Goal: Task Accomplishment & Management: Use online tool/utility

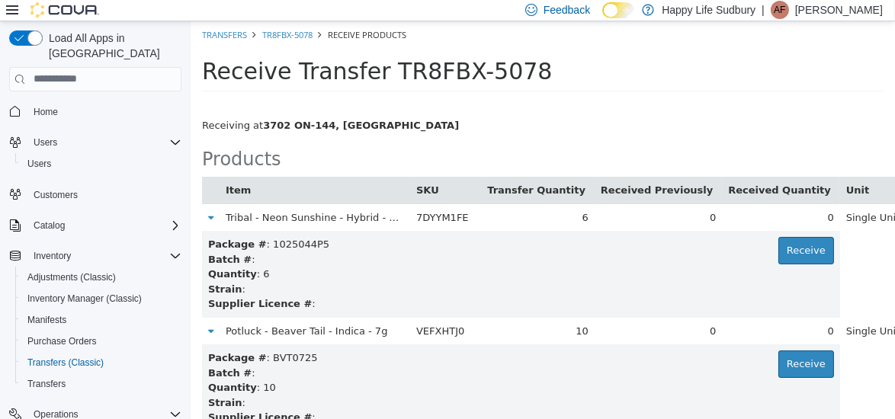
scroll to position [165, 0]
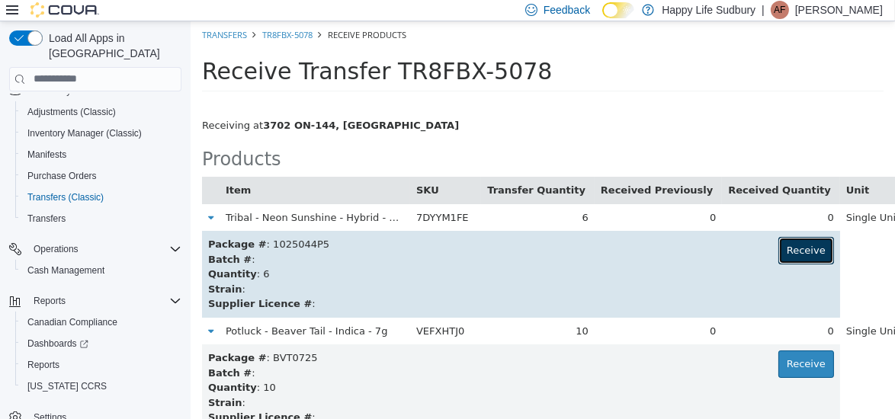
drag, startPoint x: 190, startPoint y: 21, endPoint x: 768, endPoint y: 253, distance: 623.1
click at [778, 253] on button "Receive" at bounding box center [806, 249] width 56 height 27
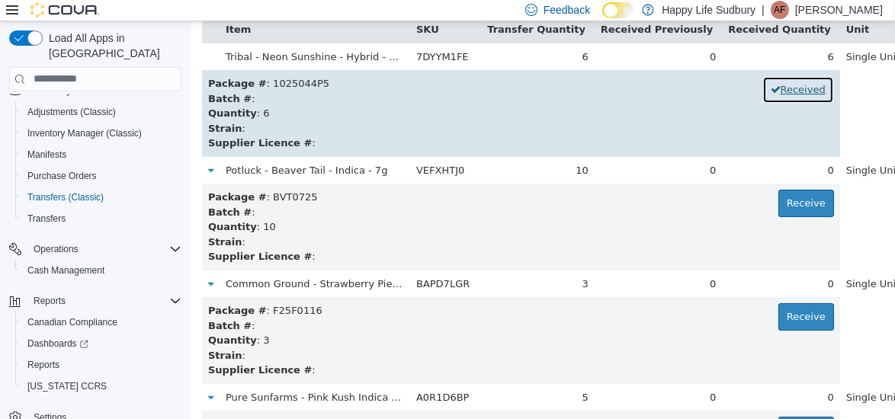
scroll to position [169, 0]
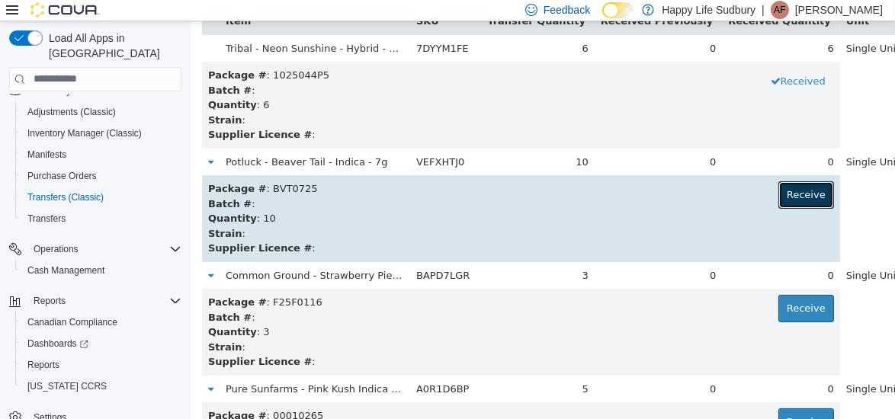
click at [778, 198] on button "Receive" at bounding box center [806, 194] width 56 height 27
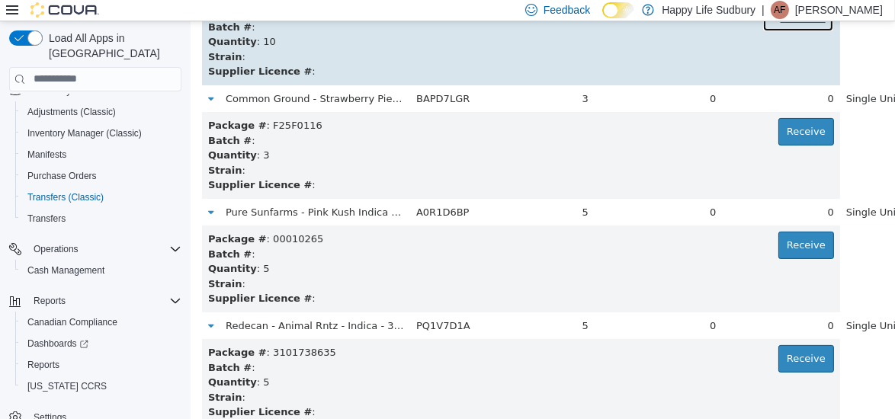
scroll to position [348, 0]
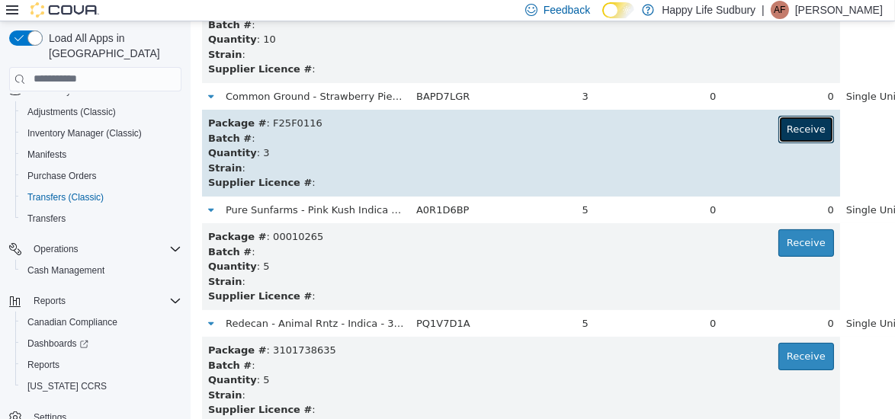
click at [778, 128] on button "Receive" at bounding box center [806, 128] width 56 height 27
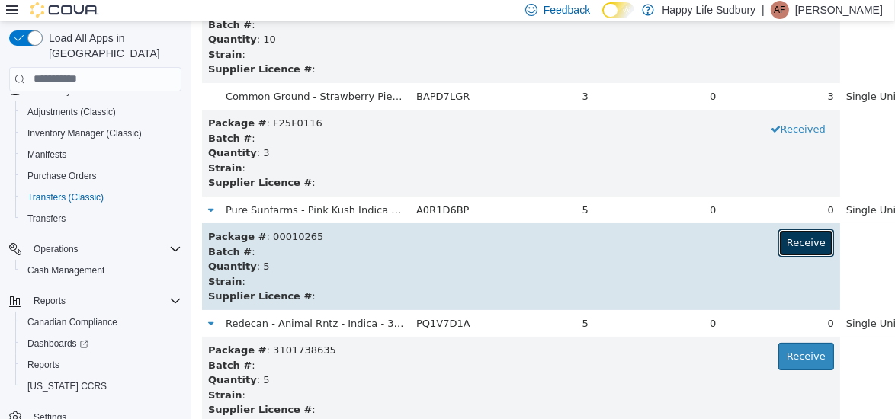
click at [778, 241] on button "Receive" at bounding box center [806, 242] width 56 height 27
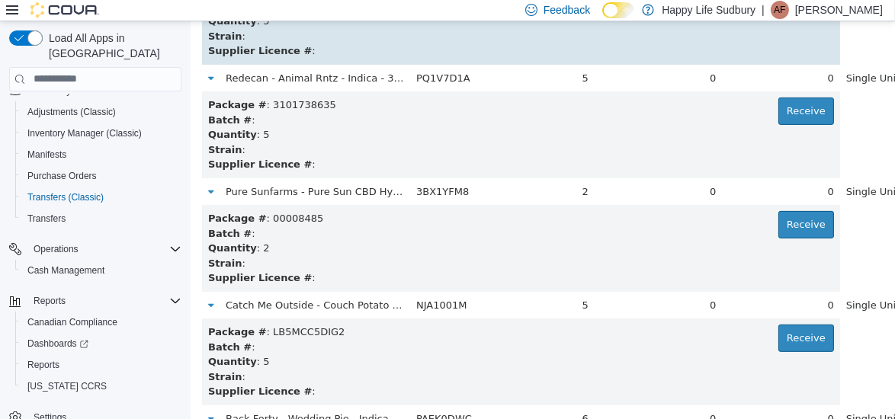
scroll to position [615, 0]
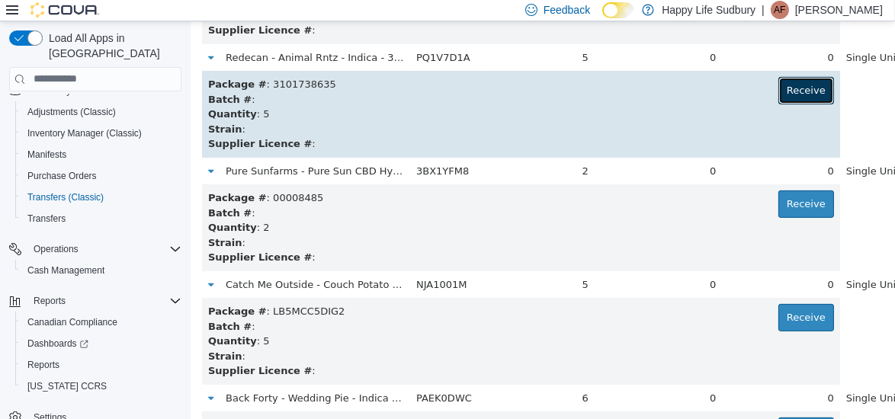
click at [778, 91] on button "Receive" at bounding box center [806, 89] width 56 height 27
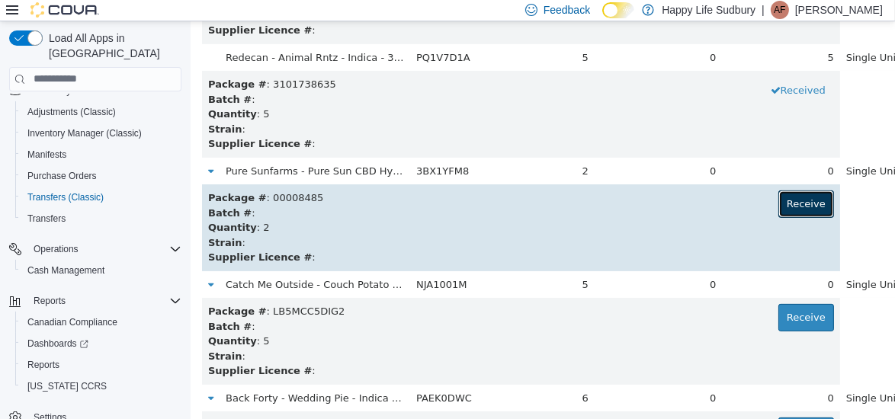
click at [778, 198] on button "Receive" at bounding box center [806, 203] width 56 height 27
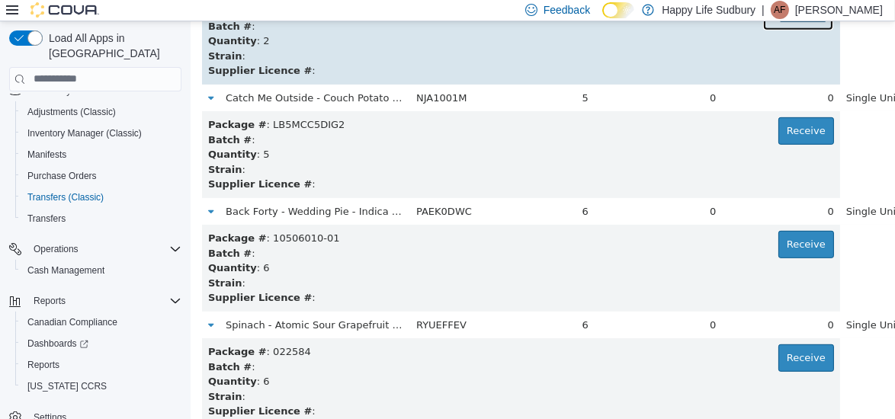
scroll to position [806, 0]
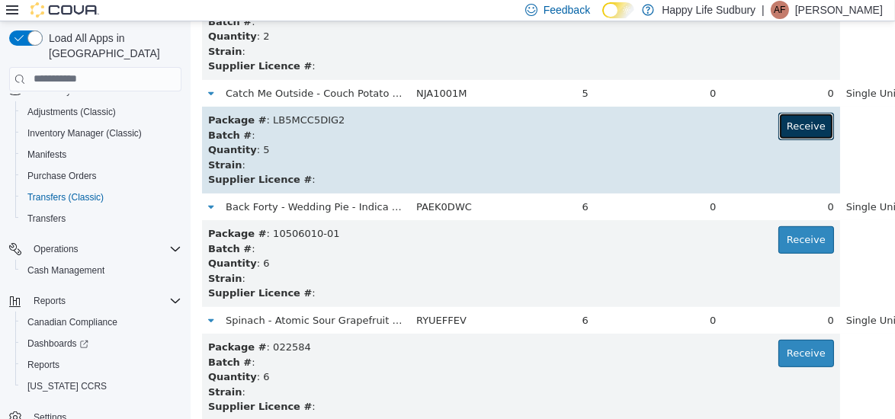
click at [778, 119] on button "Receive" at bounding box center [806, 125] width 56 height 27
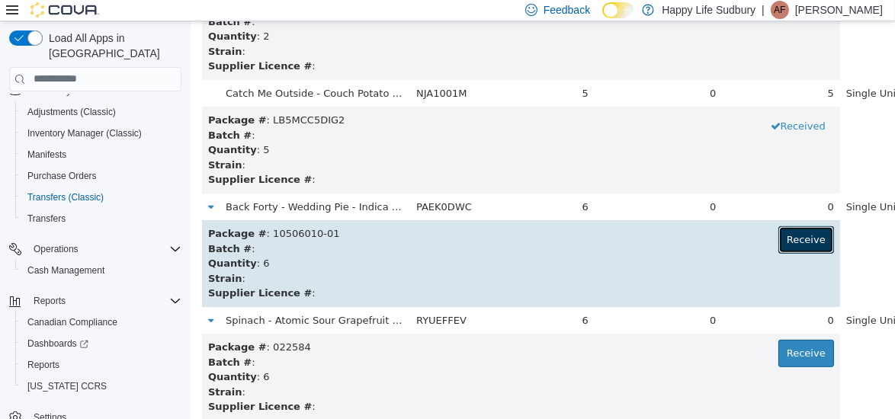
click at [778, 241] on button "Receive" at bounding box center [806, 239] width 56 height 27
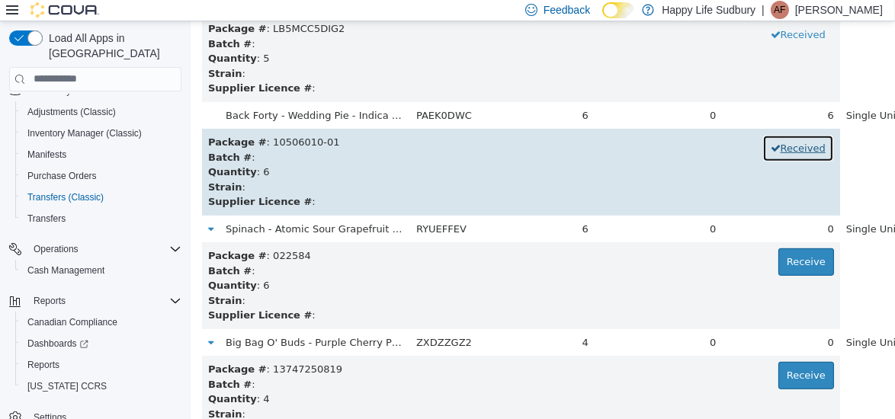
scroll to position [897, 0]
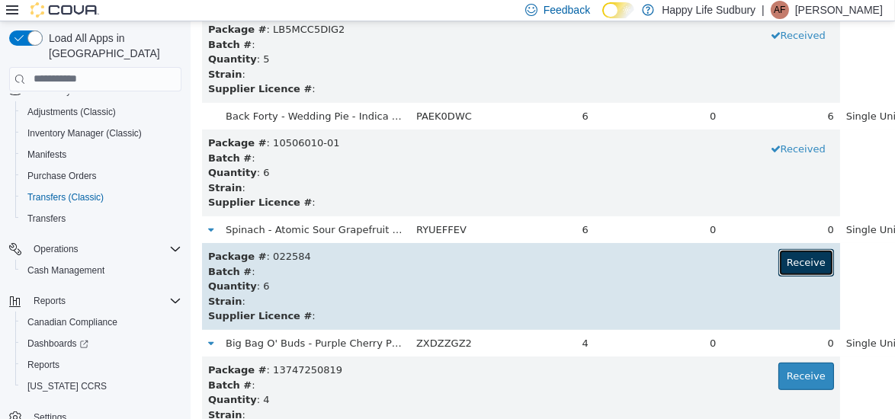
click at [778, 255] on button "Receive" at bounding box center [806, 262] width 56 height 27
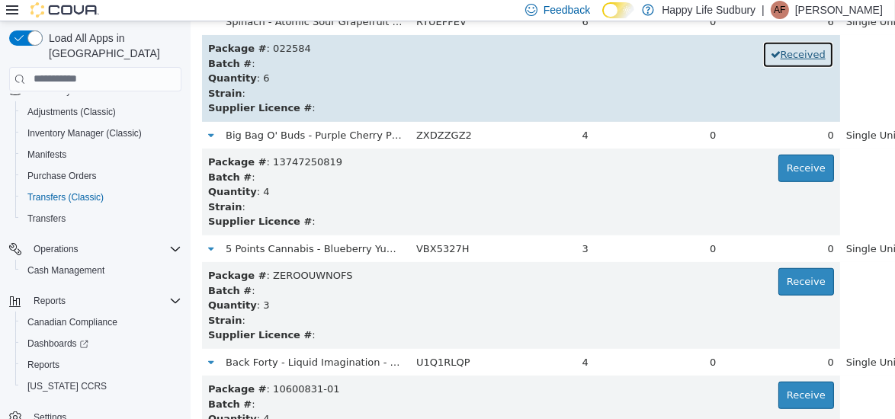
scroll to position [1106, 0]
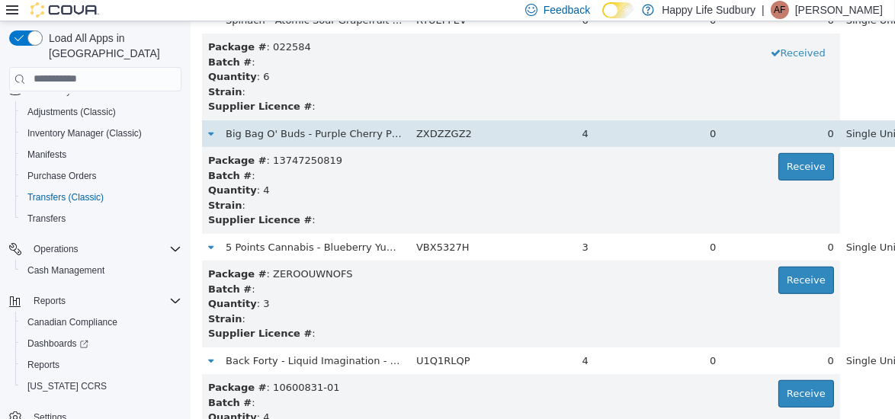
click at [340, 133] on span "Big Bag O' Buds - Purple Cherry Punch - Indica - 3.5g" at bounding box center [356, 132] width 262 height 11
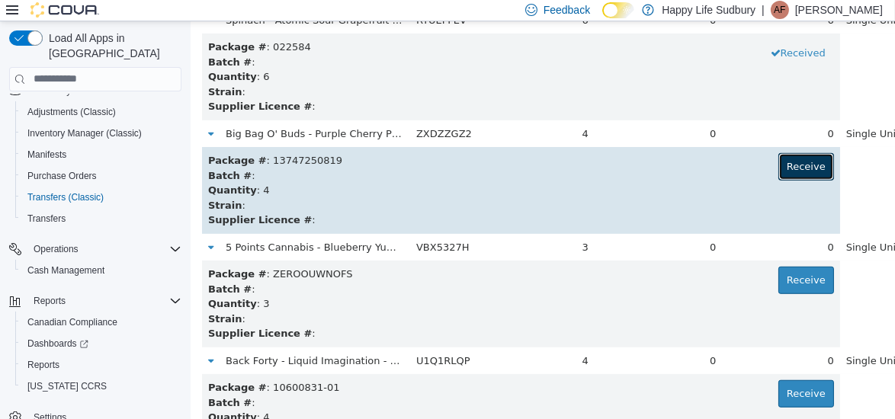
click at [778, 170] on button "Receive" at bounding box center [806, 166] width 56 height 27
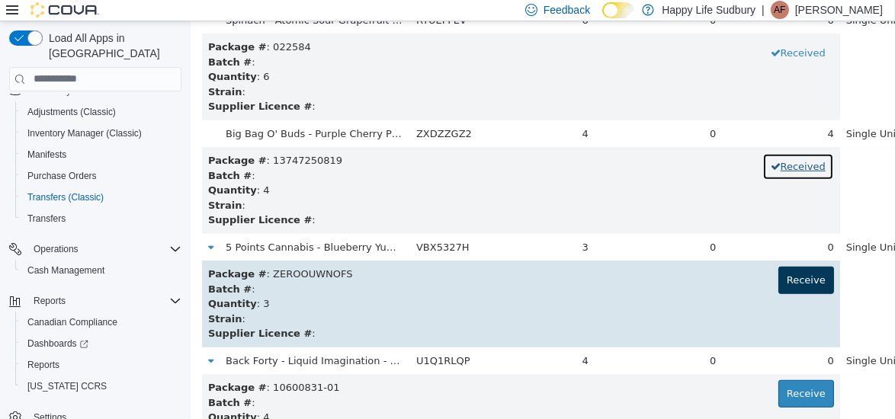
click at [762, 153] on button "Received" at bounding box center [798, 166] width 72 height 27
click at [778, 153] on button "Receive" at bounding box center [806, 166] width 56 height 27
click at [778, 284] on button "Receive" at bounding box center [806, 279] width 56 height 27
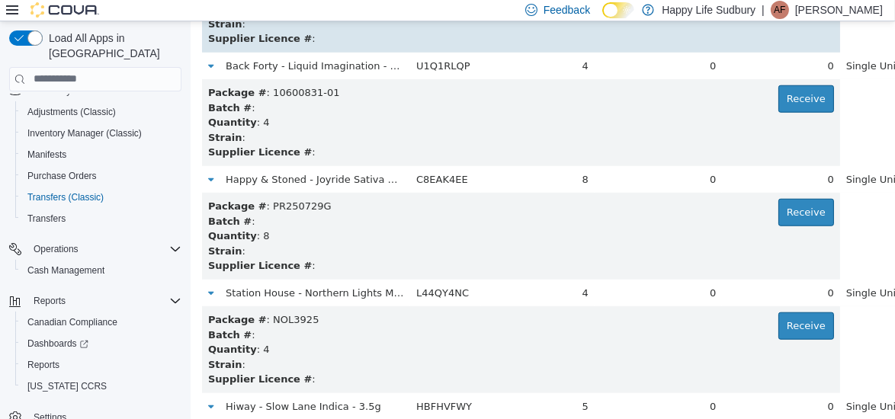
scroll to position [1404, 0]
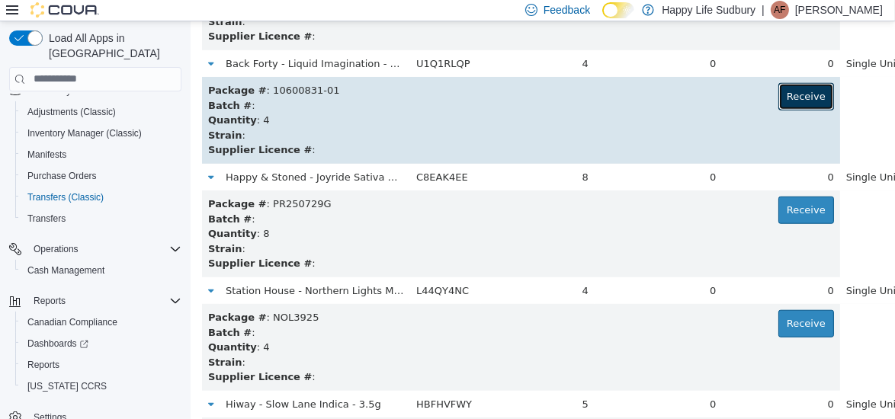
click at [778, 101] on button "Receive" at bounding box center [806, 95] width 56 height 27
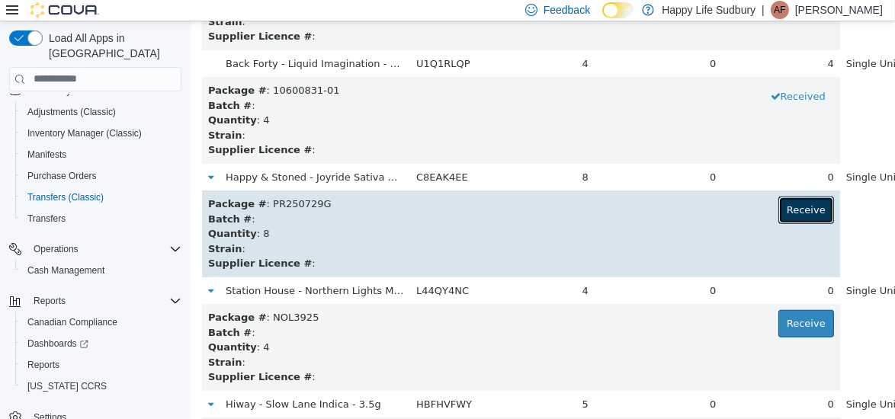
click at [778, 198] on button "Receive" at bounding box center [806, 209] width 56 height 27
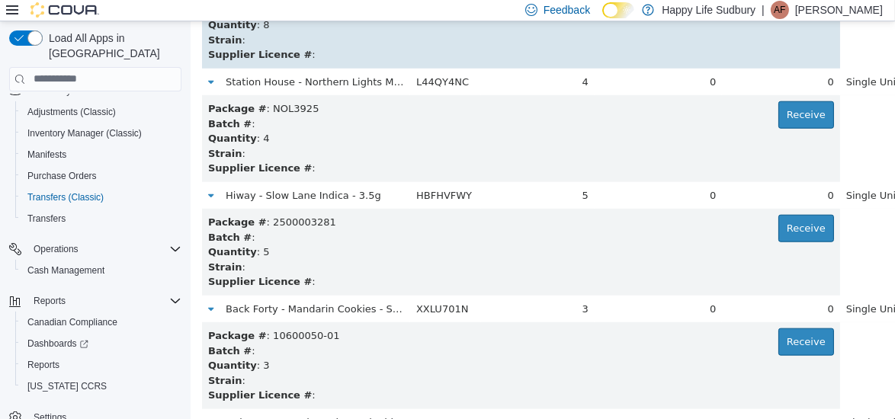
scroll to position [1614, 0]
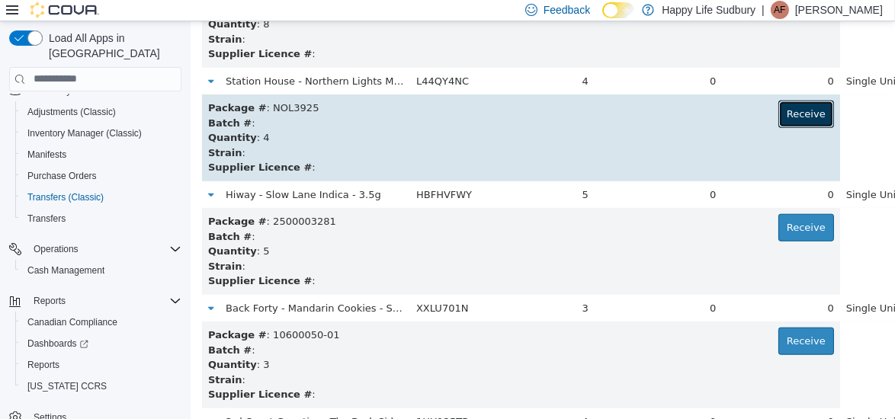
click at [778, 112] on button "Receive" at bounding box center [806, 113] width 56 height 27
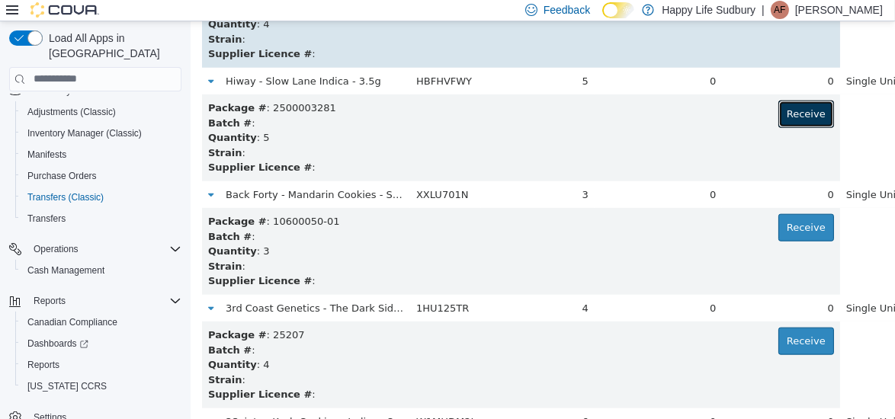
click at [778, 112] on button "Receive" at bounding box center [806, 113] width 56 height 27
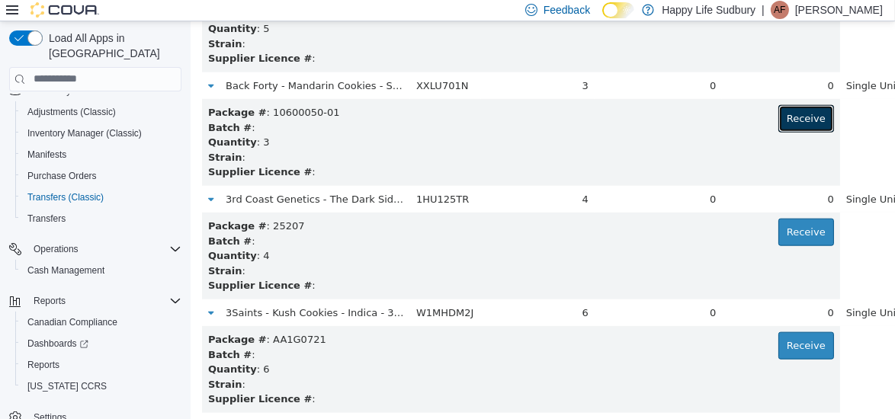
click at [778, 112] on button "Receive" at bounding box center [806, 117] width 56 height 27
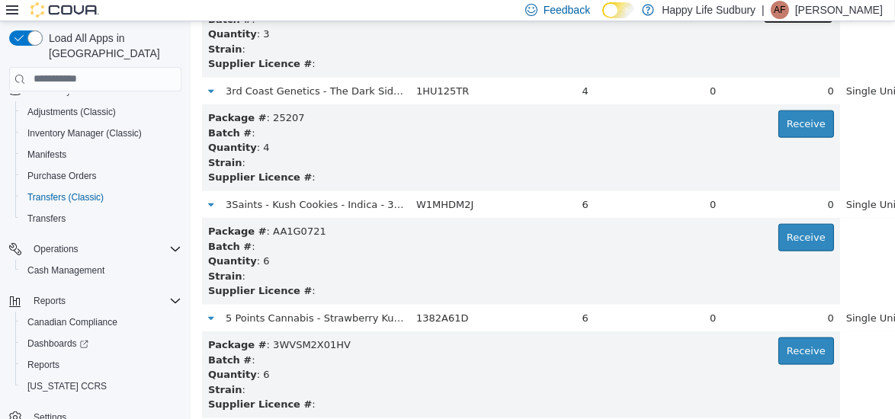
scroll to position [1946, 0]
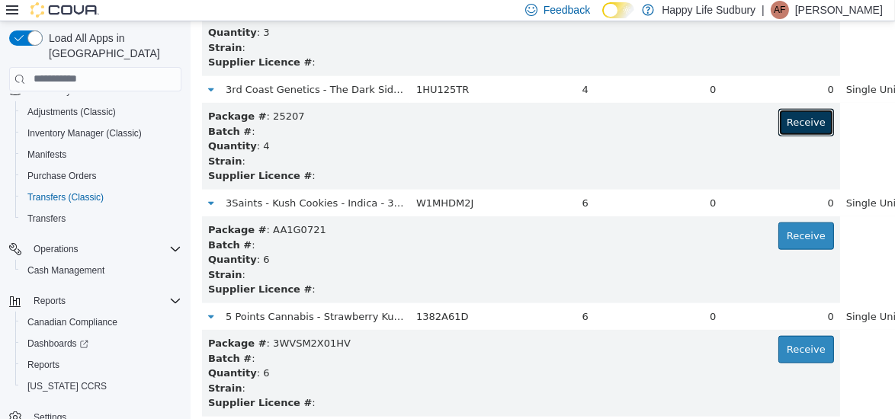
click at [778, 112] on button "Receive" at bounding box center [806, 121] width 56 height 27
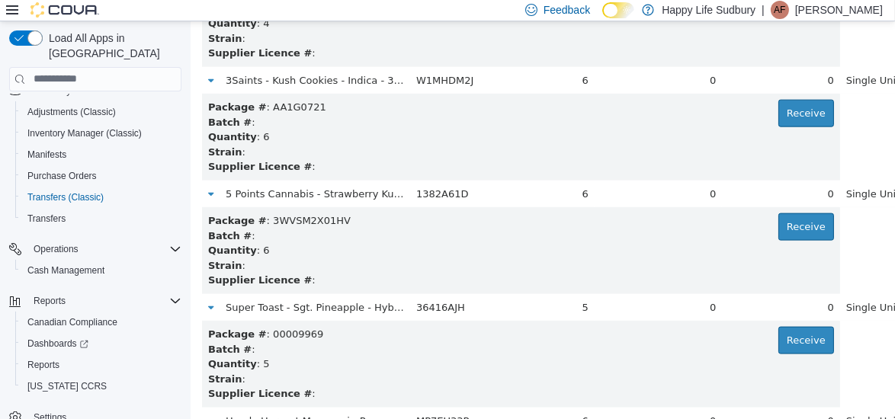
scroll to position [2071, 0]
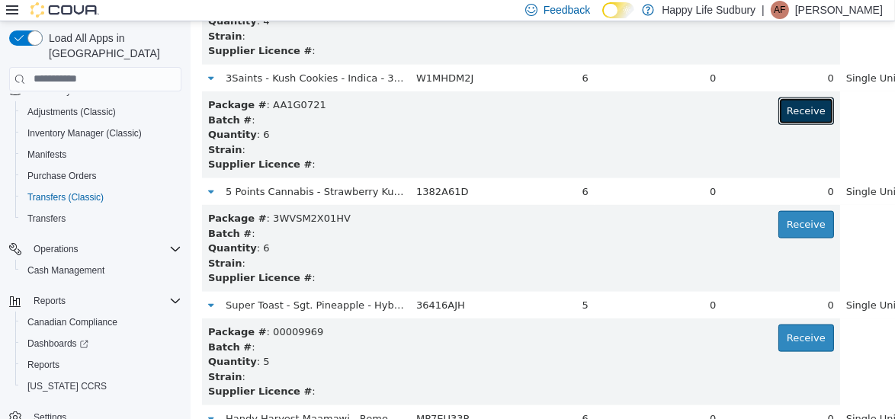
click at [778, 112] on button "Receive" at bounding box center [806, 110] width 56 height 27
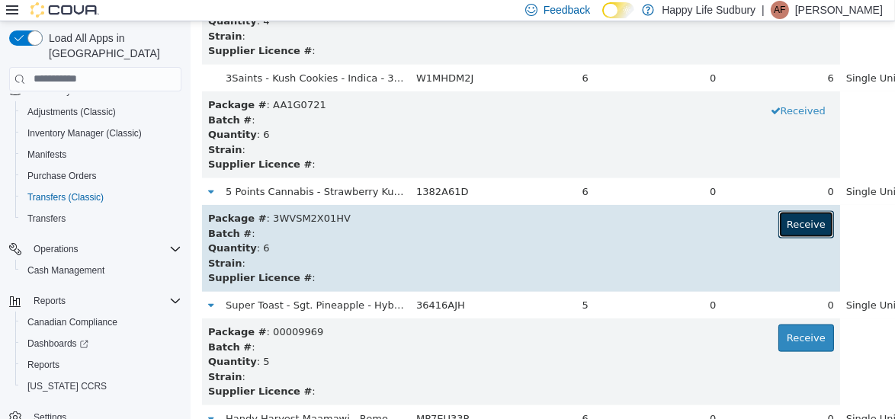
click at [778, 224] on button "Receive" at bounding box center [806, 223] width 56 height 27
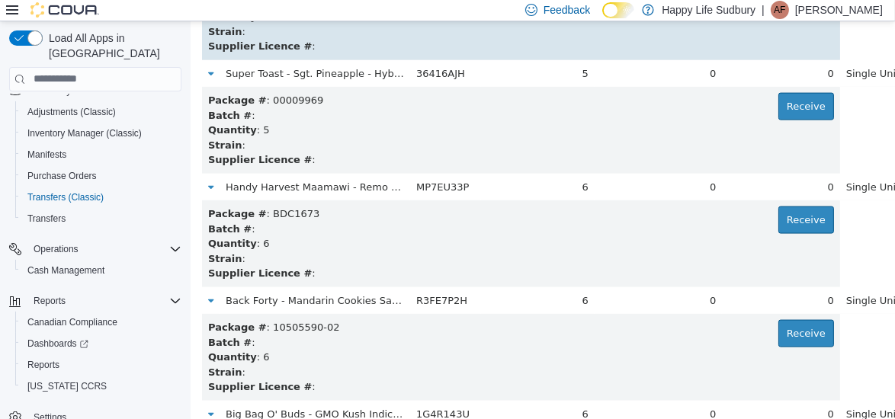
scroll to position [2315, 0]
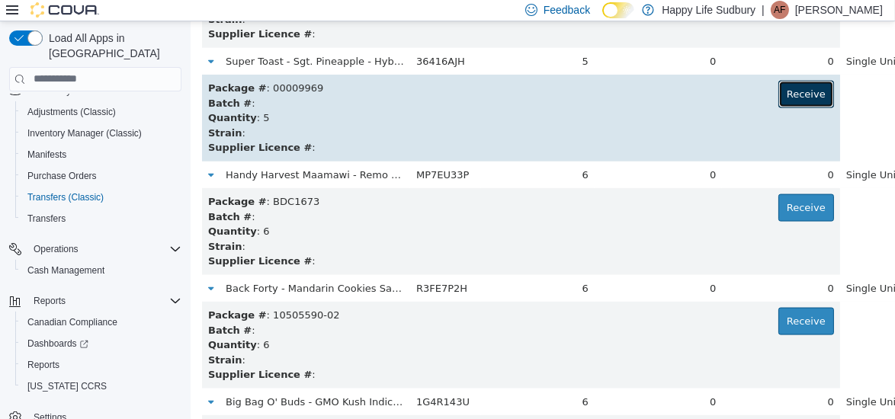
click at [778, 96] on button "Receive" at bounding box center [806, 93] width 56 height 27
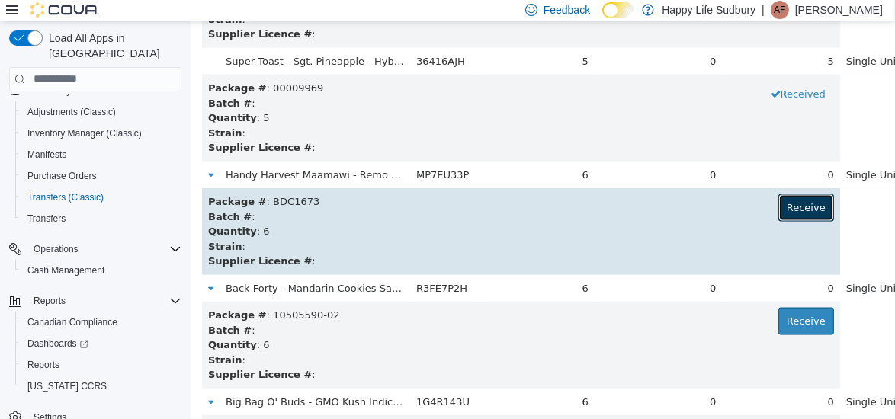
click at [778, 206] on button "Receive" at bounding box center [806, 207] width 56 height 27
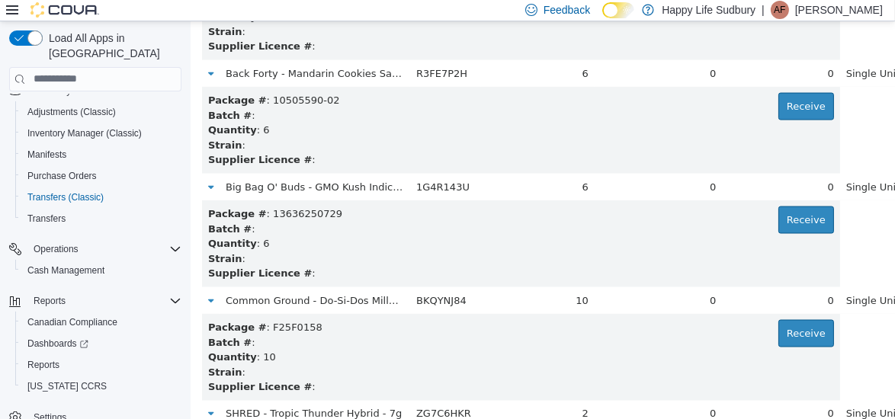
scroll to position [2532, 0]
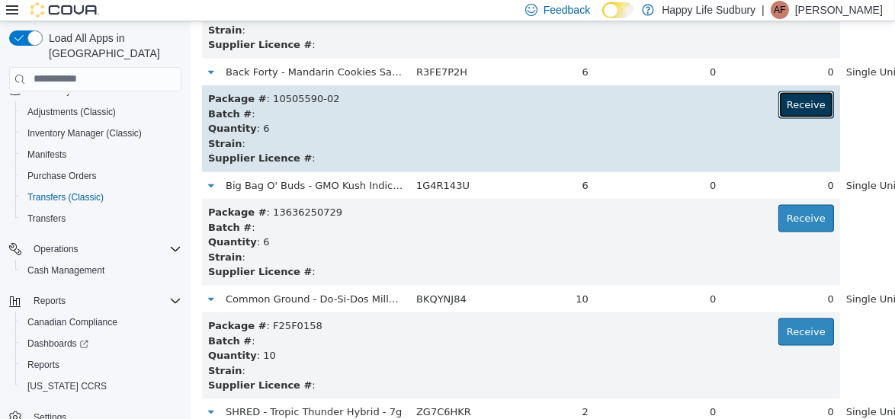
click at [778, 109] on button "Receive" at bounding box center [806, 104] width 56 height 27
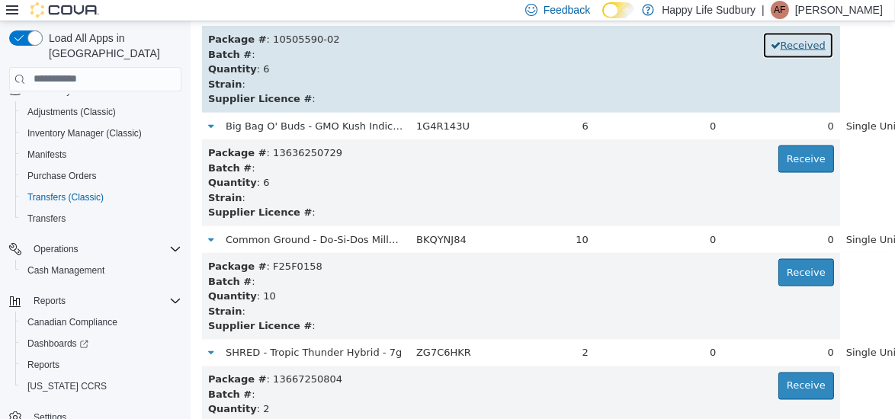
scroll to position [2607, 0]
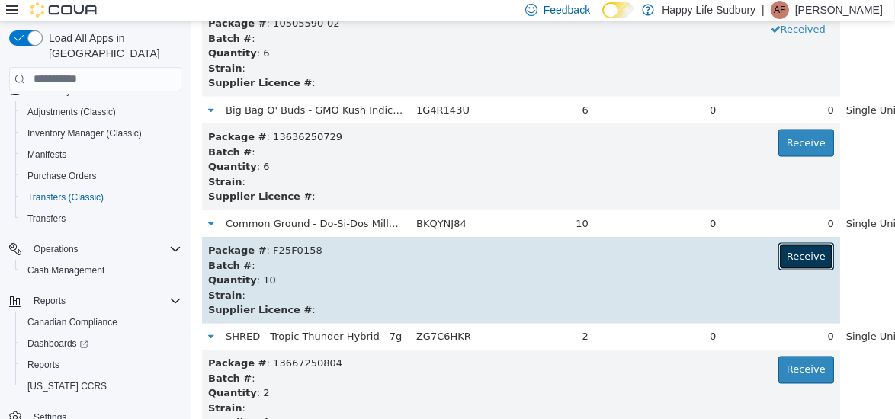
click at [778, 250] on button "Receive" at bounding box center [806, 255] width 56 height 27
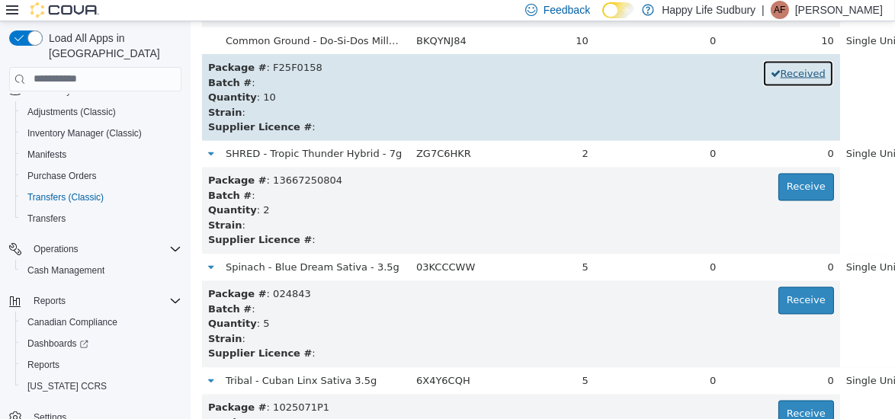
scroll to position [2791, 0]
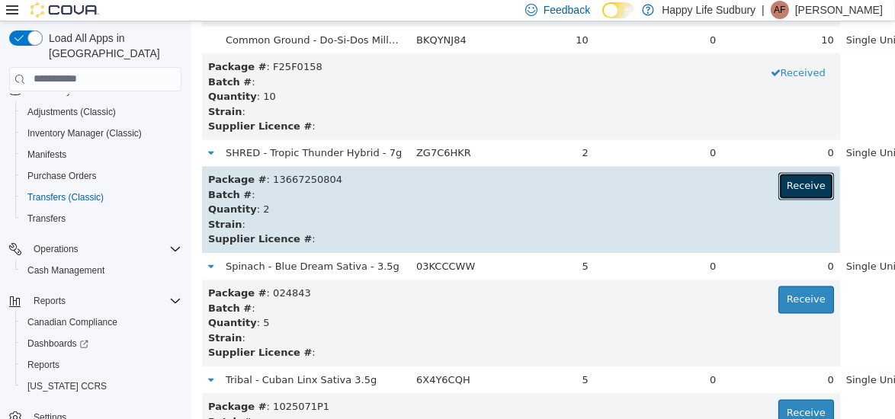
click at [778, 179] on button "Receive" at bounding box center [806, 185] width 56 height 27
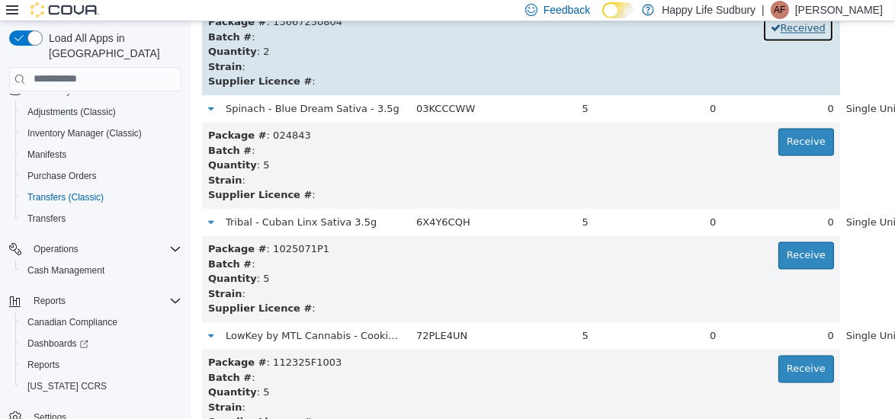
scroll to position [2973, 0]
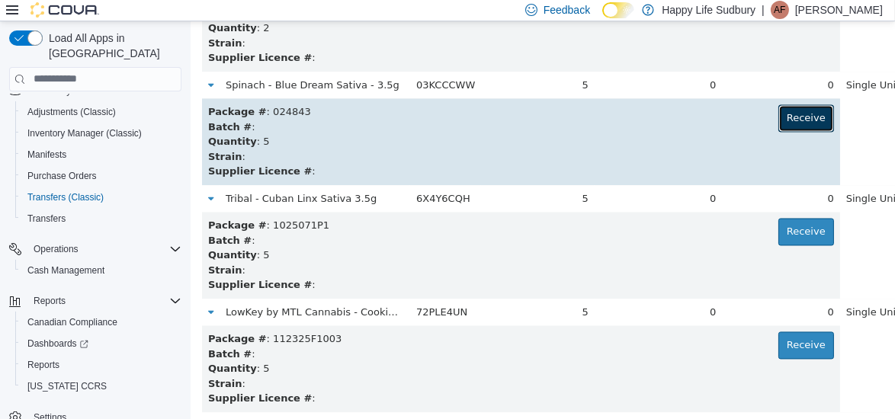
click at [778, 114] on button "Receive" at bounding box center [806, 117] width 56 height 27
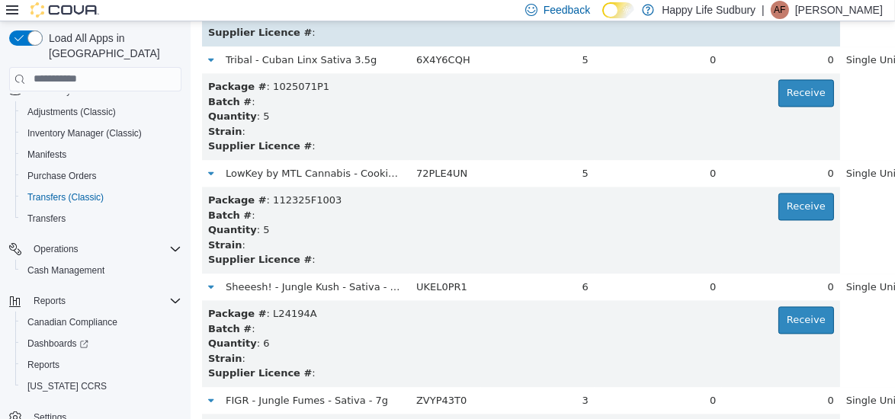
scroll to position [3110, 0]
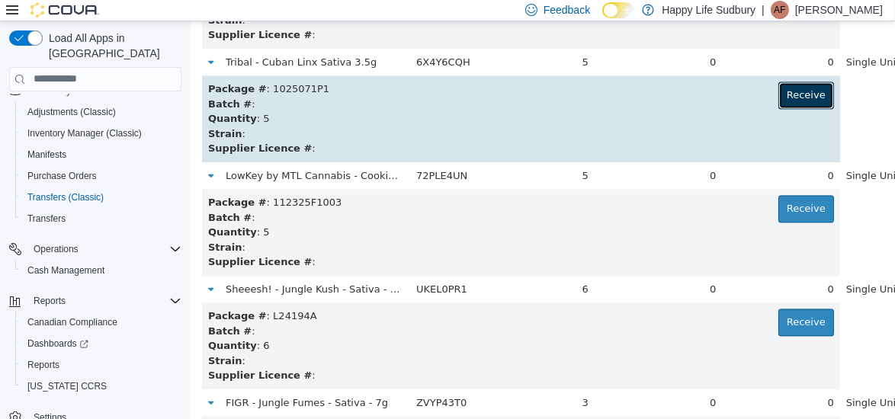
click at [778, 95] on button "Receive" at bounding box center [806, 94] width 56 height 27
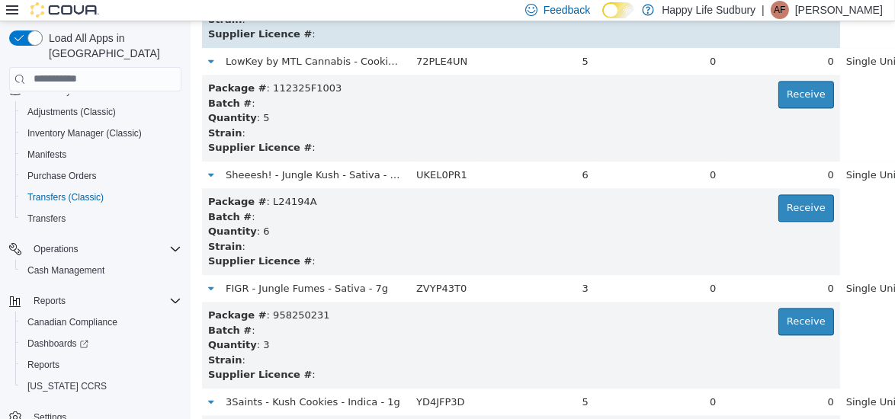
scroll to position [3226, 0]
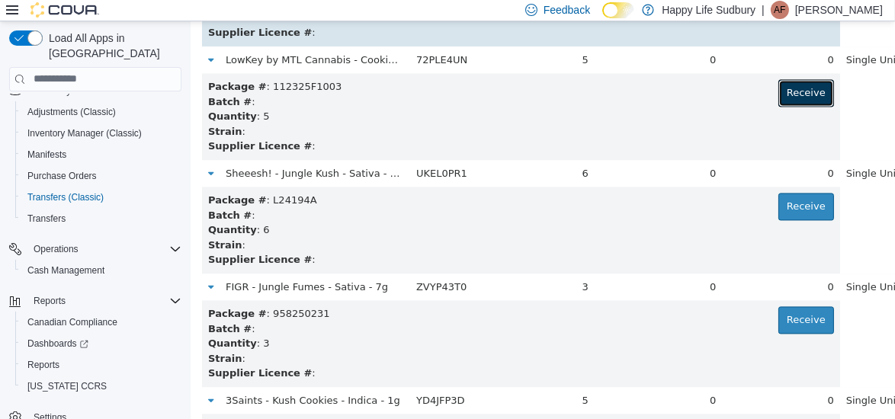
click at [778, 95] on button "Receive" at bounding box center [806, 92] width 56 height 27
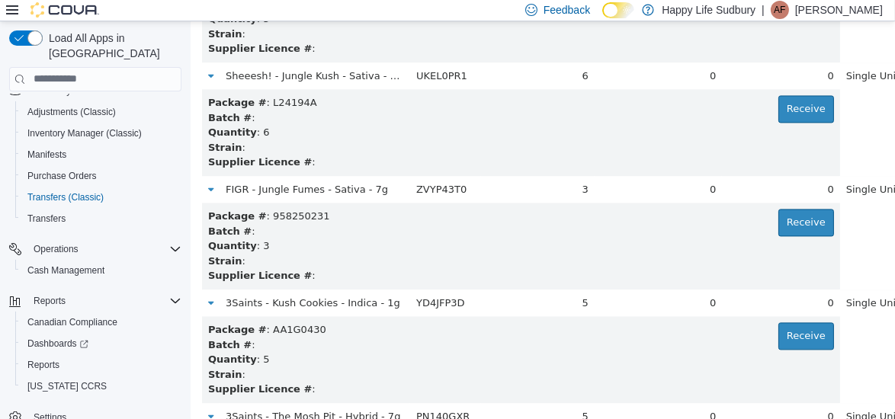
scroll to position [3325, 0]
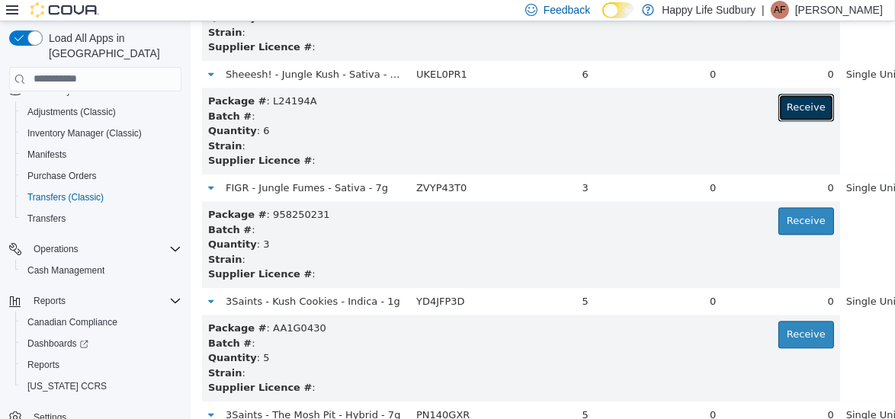
click at [778, 95] on button "Receive" at bounding box center [806, 106] width 56 height 27
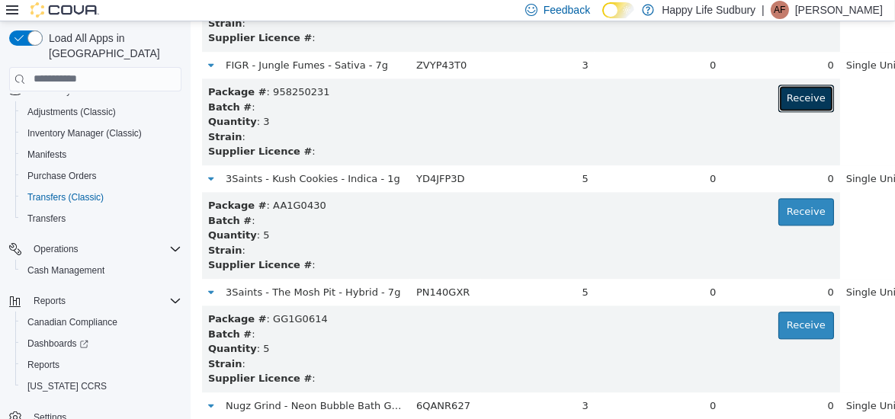
click at [778, 95] on button "Receive" at bounding box center [806, 97] width 56 height 27
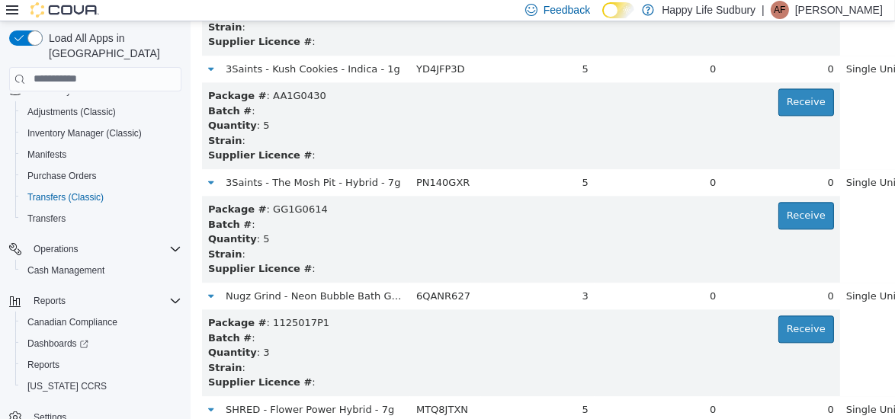
scroll to position [3566, 0]
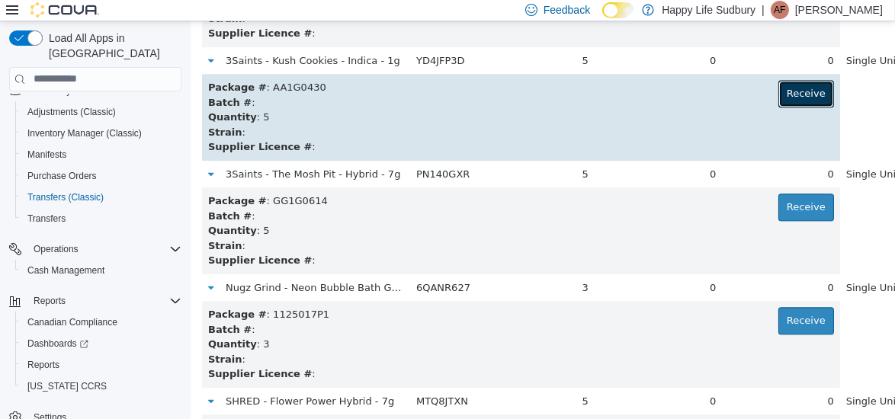
click at [778, 92] on button "Receive" at bounding box center [806, 92] width 56 height 27
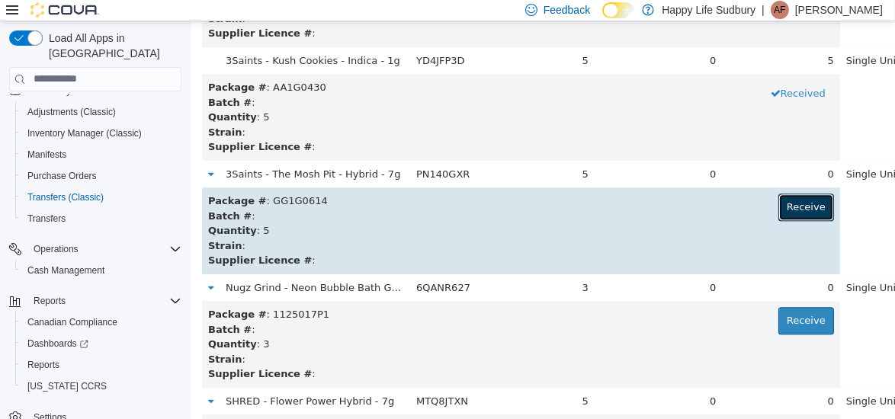
click at [778, 208] on button "Receive" at bounding box center [806, 206] width 56 height 27
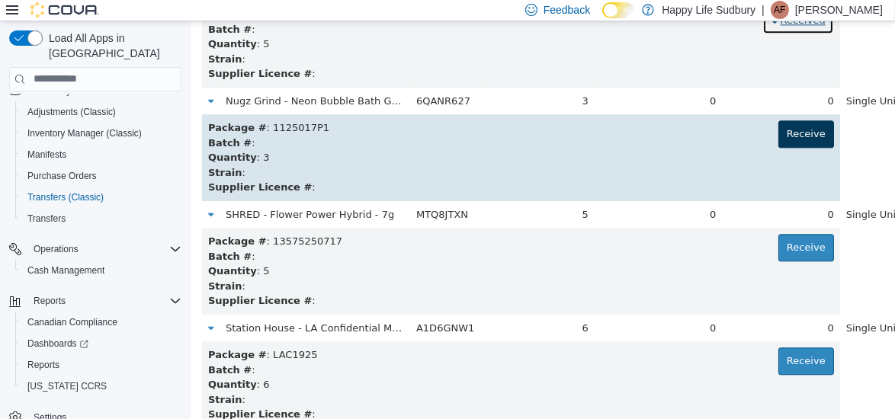
scroll to position [3759, 0]
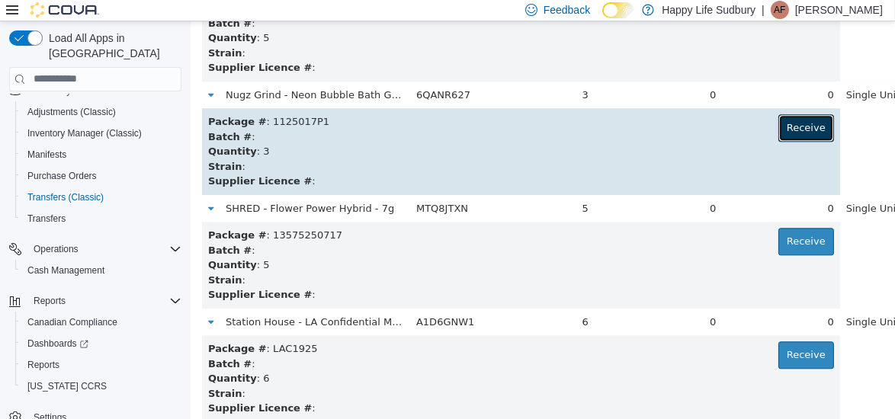
click at [778, 129] on button "Receive" at bounding box center [806, 127] width 56 height 27
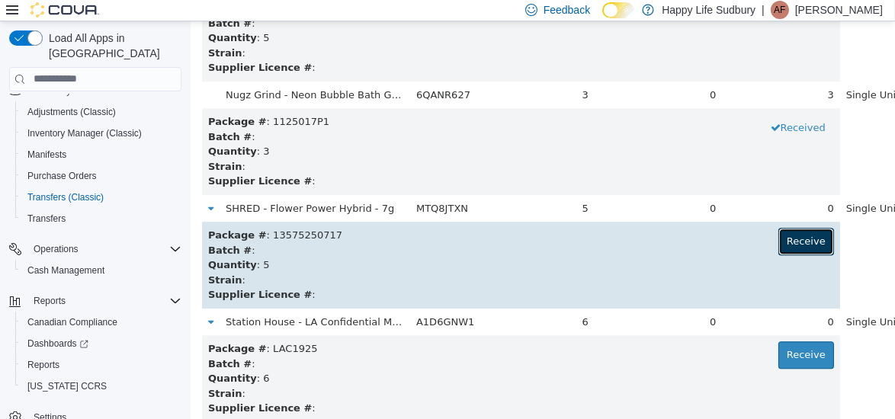
click at [778, 233] on button "Receive" at bounding box center [806, 240] width 56 height 27
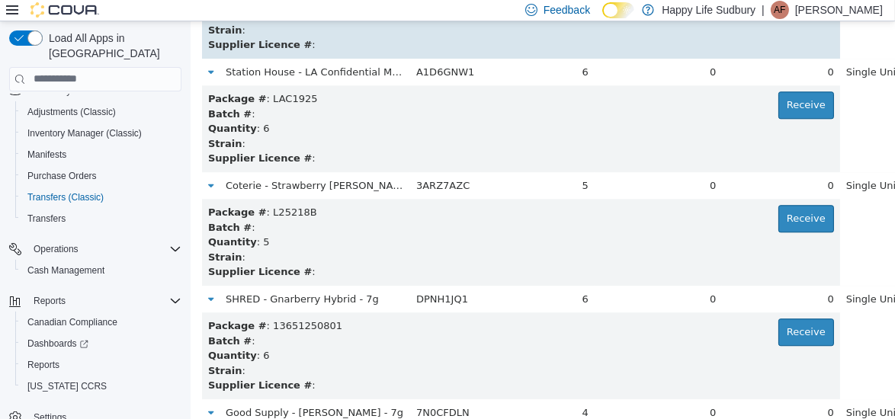
scroll to position [3992, 0]
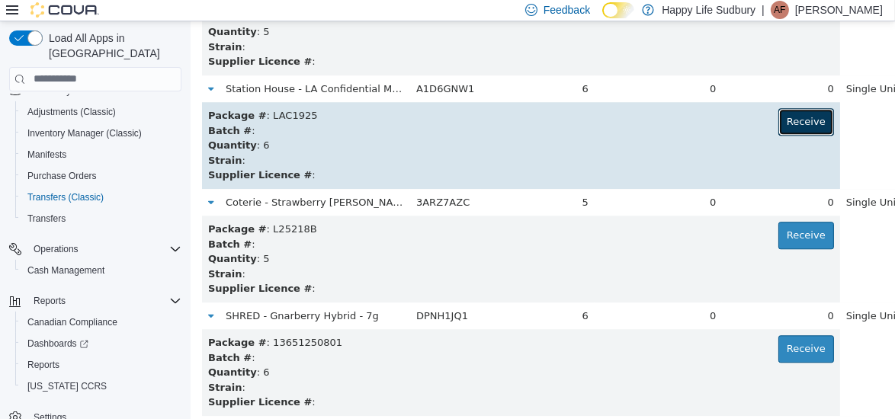
click at [778, 119] on button "Receive" at bounding box center [806, 121] width 56 height 27
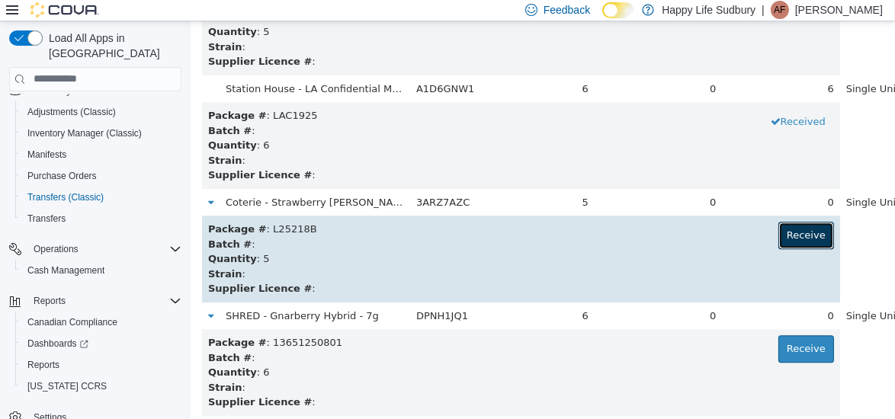
click at [778, 232] on button "Receive" at bounding box center [806, 234] width 56 height 27
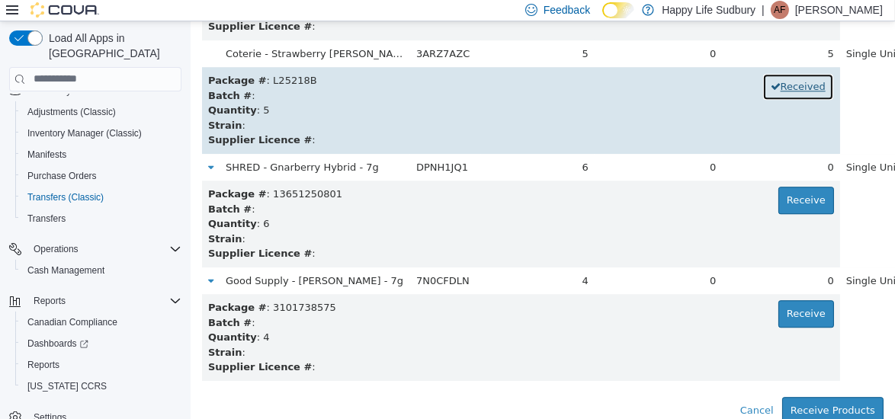
scroll to position [4142, 0]
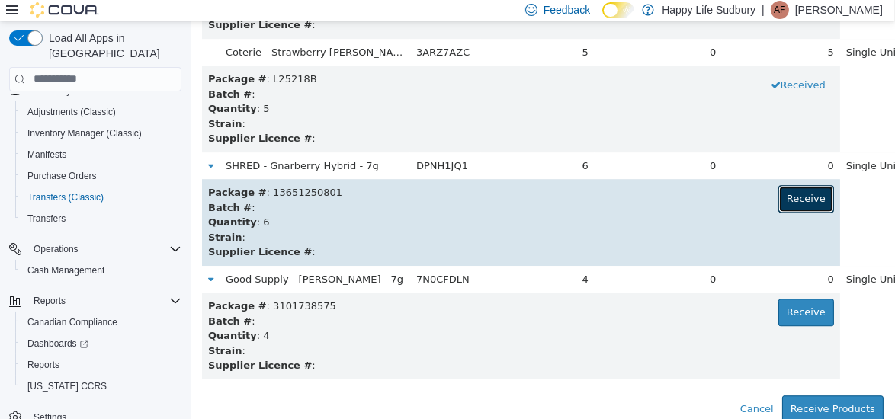
click at [778, 198] on button "Receive" at bounding box center [806, 198] width 56 height 27
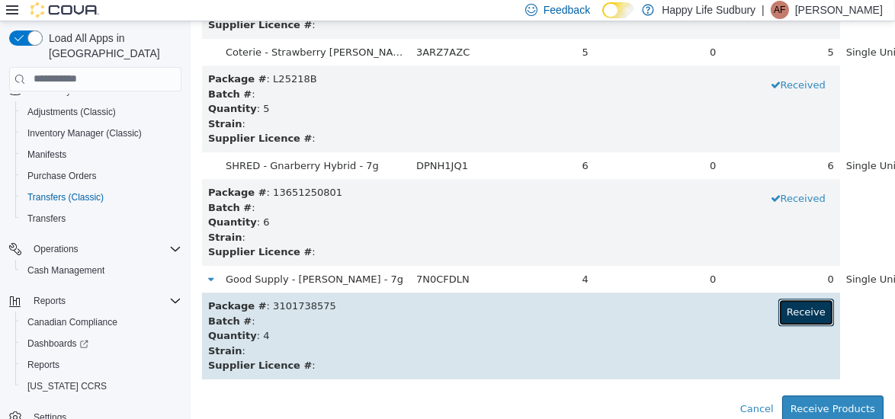
click at [778, 315] on button "Receive" at bounding box center [806, 311] width 56 height 27
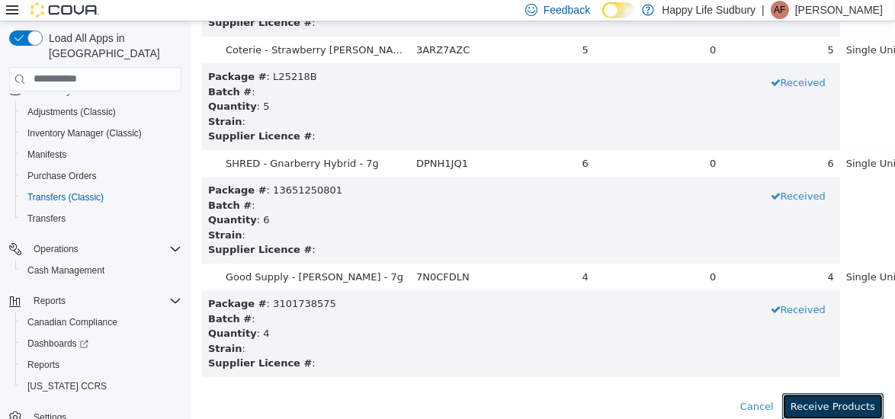
click at [817, 411] on button "Receive Products" at bounding box center [832, 406] width 101 height 27
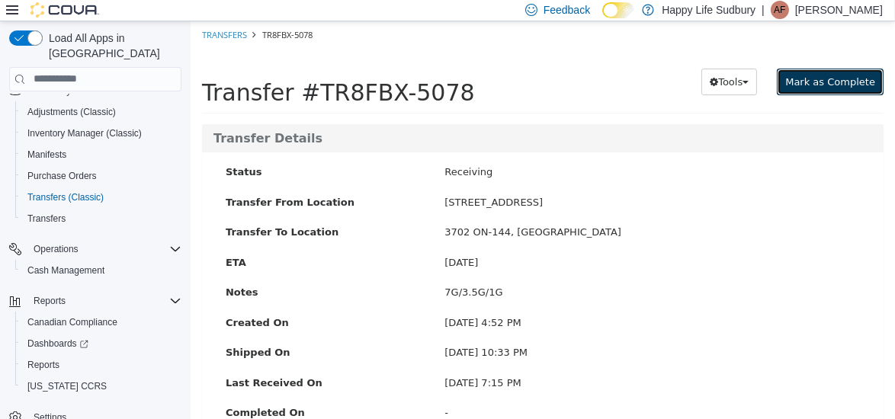
click at [812, 89] on button "Mark as Complete" at bounding box center [829, 81] width 107 height 27
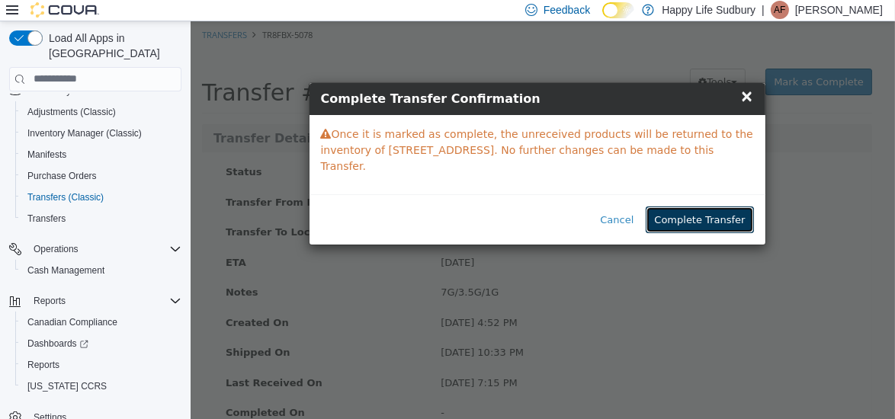
click at [718, 206] on button "Complete Transfer" at bounding box center [699, 219] width 108 height 27
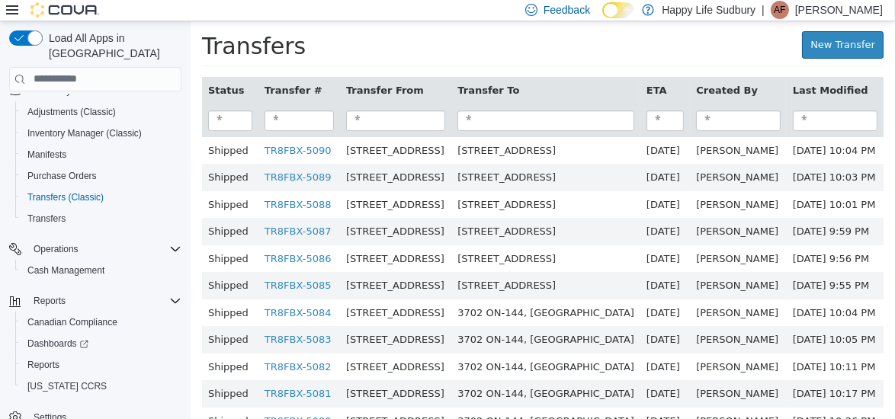
scroll to position [98, 0]
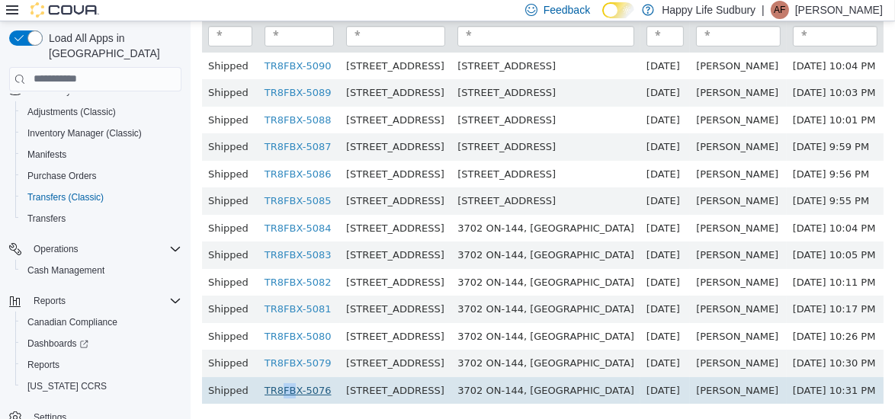
drag, startPoint x: 273, startPoint y: 369, endPoint x: 280, endPoint y: 381, distance: 14.0
click at [280, 381] on td "TR8FBX-5076" at bounding box center [299, 390] width 82 height 27
click at [280, 384] on link "TR8FBX-5076" at bounding box center [297, 389] width 67 height 11
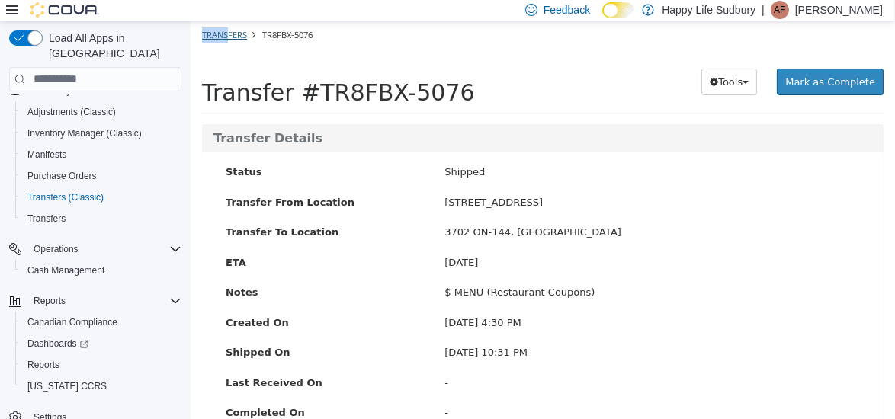
click at [226, 31] on ol "Transfers TR8FBX-5076" at bounding box center [542, 34] width 705 height 27
click at [226, 31] on link "Transfers" at bounding box center [223, 33] width 45 height 11
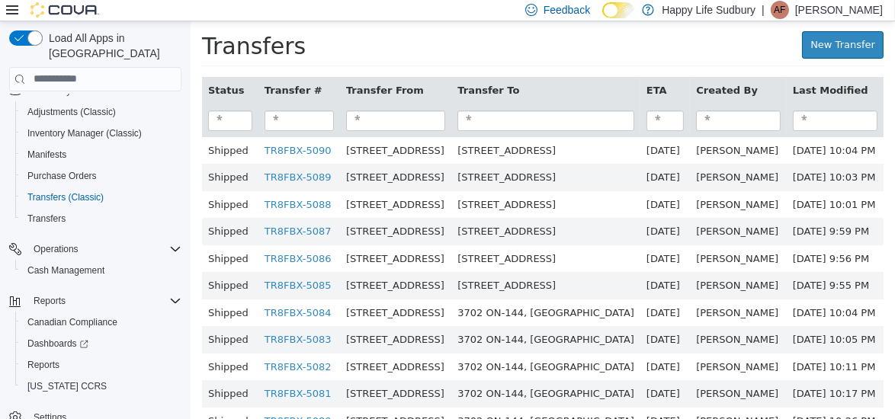
scroll to position [98, 0]
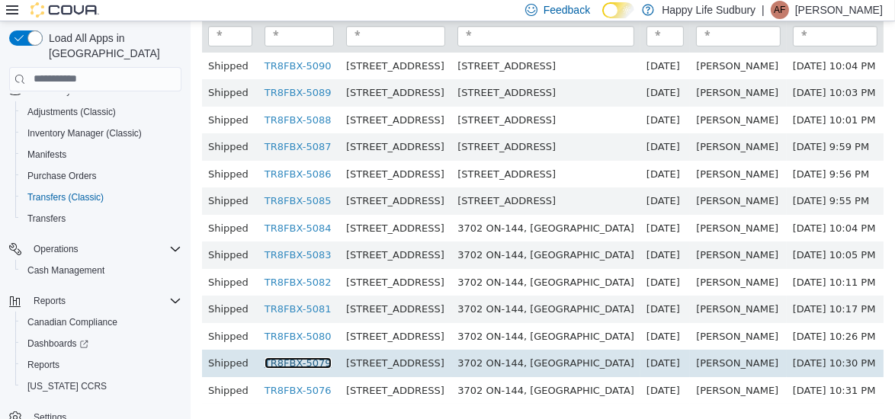
click at [284, 357] on link "TR8FBX-5079" at bounding box center [297, 362] width 67 height 11
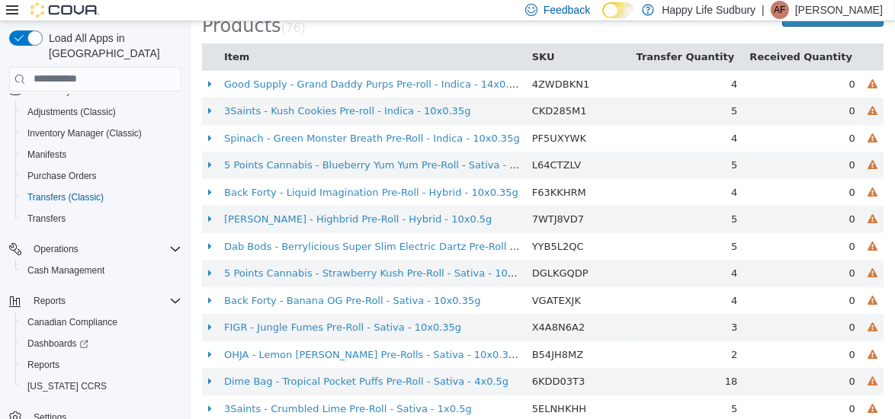
scroll to position [318, 0]
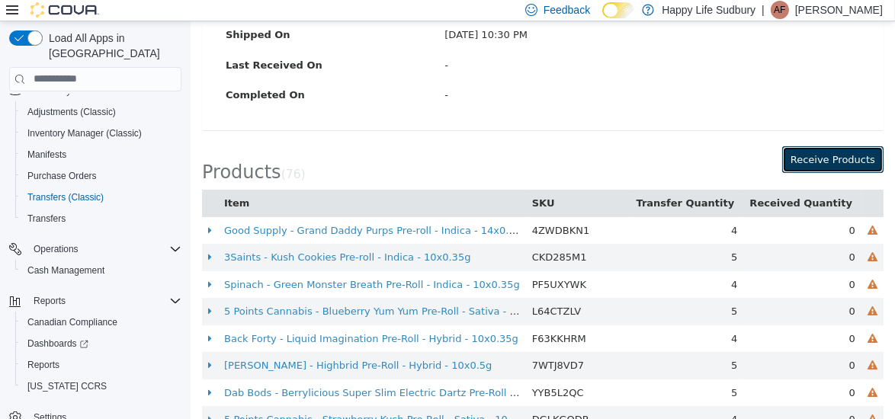
click at [829, 153] on button "Receive Products" at bounding box center [832, 159] width 101 height 27
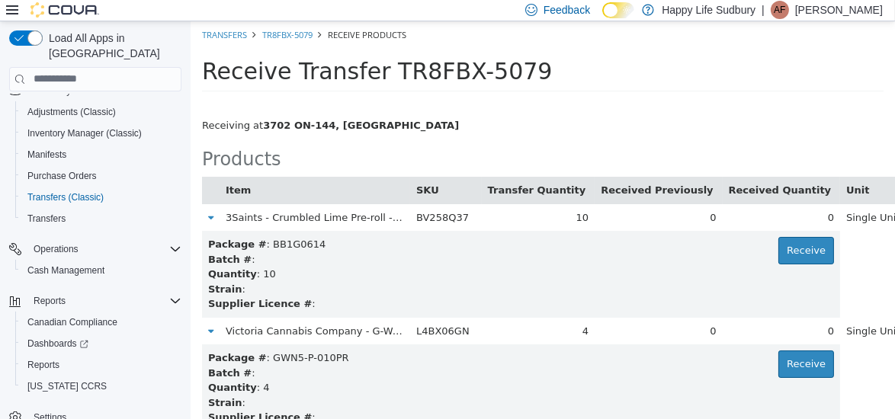
click at [578, 87] on div "Receive Transfer TR8FBX-5079" at bounding box center [542, 75] width 682 height 34
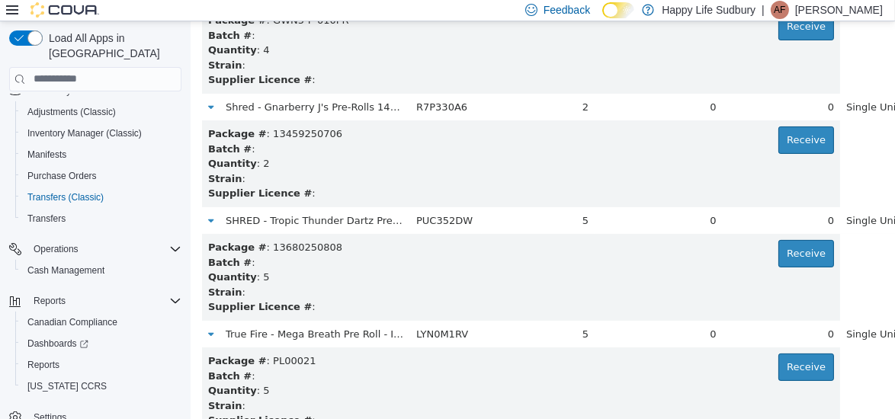
scroll to position [4996, 0]
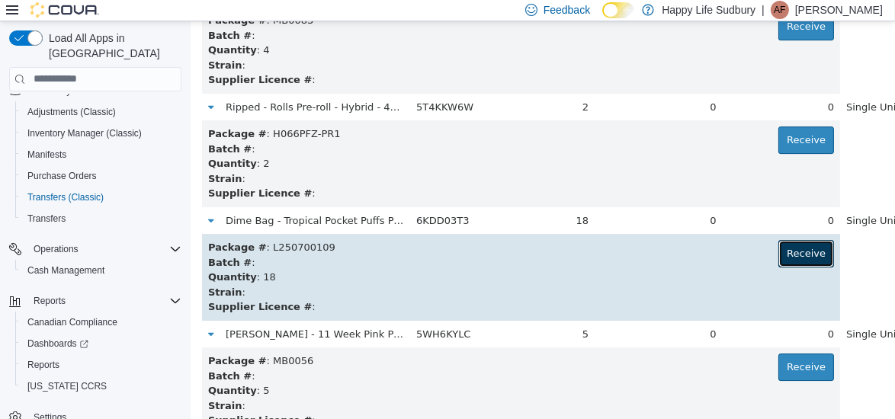
click at [778, 259] on button "Receive" at bounding box center [806, 252] width 56 height 27
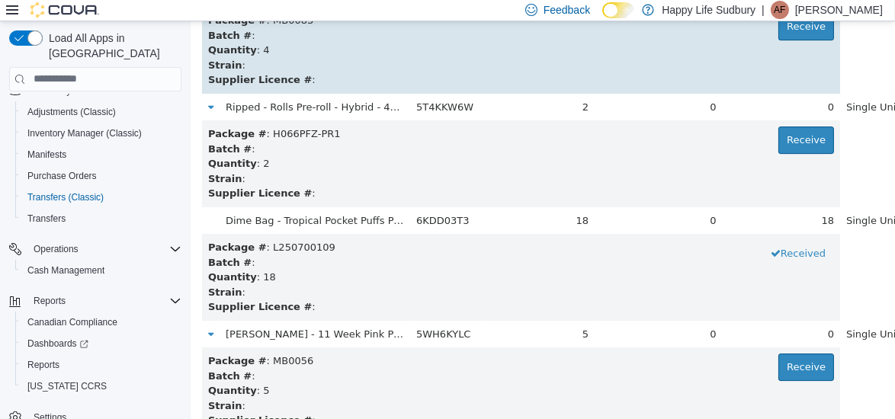
scroll to position [6701, 0]
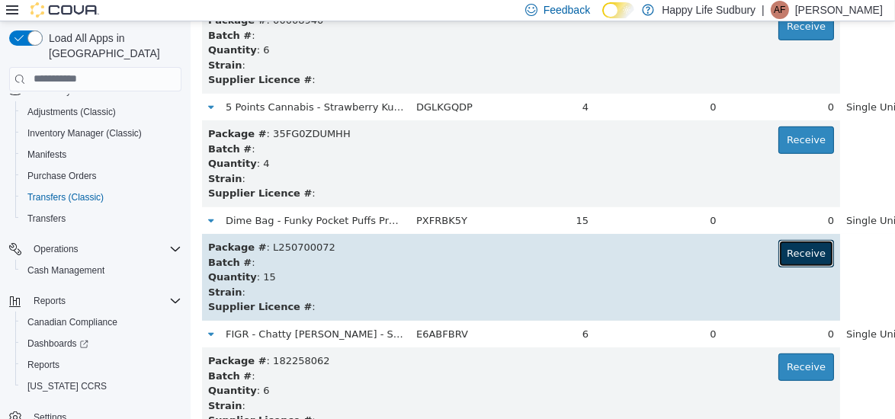
click at [778, 246] on button "Receive" at bounding box center [806, 252] width 56 height 27
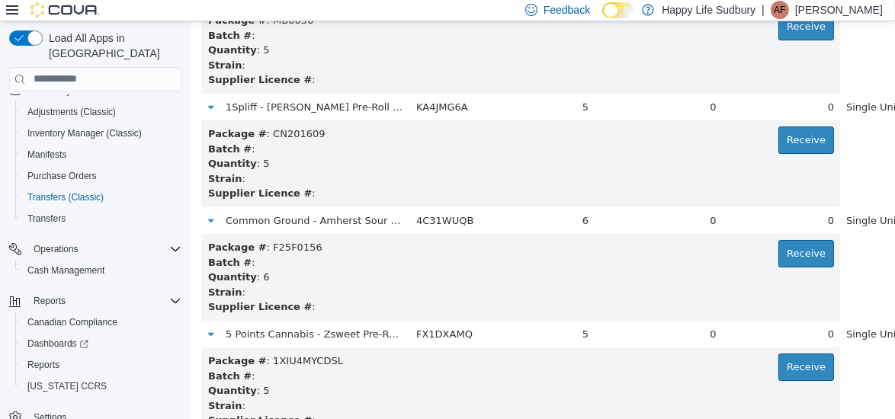
scroll to position [3519, 0]
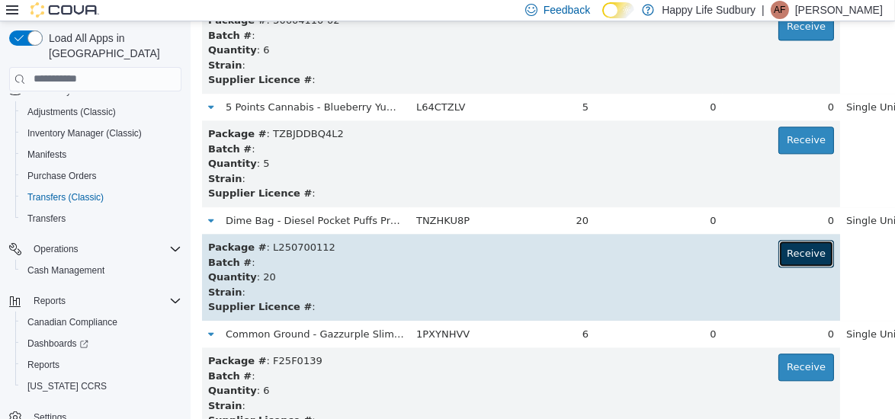
click at [778, 257] on button "Receive" at bounding box center [806, 252] width 56 height 27
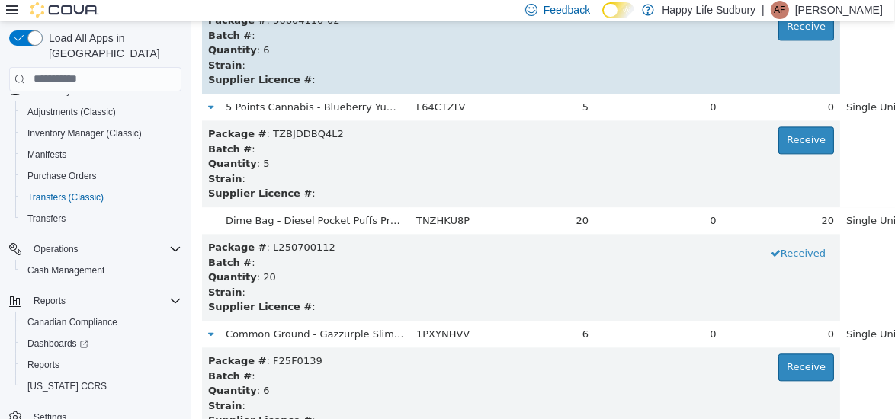
scroll to position [111, 0]
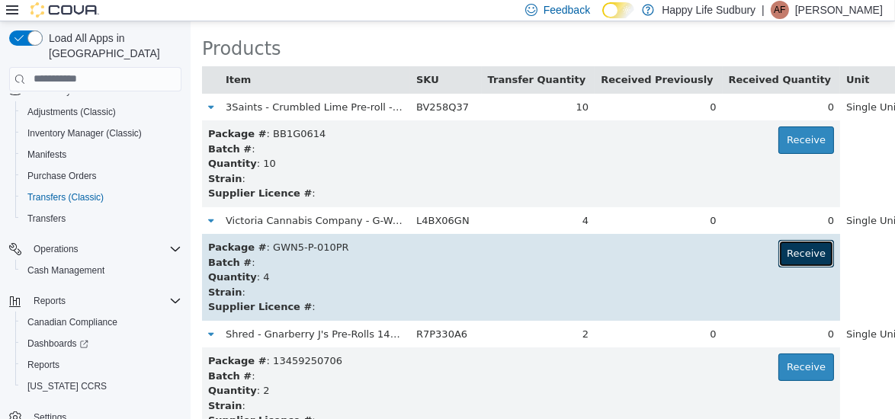
click at [778, 253] on button "Receive" at bounding box center [806, 252] width 56 height 27
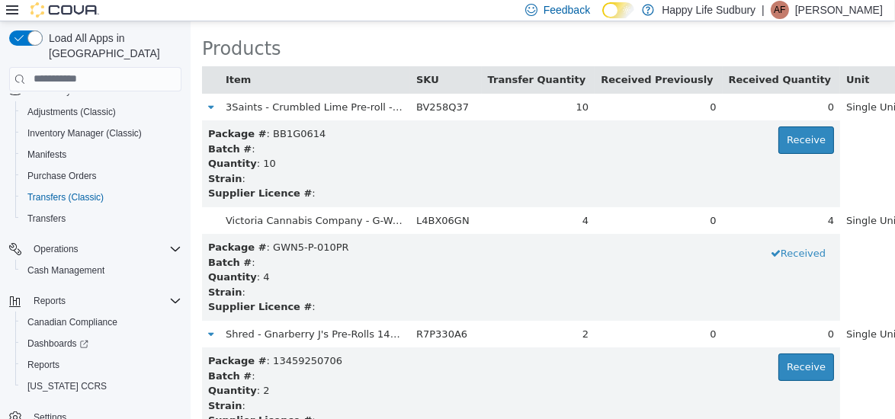
scroll to position [6927, 0]
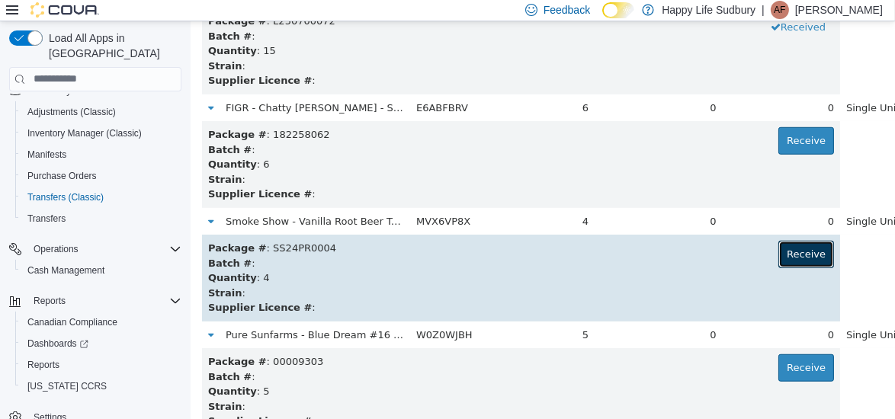
click at [778, 255] on button "Receive" at bounding box center [806, 253] width 56 height 27
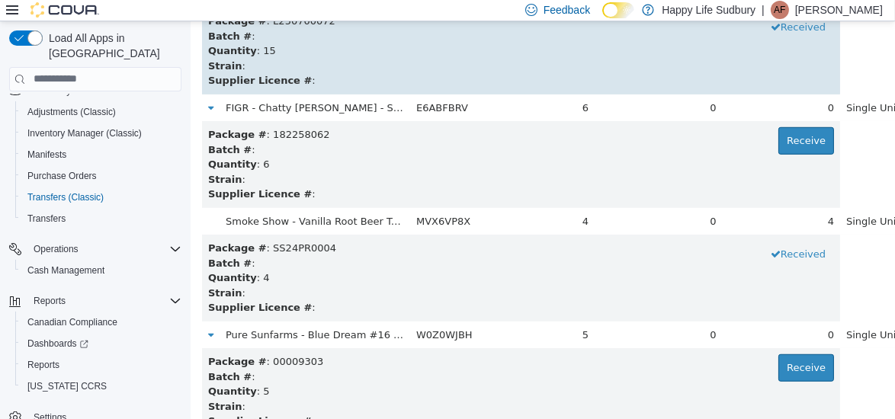
scroll to position [3974, 0]
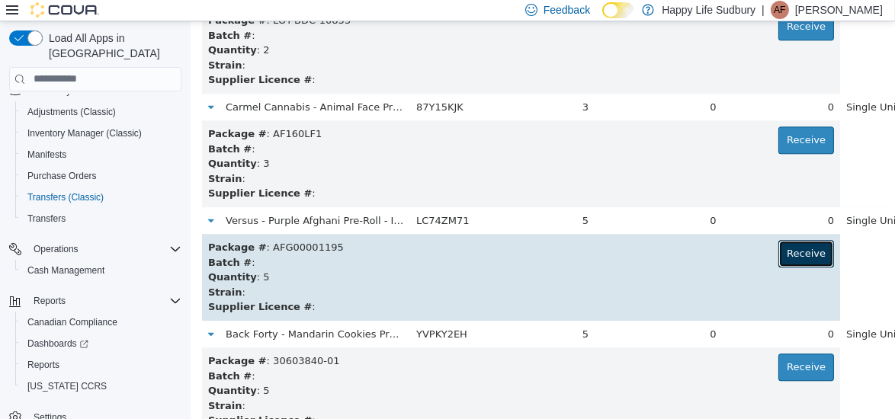
click at [778, 251] on button "Receive" at bounding box center [806, 252] width 56 height 27
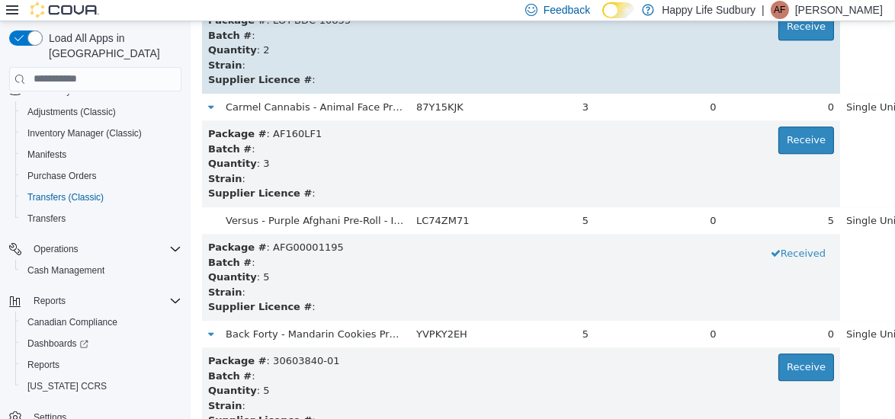
scroll to position [7610, 0]
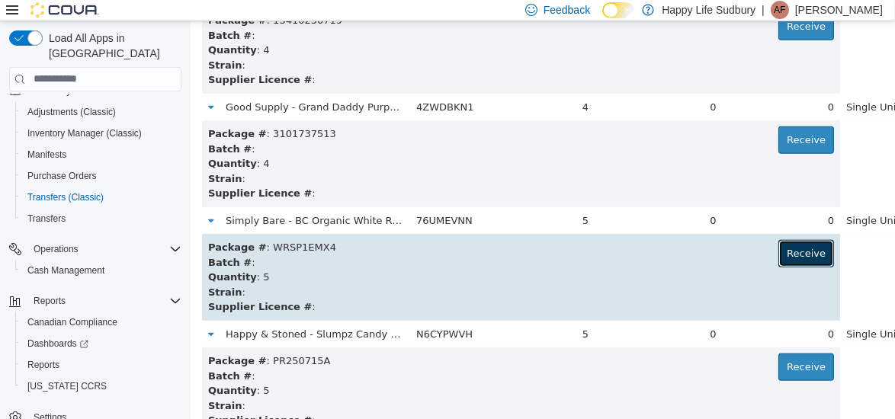
click at [778, 243] on button "Receive" at bounding box center [806, 252] width 56 height 27
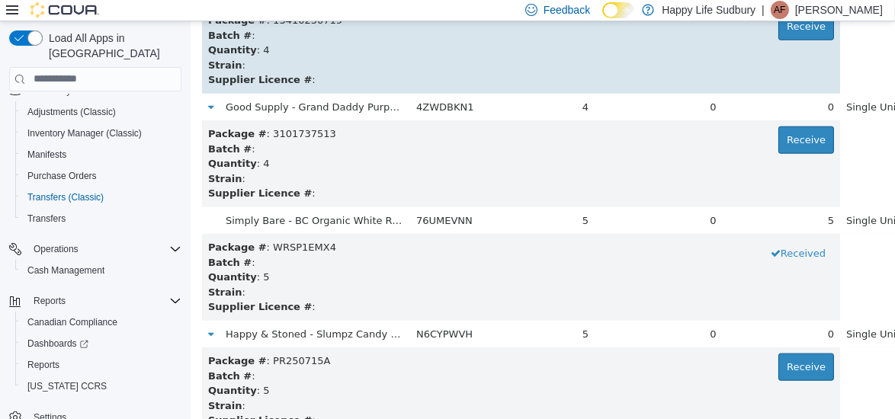
scroll to position [2838, 0]
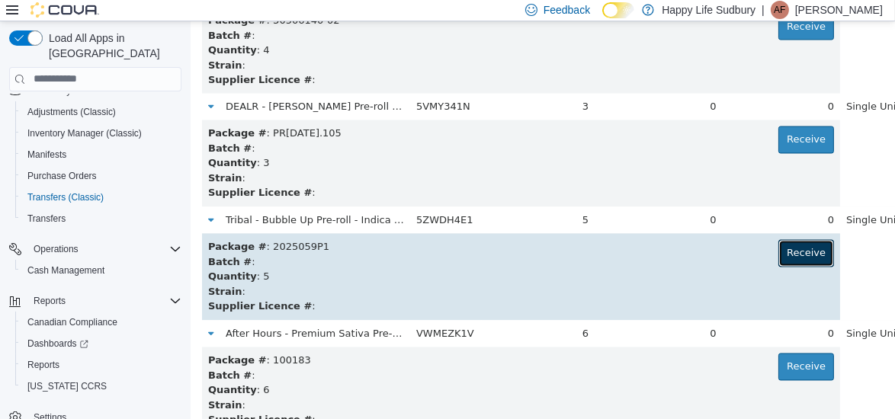
click at [778, 249] on button "Receive" at bounding box center [806, 252] width 56 height 27
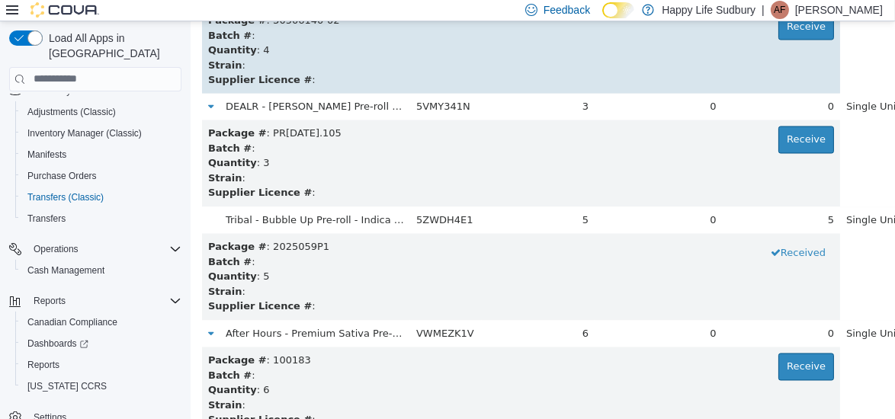
scroll to position [224, 0]
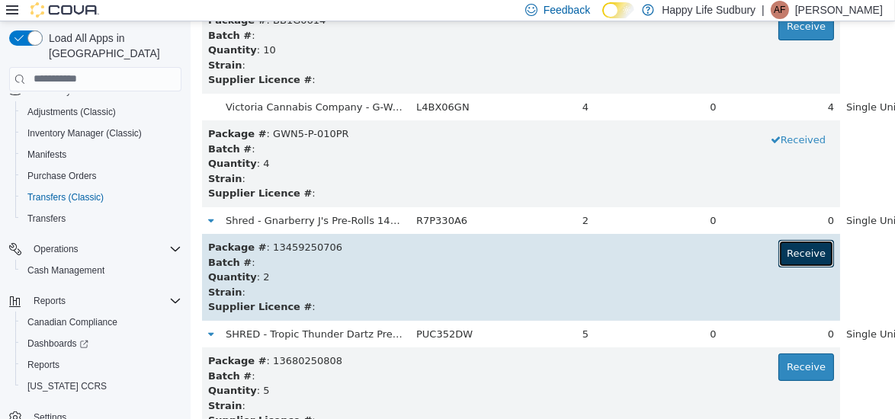
click at [778, 250] on button "Receive" at bounding box center [806, 252] width 56 height 27
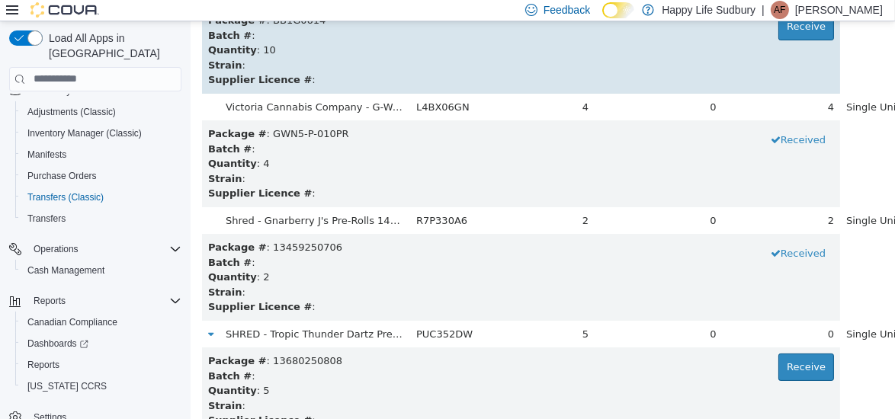
scroll to position [1473, 0]
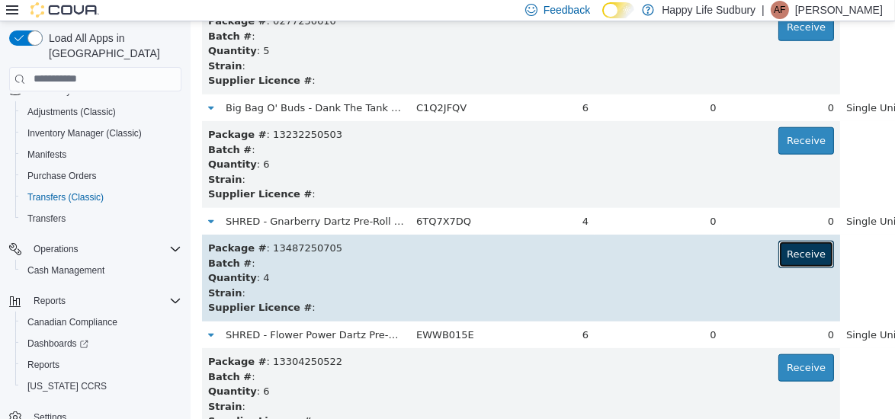
click at [778, 253] on button "Receive" at bounding box center [806, 253] width 56 height 27
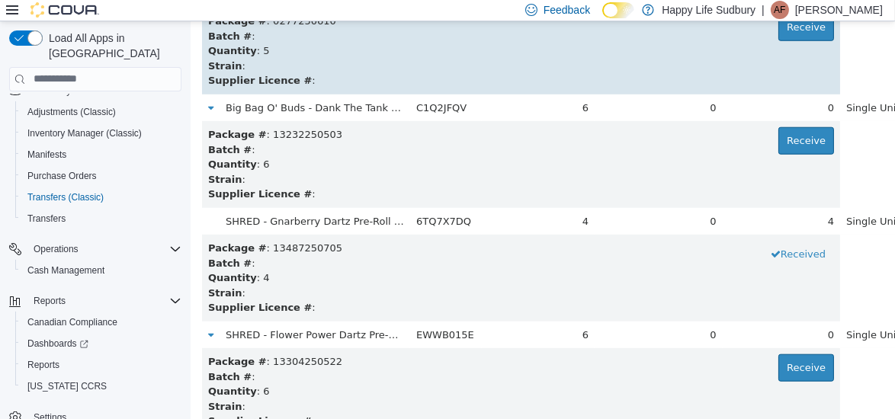
scroll to position [6132, 0]
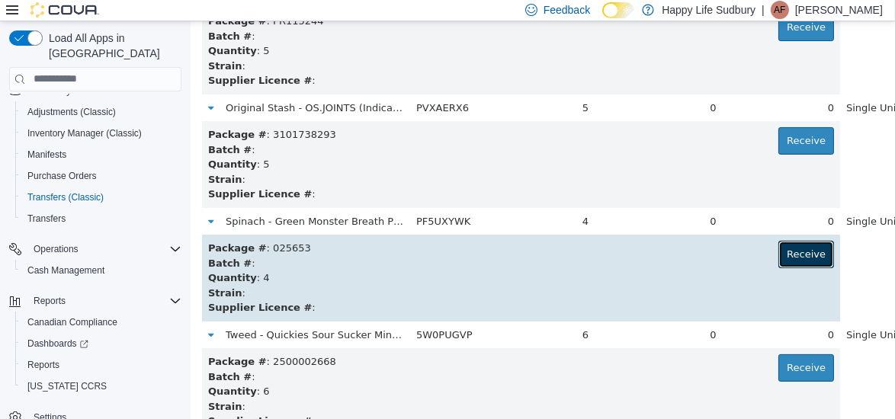
click at [778, 249] on button "Receive" at bounding box center [806, 253] width 56 height 27
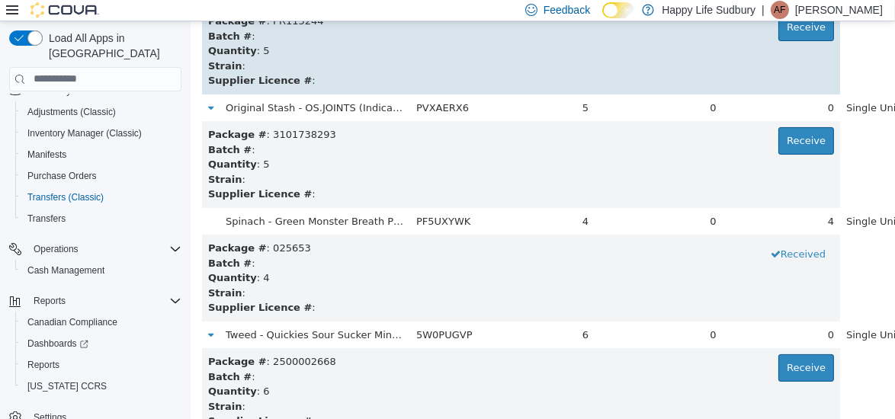
scroll to position [338, 0]
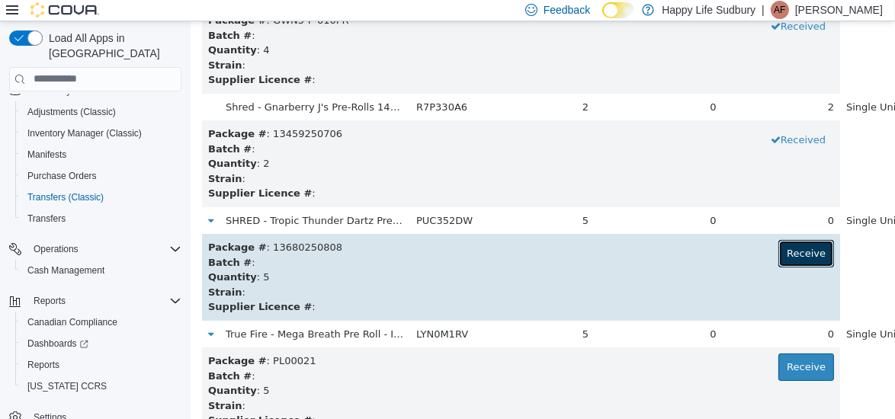
click at [778, 258] on button "Receive" at bounding box center [806, 252] width 56 height 27
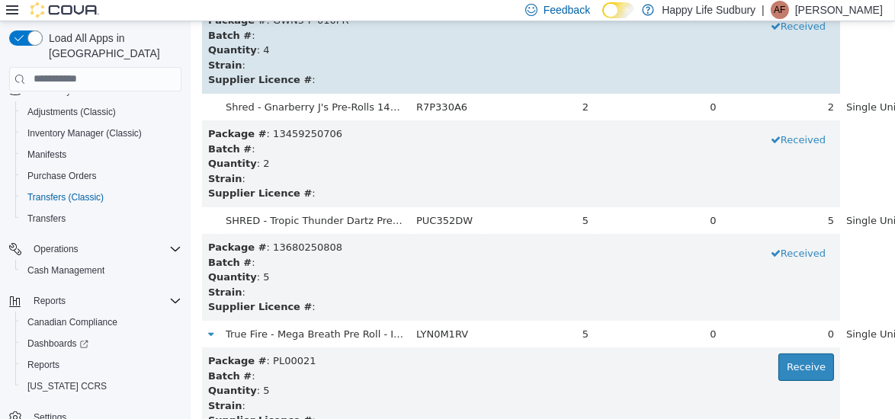
scroll to position [7382, 0]
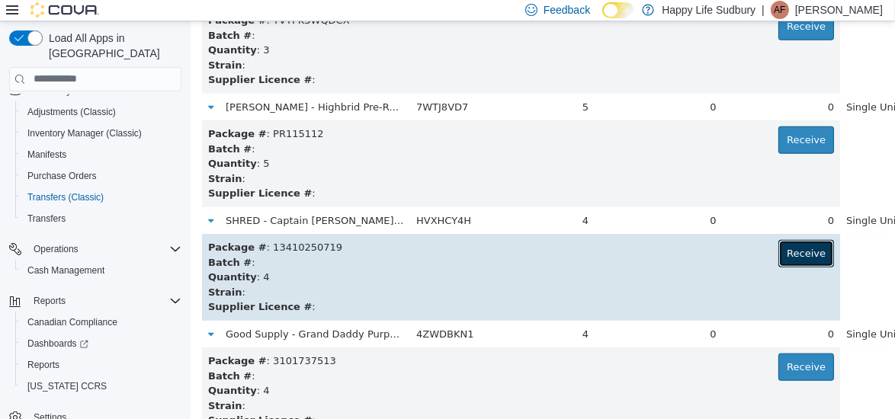
click at [778, 251] on button "Receive" at bounding box center [806, 252] width 56 height 27
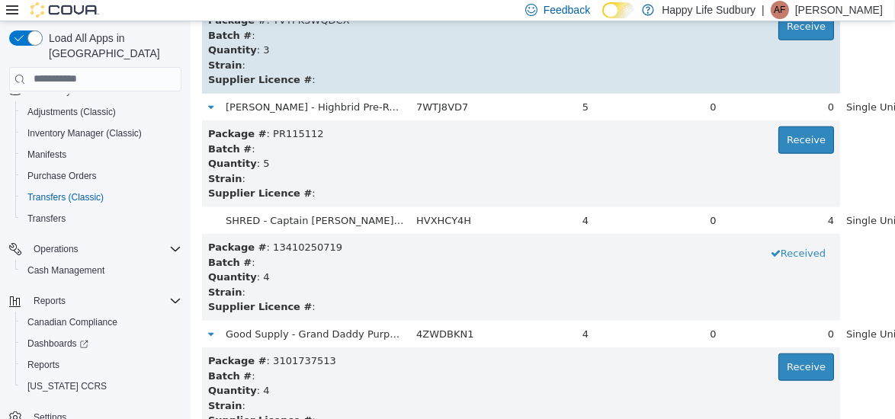
scroll to position [1587, 0]
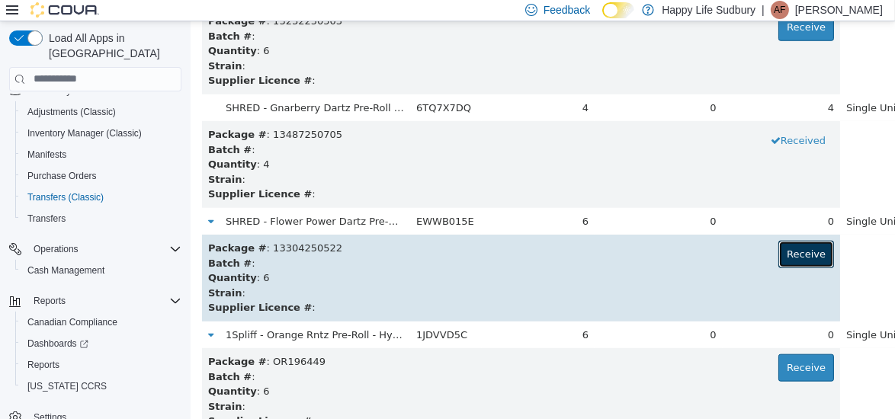
click at [778, 257] on button "Receive" at bounding box center [806, 253] width 56 height 27
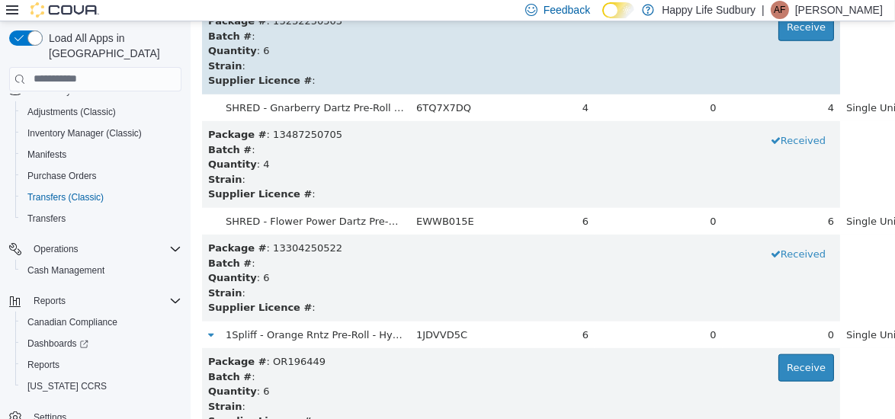
scroll to position [4883, 0]
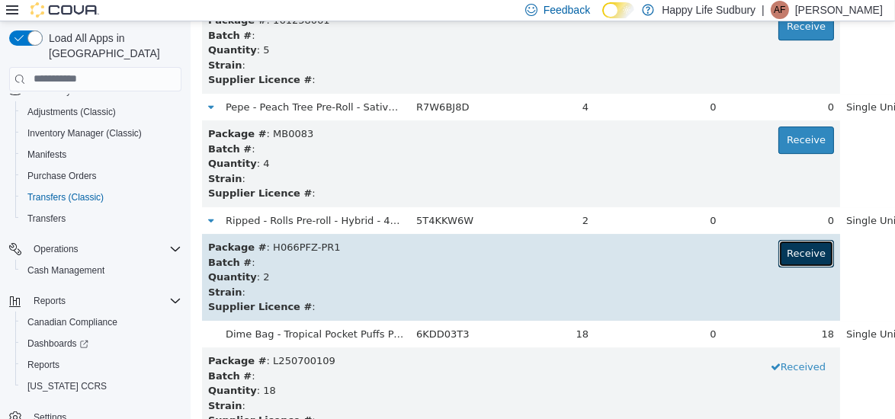
click at [778, 252] on button "Receive" at bounding box center [806, 252] width 56 height 27
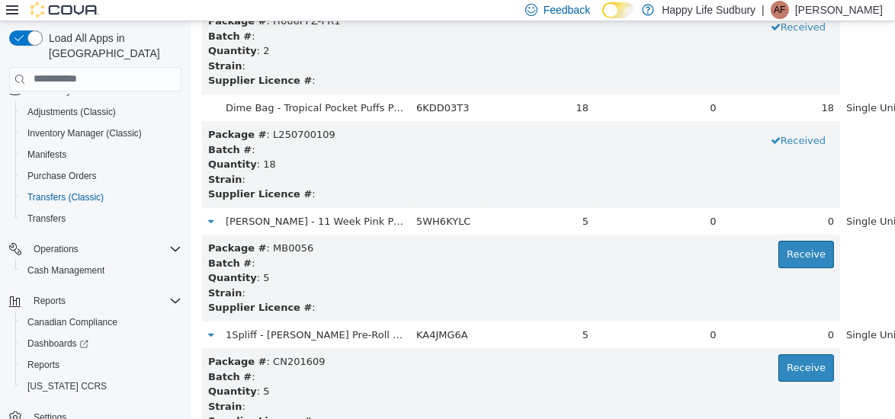
scroll to position [8405, 0]
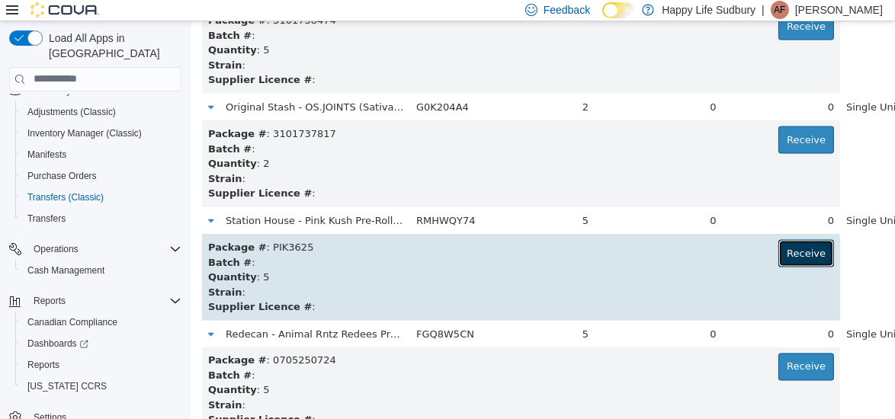
click at [778, 249] on button "Receive" at bounding box center [806, 252] width 56 height 27
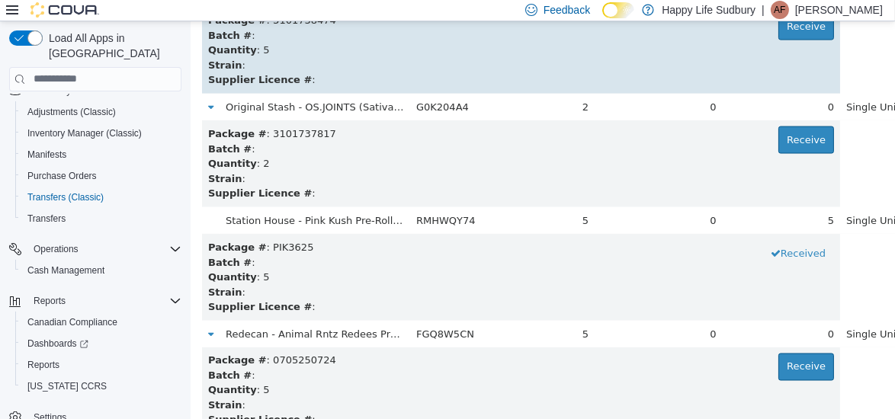
scroll to position [1020, 0]
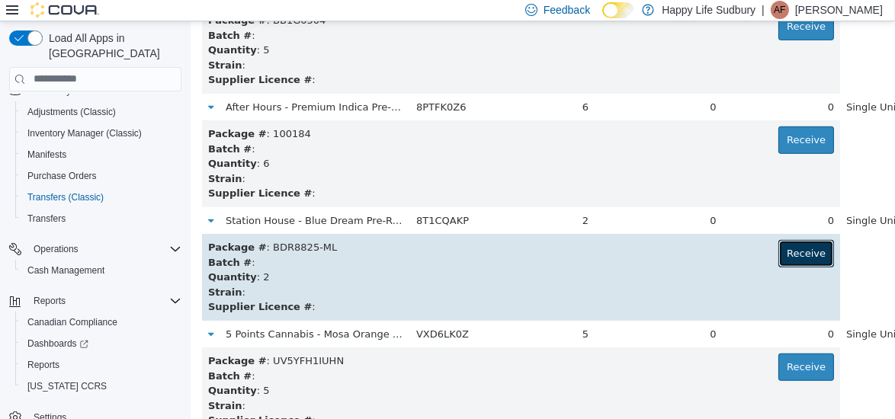
click at [778, 265] on button "Receive" at bounding box center [806, 252] width 56 height 27
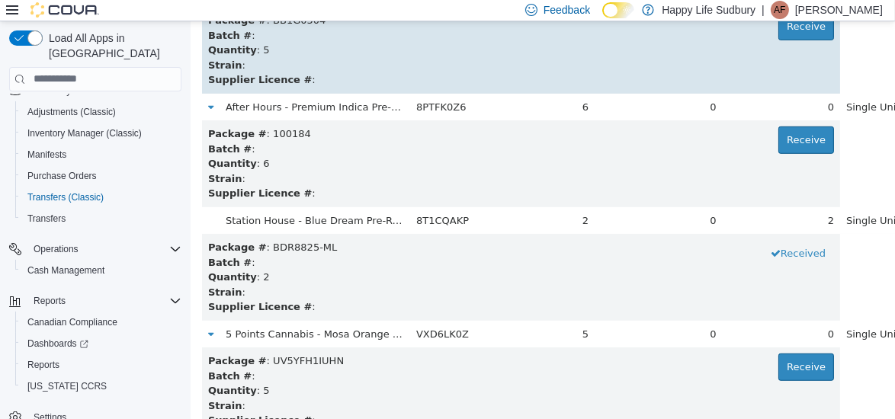
scroll to position [2496, 0]
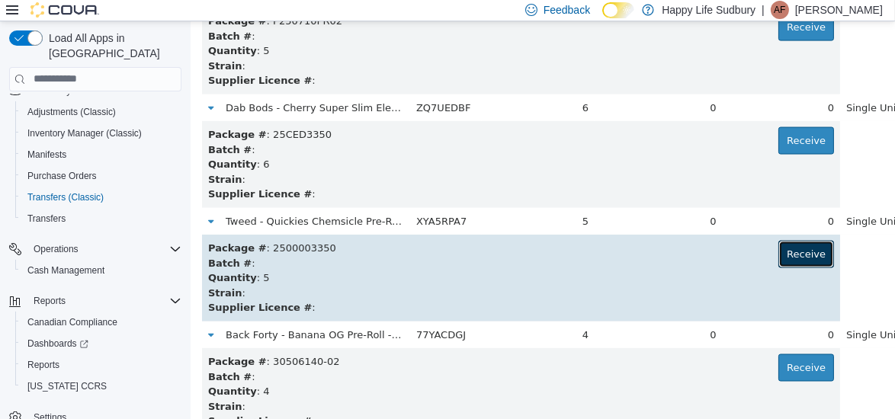
click at [778, 252] on button "Receive" at bounding box center [806, 253] width 56 height 27
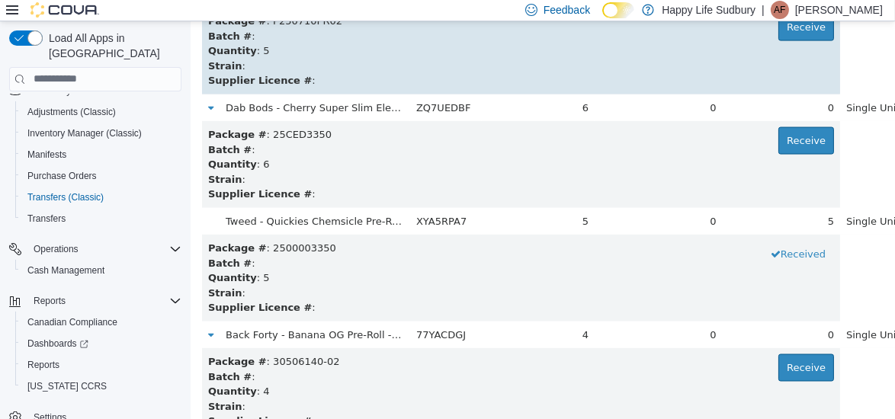
scroll to position [3065, 0]
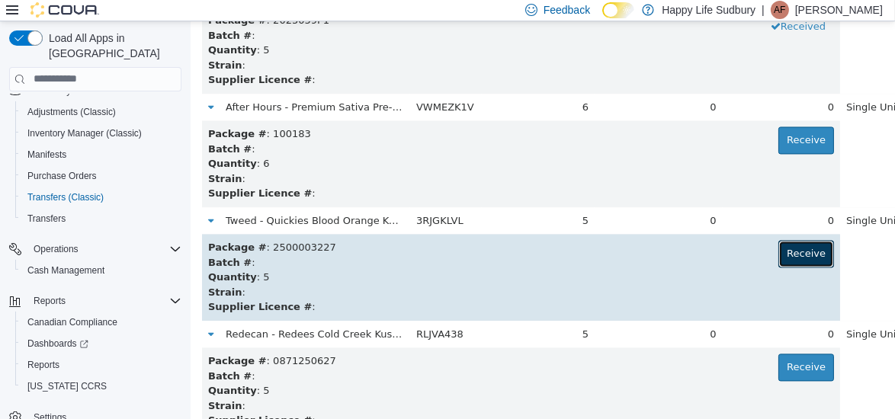
click at [778, 249] on button "Receive" at bounding box center [806, 252] width 56 height 27
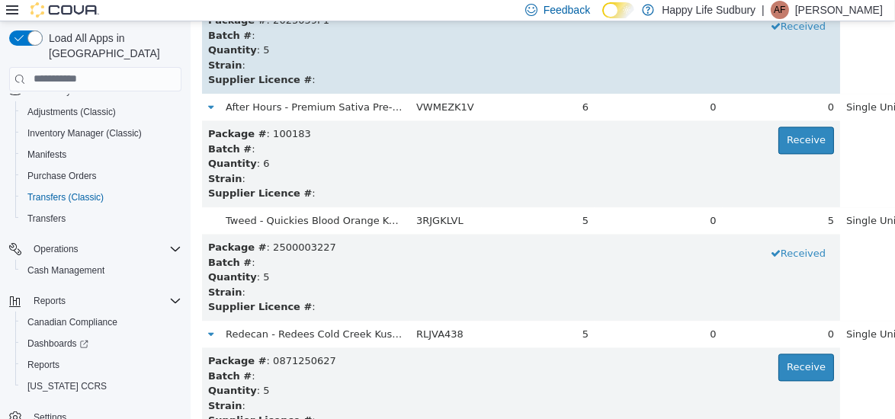
scroll to position [6246, 0]
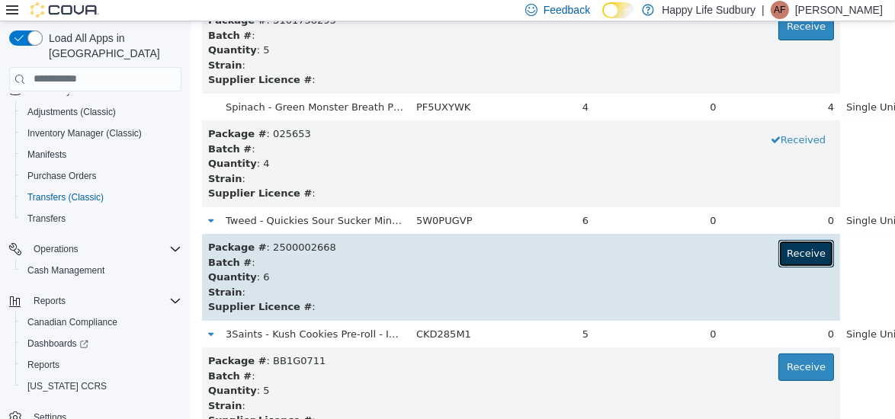
click at [778, 251] on button "Receive" at bounding box center [806, 252] width 56 height 27
click at [763, 251] on button "Received" at bounding box center [798, 252] width 72 height 27
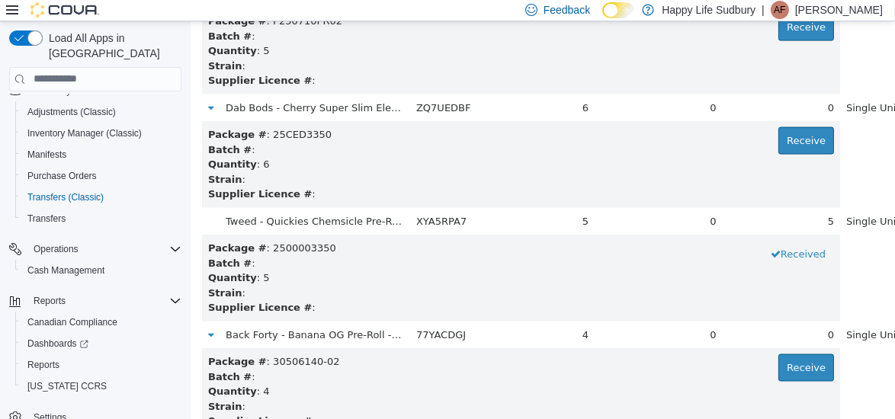
scroll to position [3065, 0]
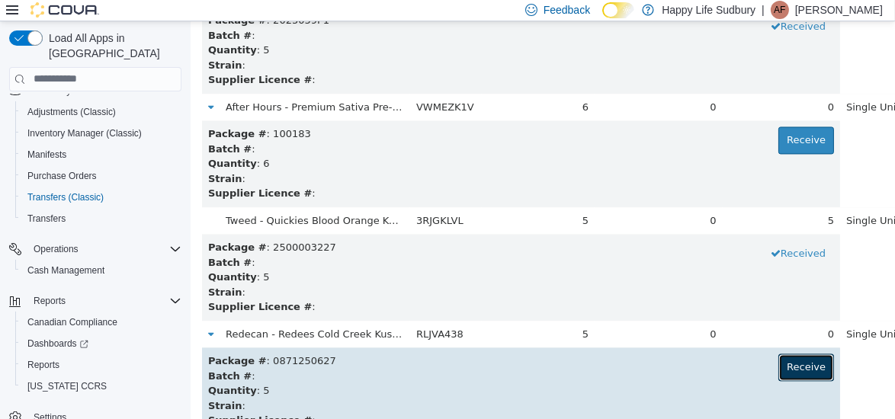
click at [778, 358] on button "Receive" at bounding box center [806, 366] width 56 height 27
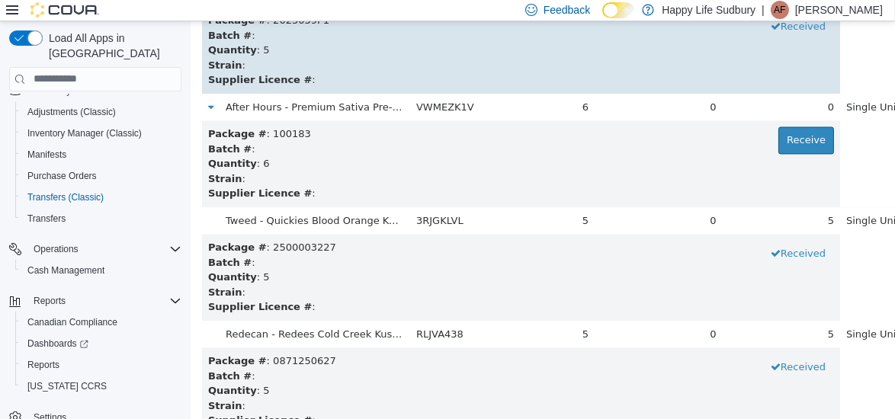
scroll to position [8462, 0]
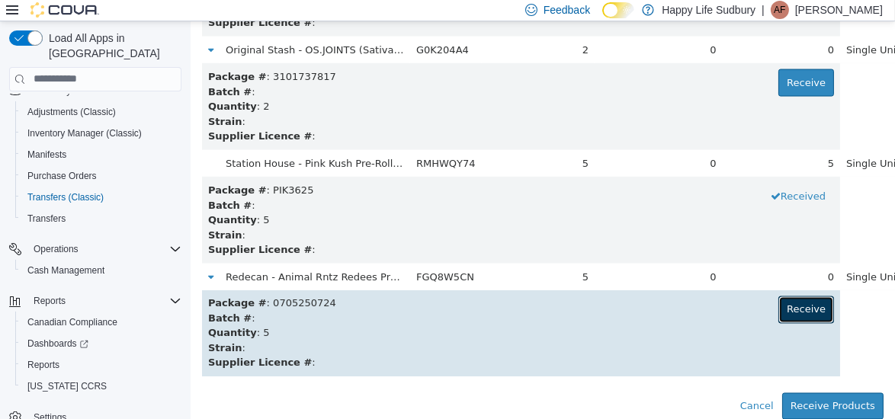
click at [778, 307] on button "Receive" at bounding box center [806, 309] width 56 height 27
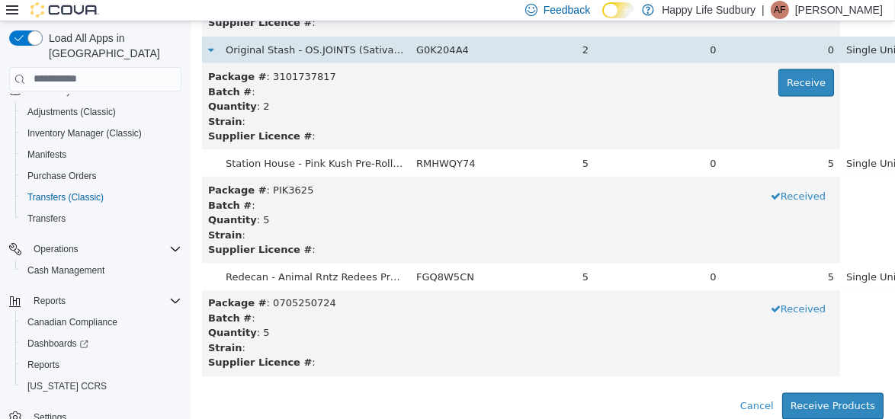
scroll to position [1247, 0]
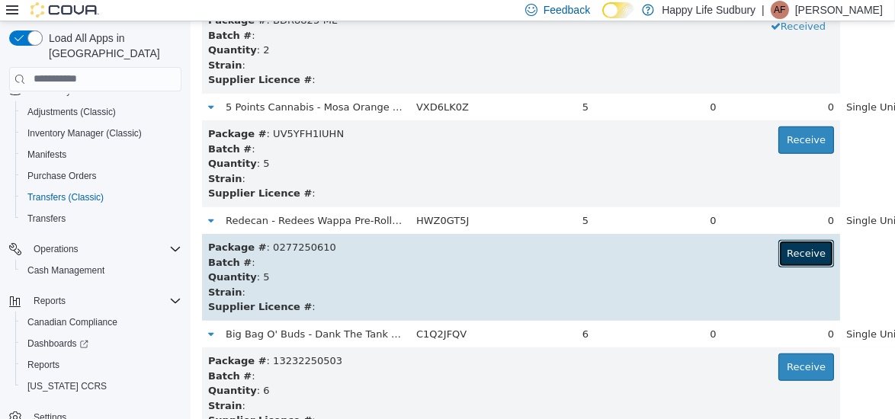
click at [778, 249] on button "Receive" at bounding box center [806, 252] width 56 height 27
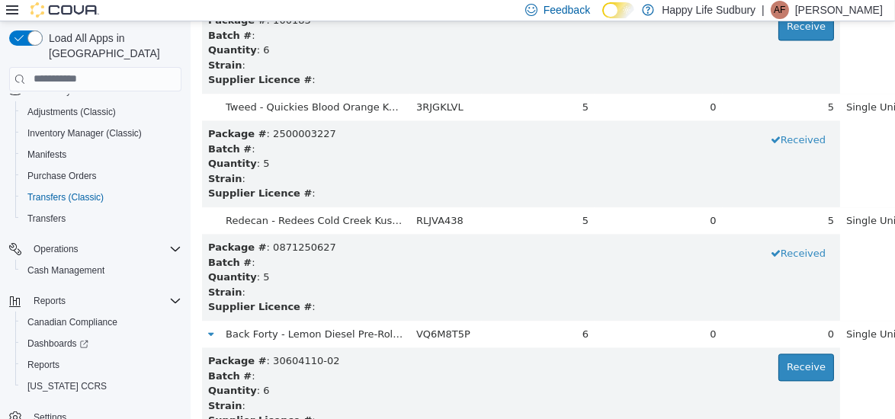
scroll to position [5792, 0]
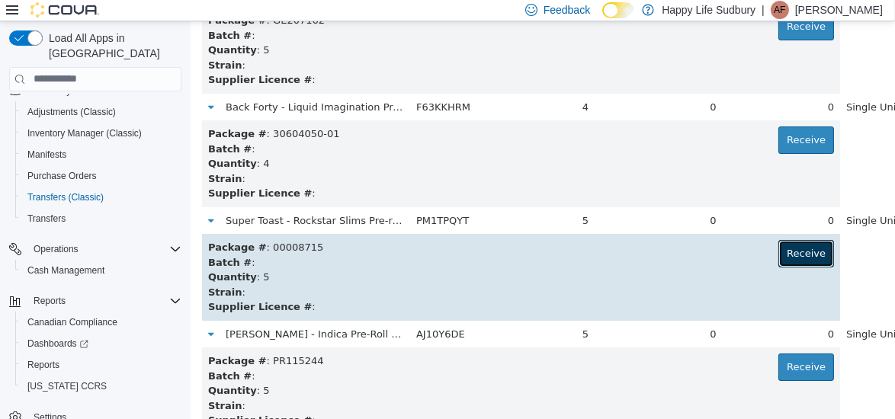
click at [778, 255] on button "Receive" at bounding box center [806, 252] width 56 height 27
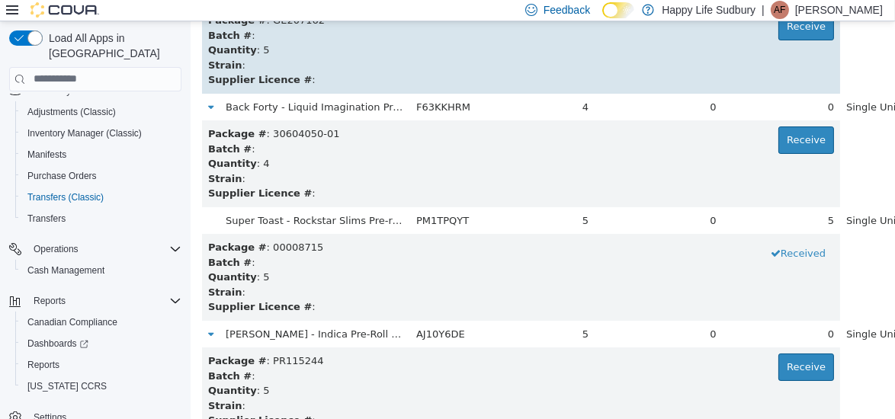
scroll to position [451, 0]
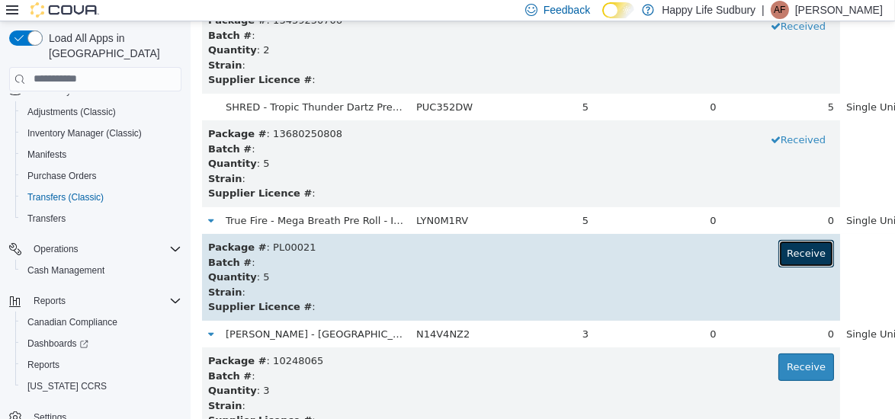
click at [778, 246] on button "Receive" at bounding box center [806, 252] width 56 height 27
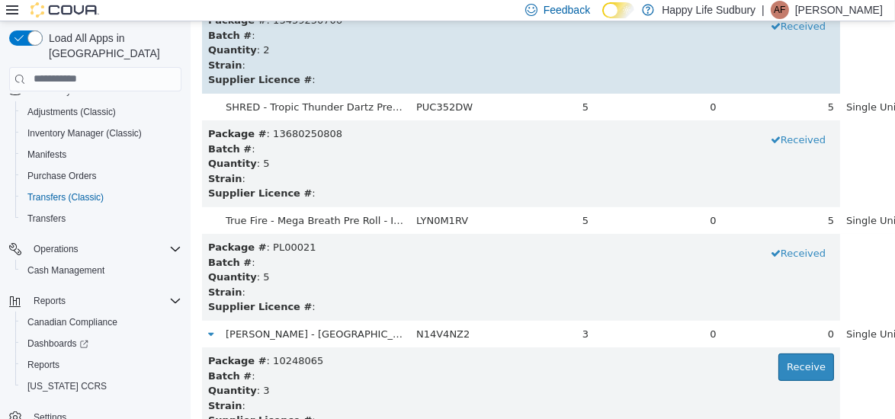
scroll to position [2269, 0]
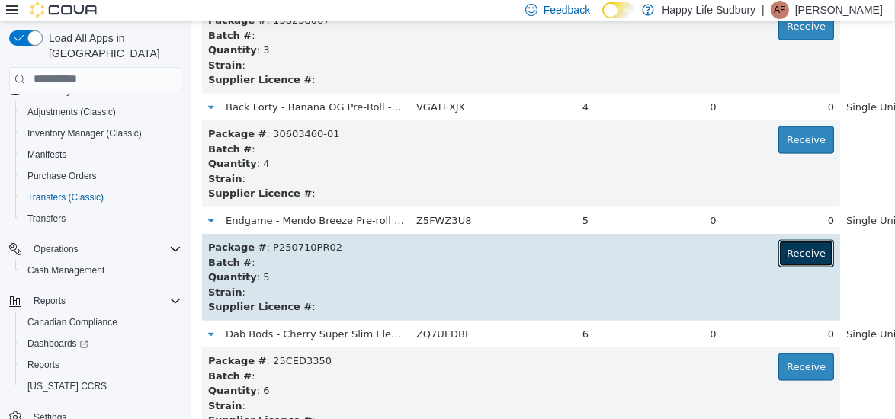
click at [778, 255] on button "Receive" at bounding box center [806, 252] width 56 height 27
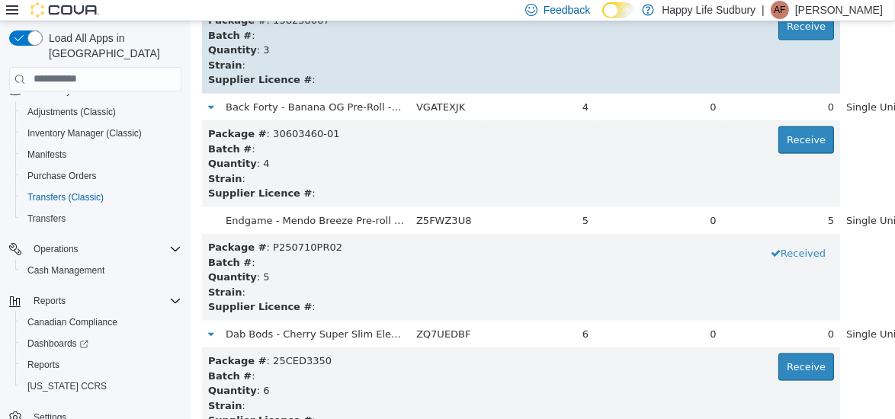
scroll to position [2724, 0]
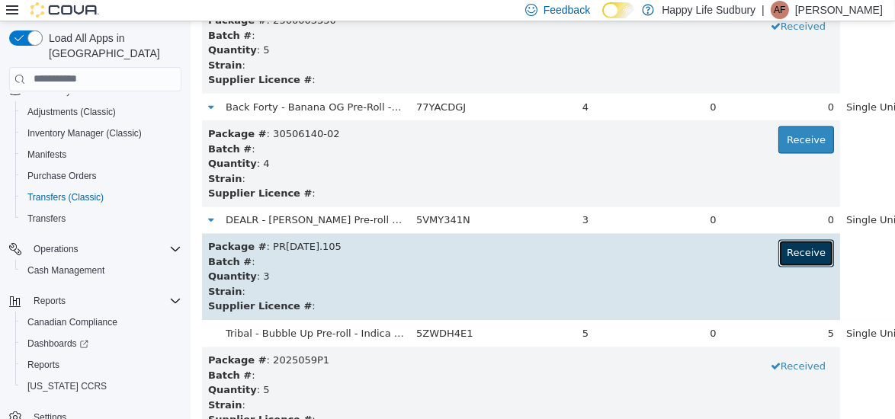
click at [778, 260] on button "Receive" at bounding box center [806, 252] width 56 height 27
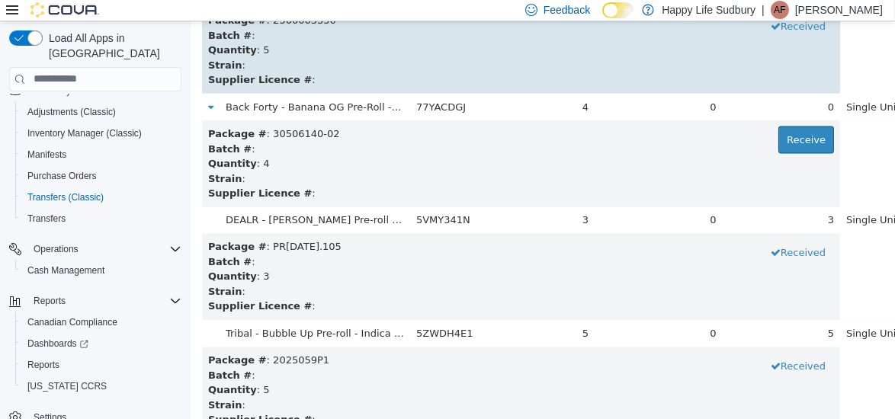
scroll to position [5905, 0]
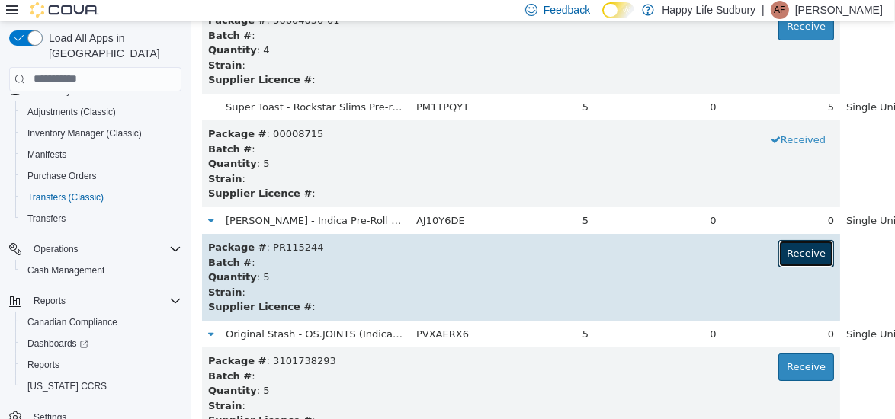
click at [778, 255] on button "Receive" at bounding box center [806, 252] width 56 height 27
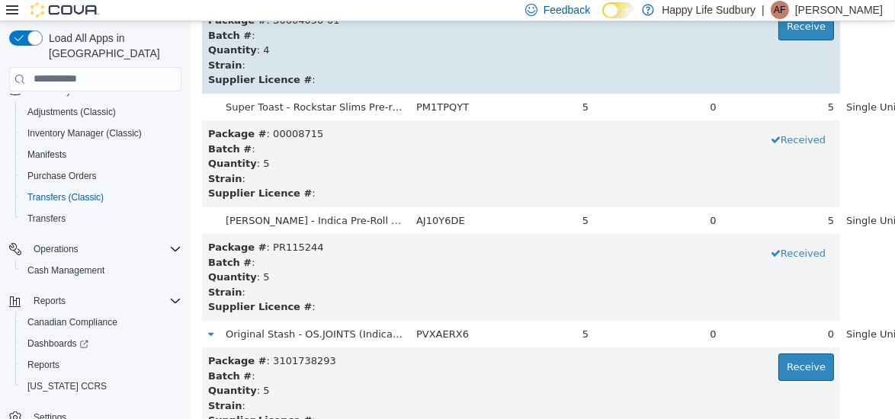
scroll to position [6587, 0]
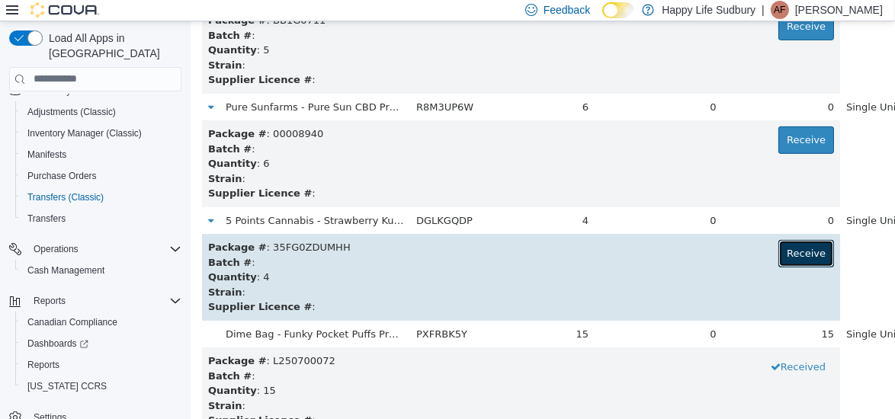
click at [778, 251] on button "Receive" at bounding box center [806, 252] width 56 height 27
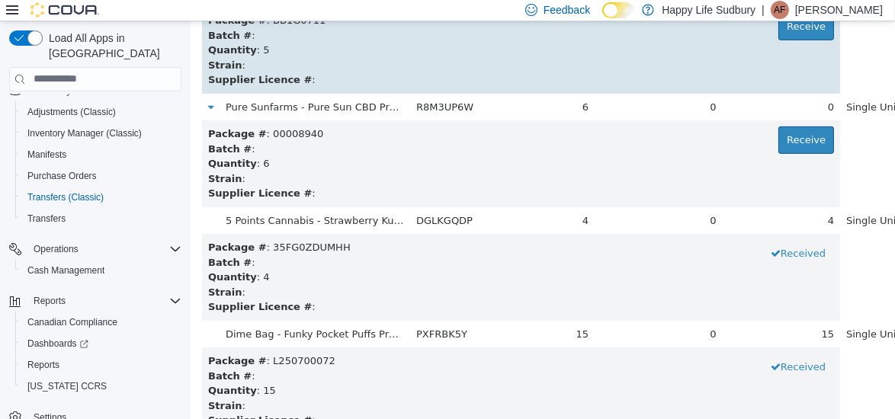
scroll to position [5564, 0]
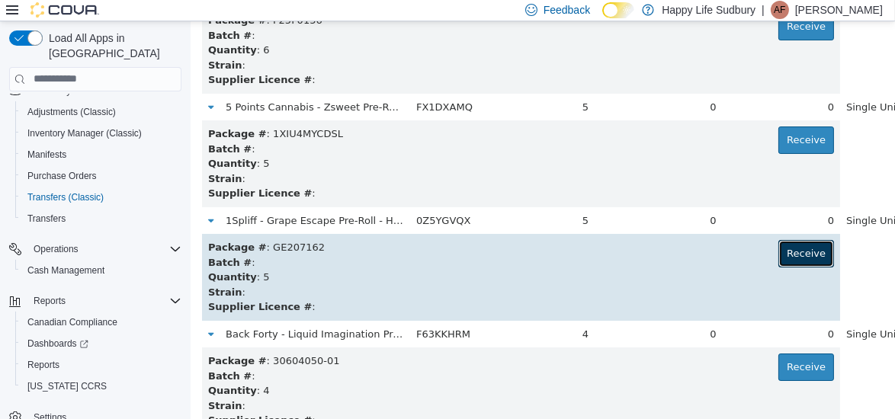
click at [778, 252] on button "Receive" at bounding box center [806, 252] width 56 height 27
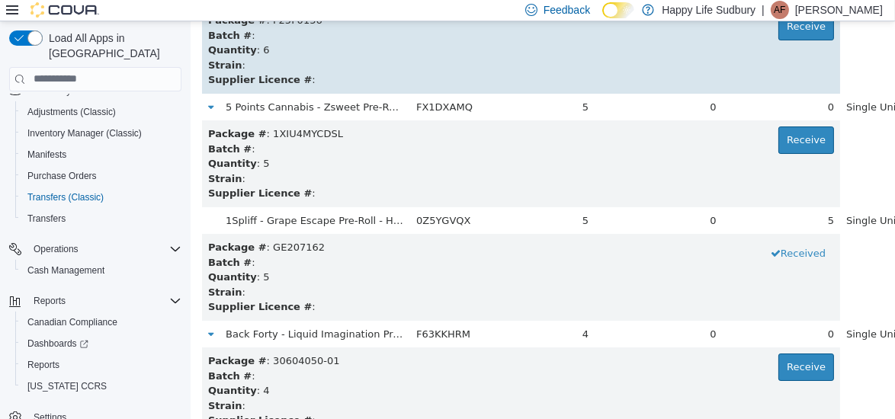
scroll to position [6360, 0]
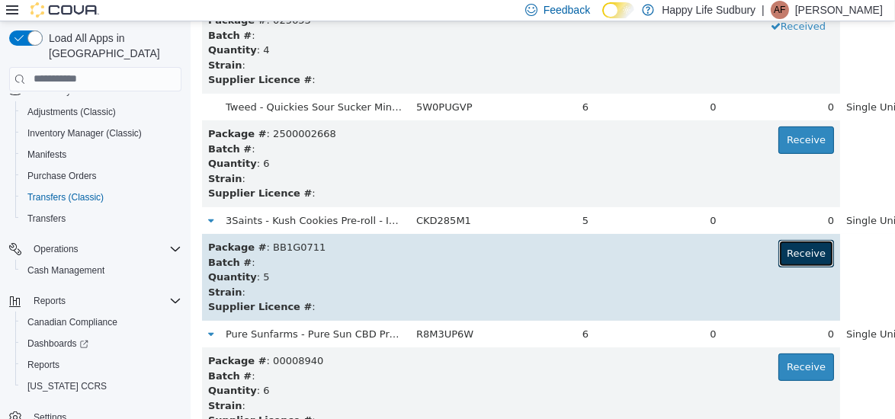
click at [778, 248] on button "Receive" at bounding box center [806, 252] width 56 height 27
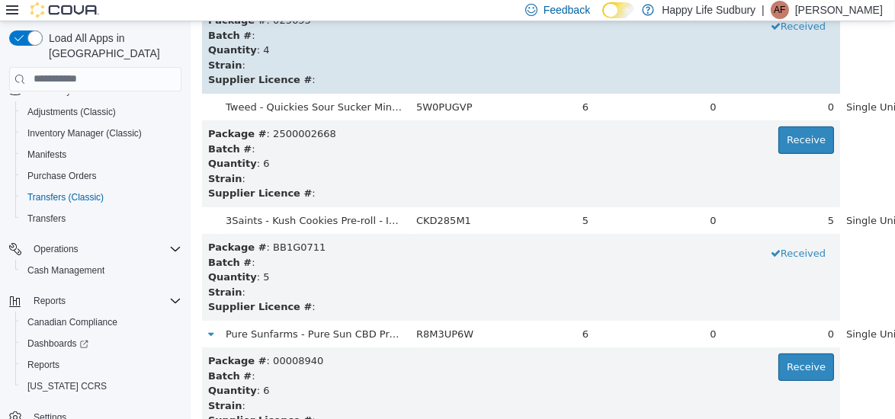
scroll to position [0, 0]
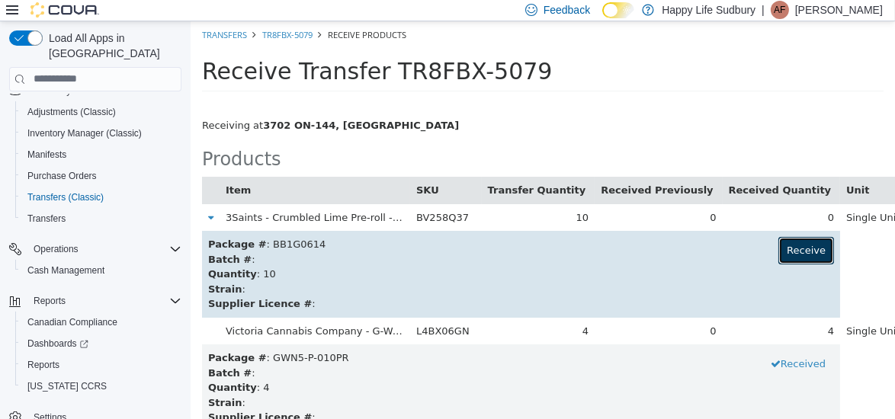
click at [779, 247] on button "Receive" at bounding box center [806, 249] width 56 height 27
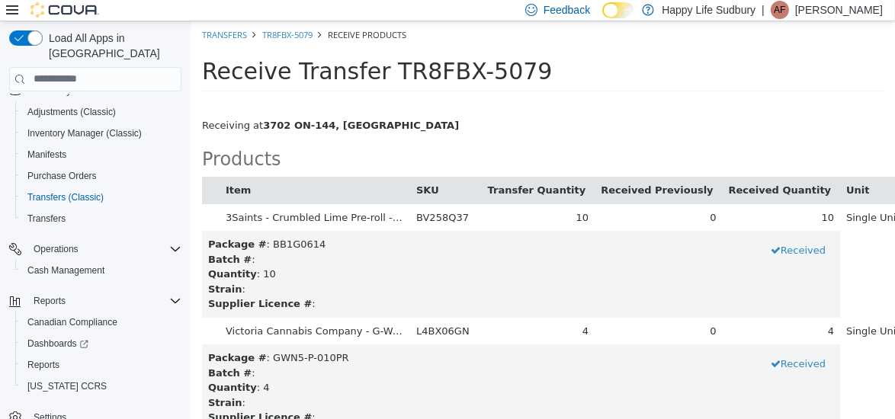
scroll to position [4314, 0]
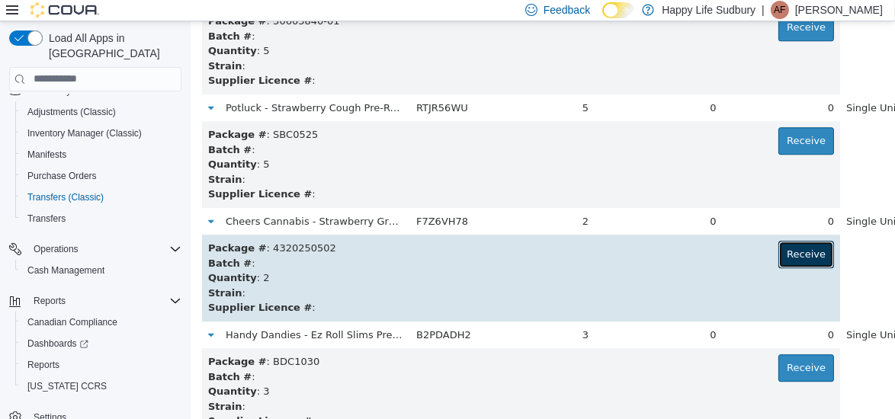
click at [778, 243] on button "Receive" at bounding box center [806, 253] width 56 height 27
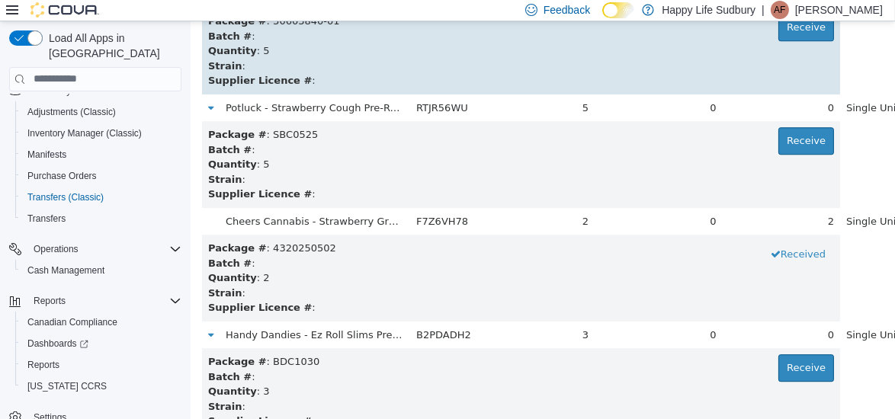
scroll to position [1133, 0]
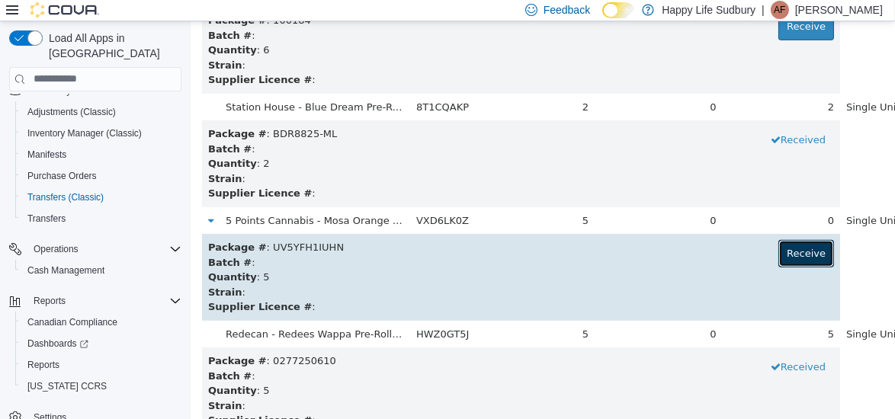
click at [778, 255] on button "Receive" at bounding box center [806, 252] width 56 height 27
click at [766, 255] on button "Received" at bounding box center [798, 252] width 72 height 27
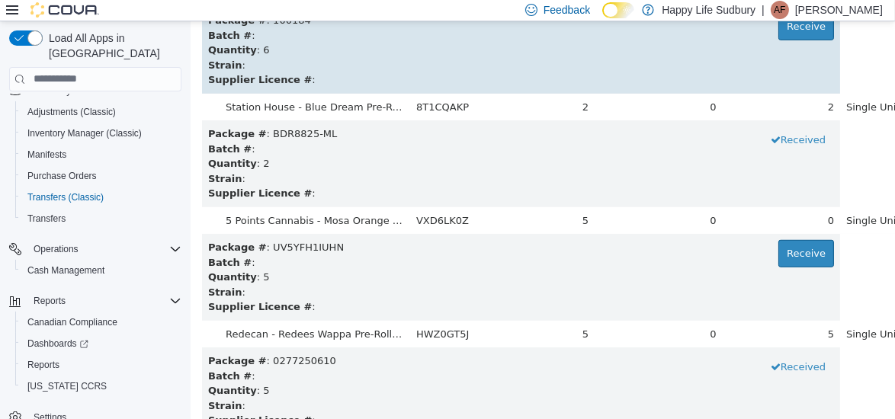
scroll to position [1701, 0]
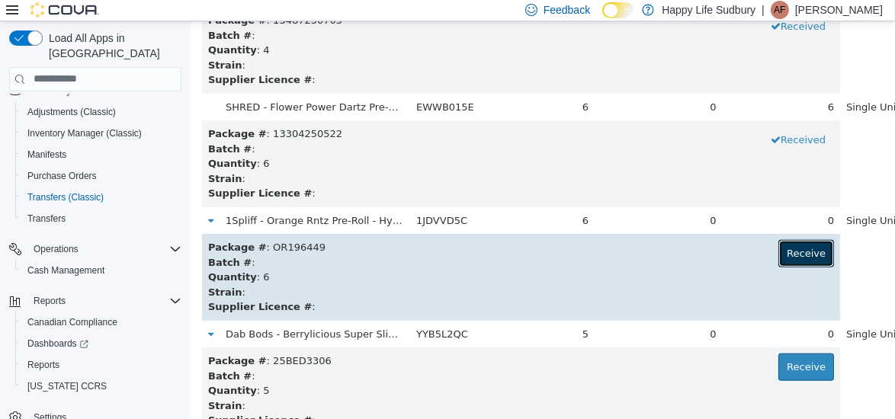
click at [778, 253] on button "Receive" at bounding box center [806, 252] width 56 height 27
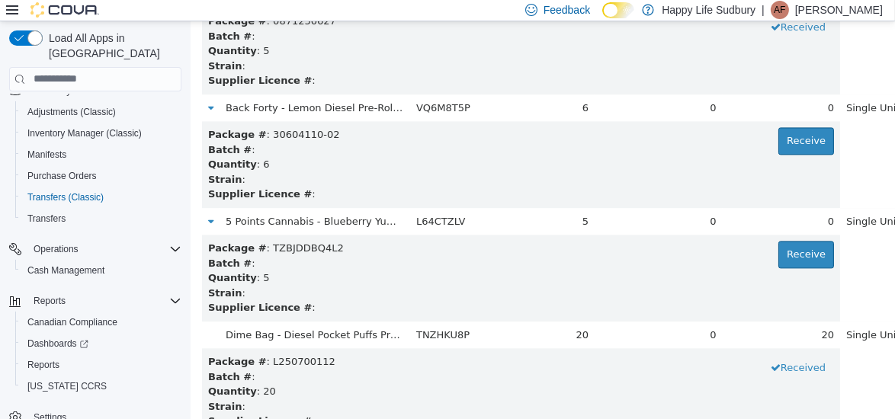
scroll to position [5223, 0]
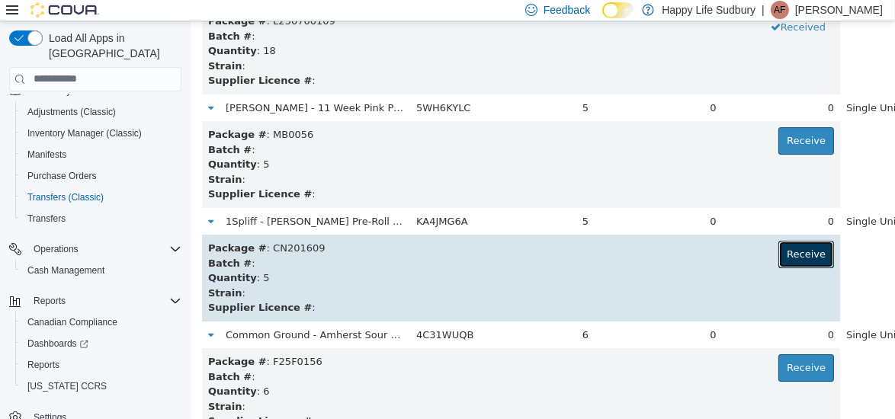
click at [778, 244] on button "Receive" at bounding box center [806, 253] width 56 height 27
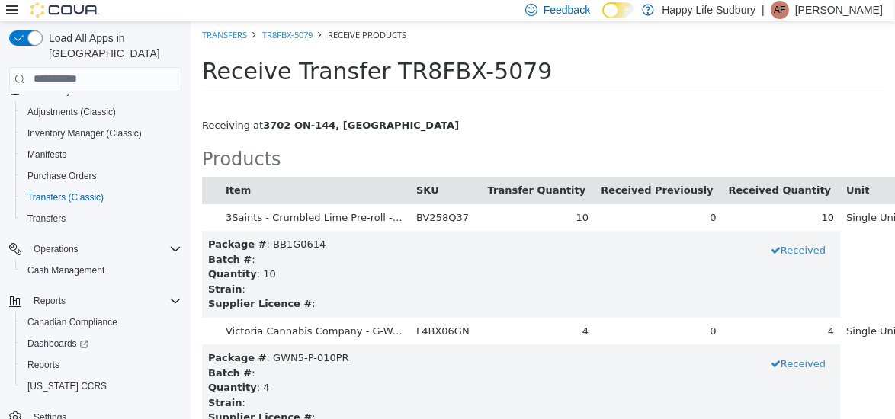
scroll to position [792, 0]
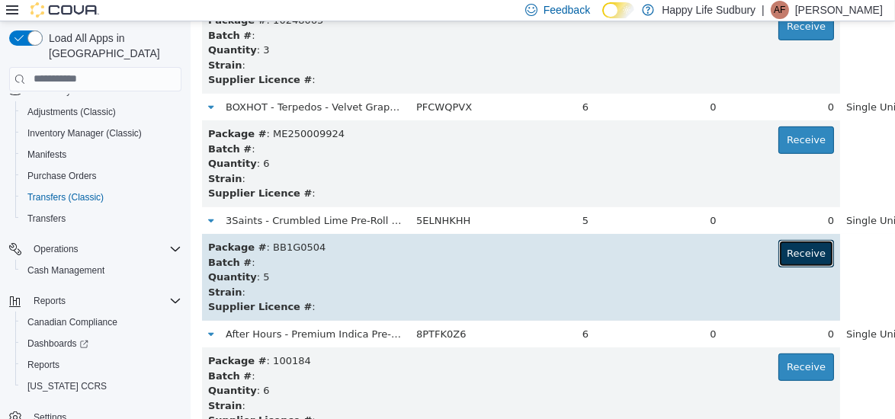
click at [778, 247] on button "Receive" at bounding box center [806, 252] width 56 height 27
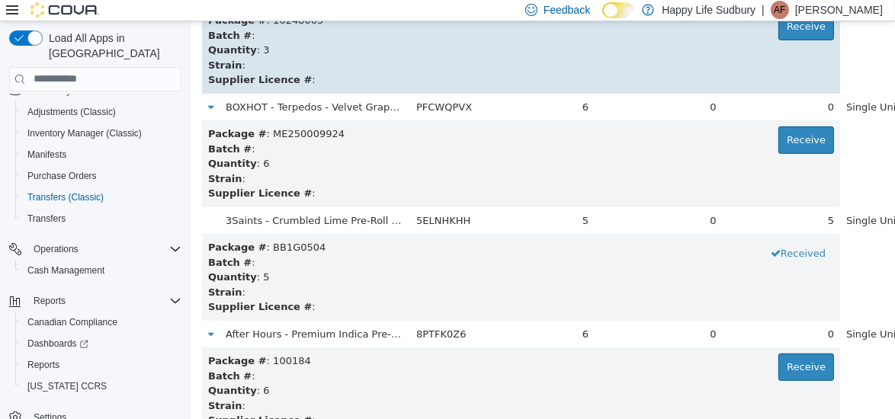
scroll to position [4428, 0]
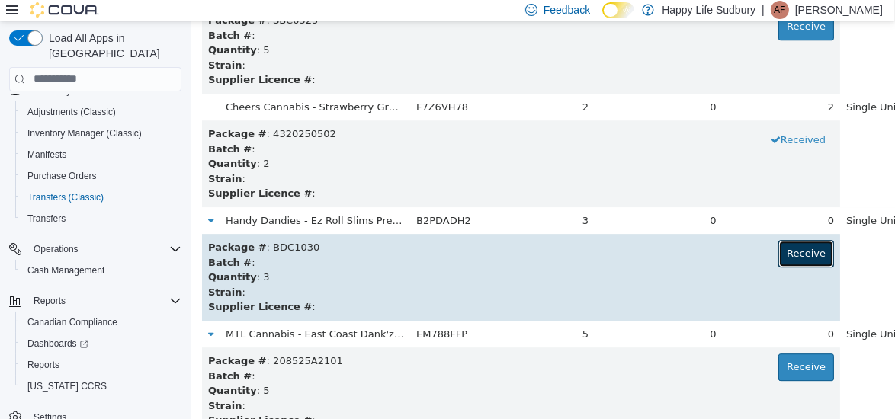
click at [778, 255] on button "Receive" at bounding box center [806, 252] width 56 height 27
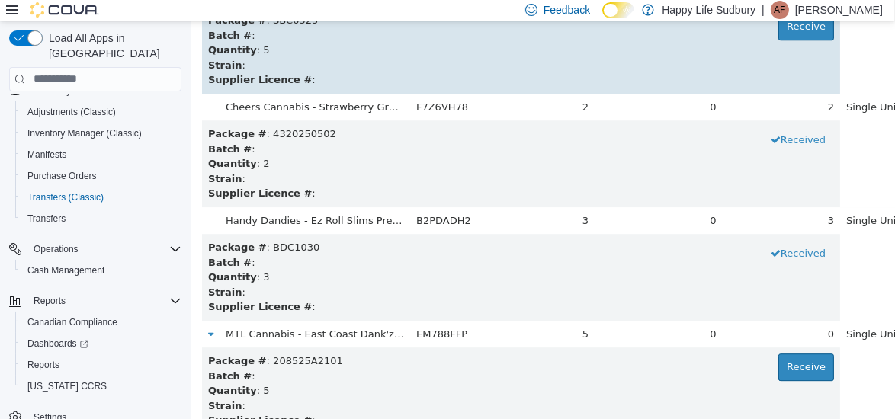
scroll to position [7950, 0]
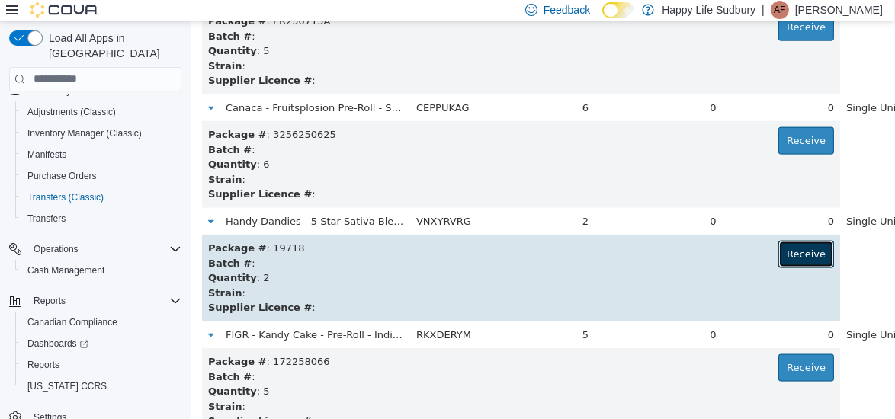
click at [778, 259] on button "Receive" at bounding box center [806, 253] width 56 height 27
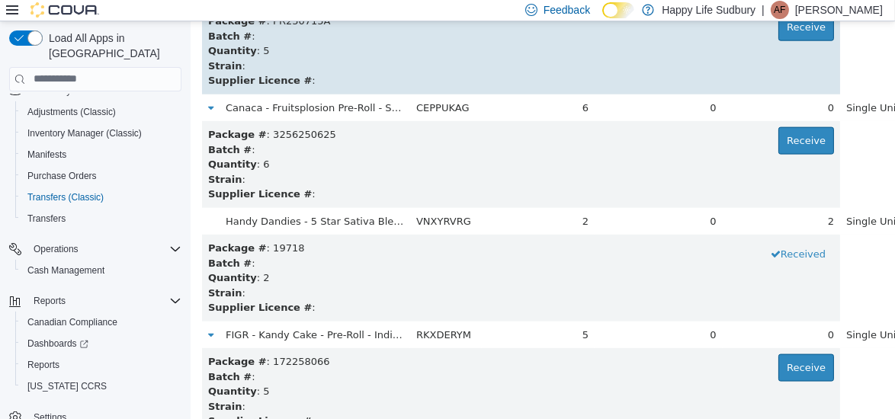
scroll to position [4542, 0]
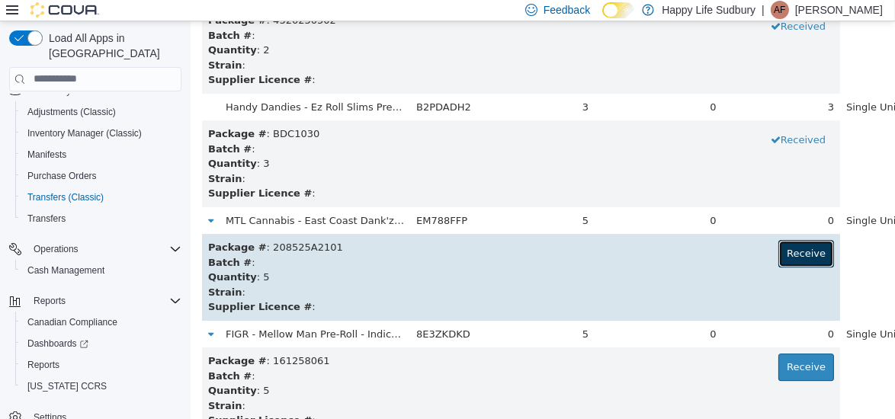
click at [778, 244] on button "Receive" at bounding box center [806, 252] width 56 height 27
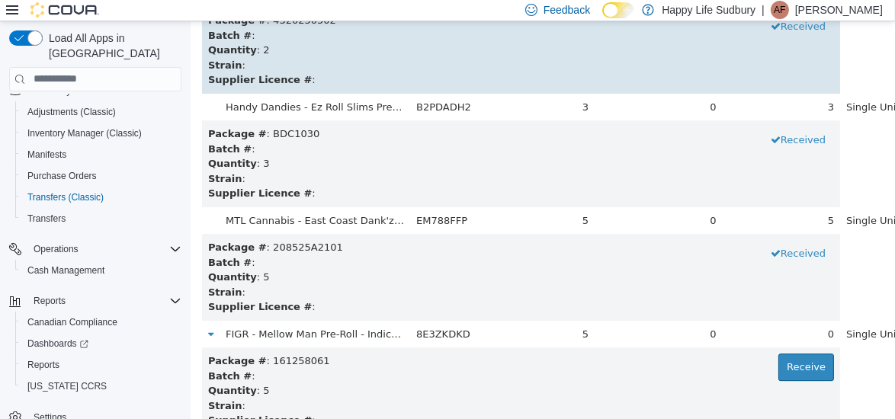
scroll to position [4200, 0]
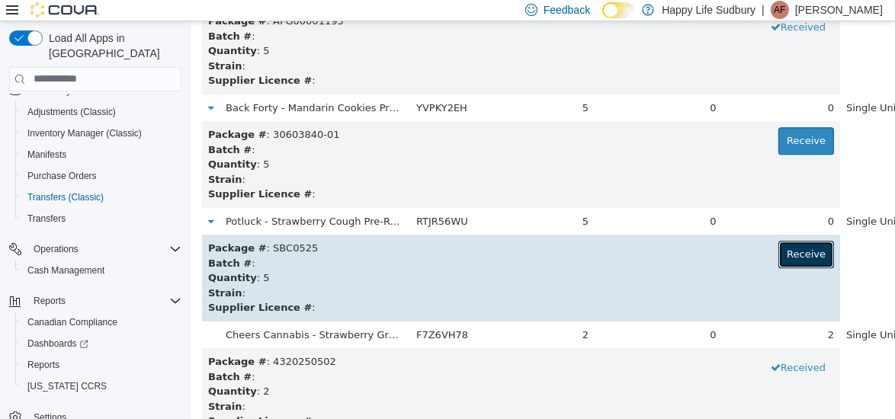
click at [778, 255] on button "Receive" at bounding box center [806, 253] width 56 height 27
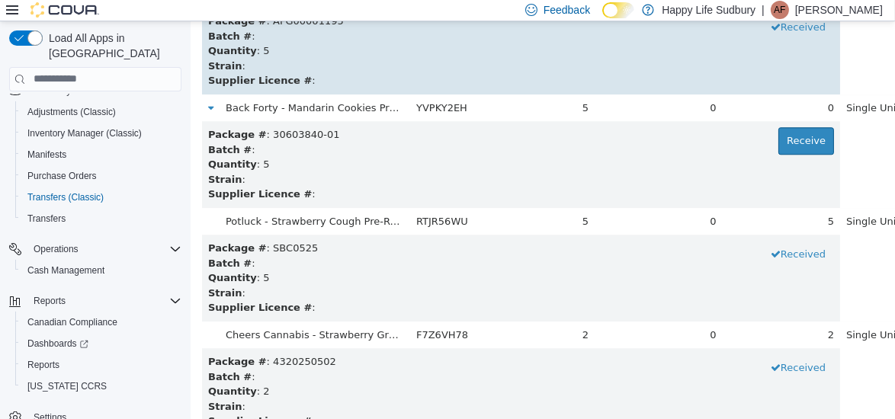
scroll to position [564, 0]
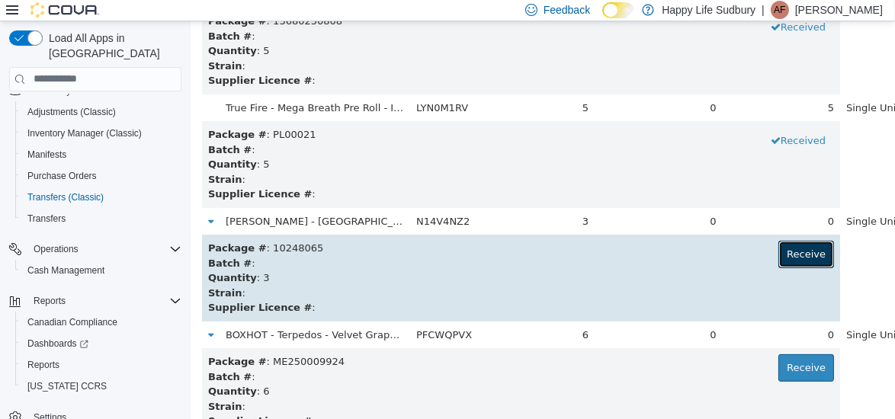
click at [778, 257] on button "Receive" at bounding box center [806, 253] width 56 height 27
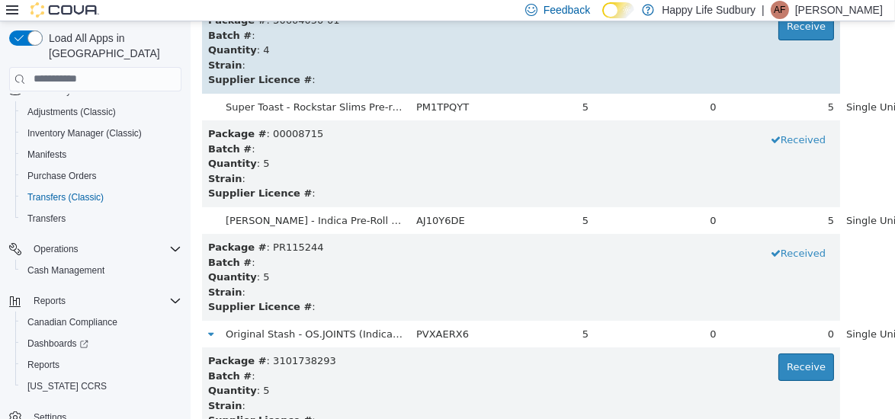
scroll to position [7269, 0]
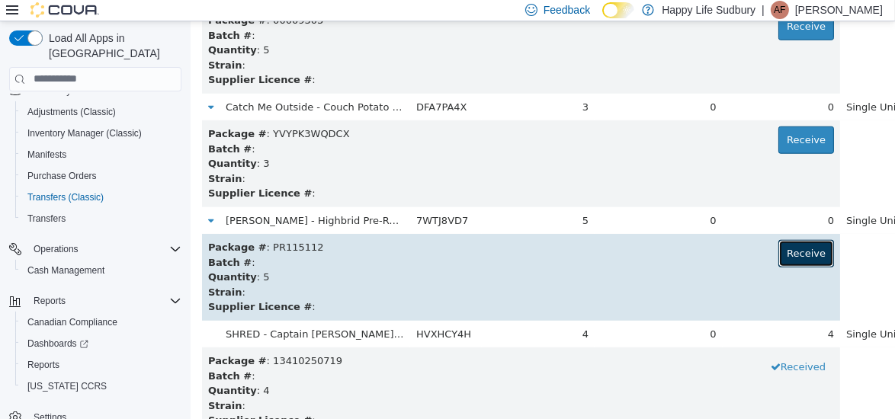
click at [778, 250] on button "Receive" at bounding box center [806, 252] width 56 height 27
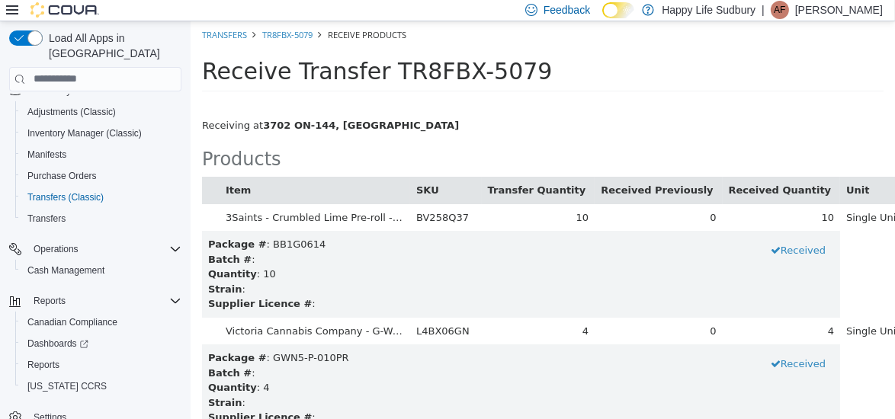
scroll to position [1133, 0]
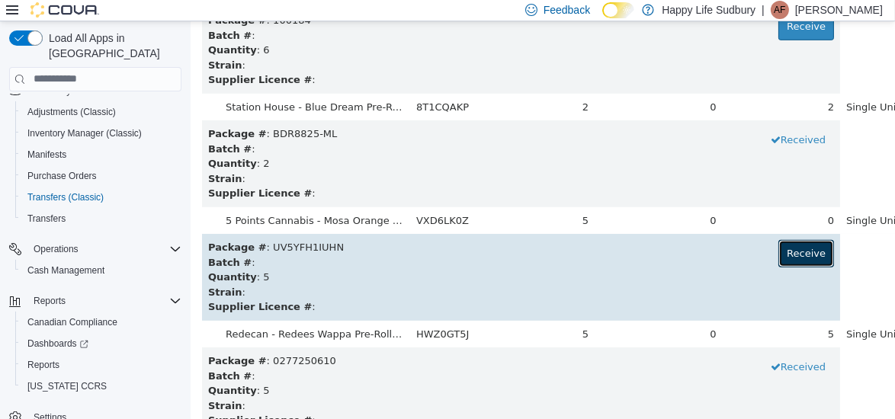
click at [778, 252] on button "Receive" at bounding box center [806, 252] width 56 height 27
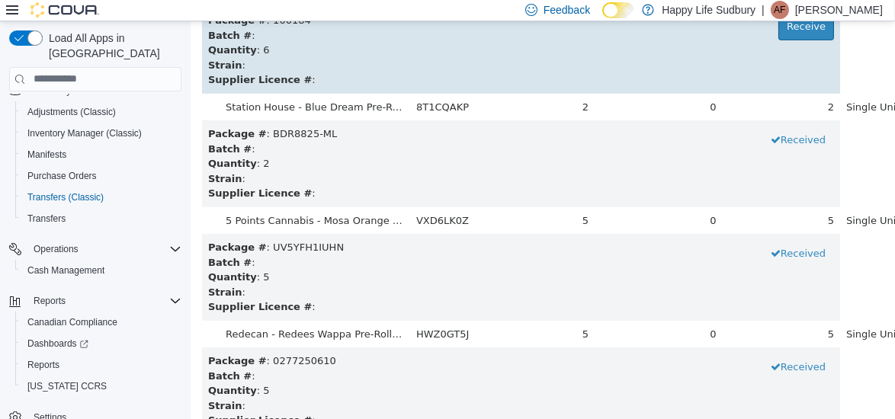
scroll to position [1815, 0]
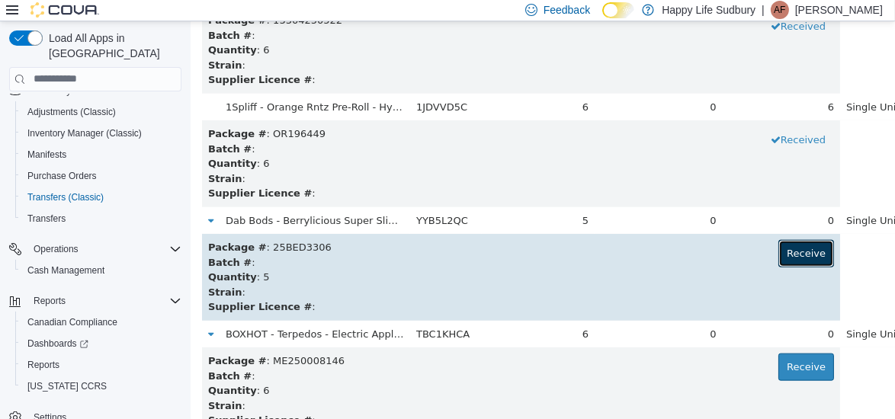
click at [778, 252] on button "Receive" at bounding box center [806, 252] width 56 height 27
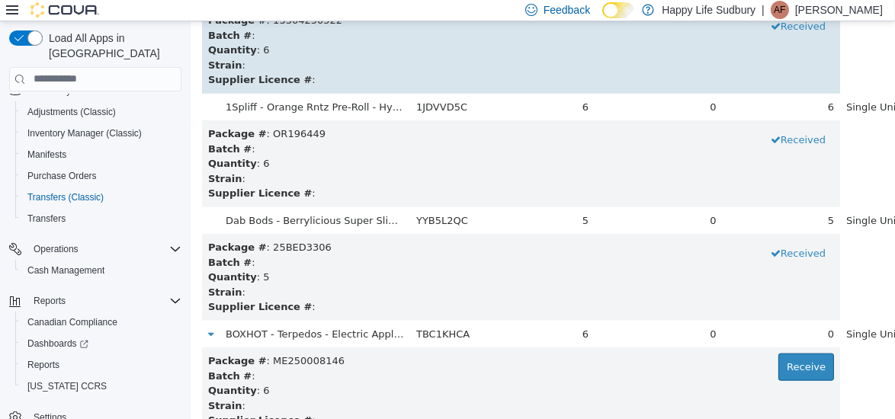
scroll to position [7496, 0]
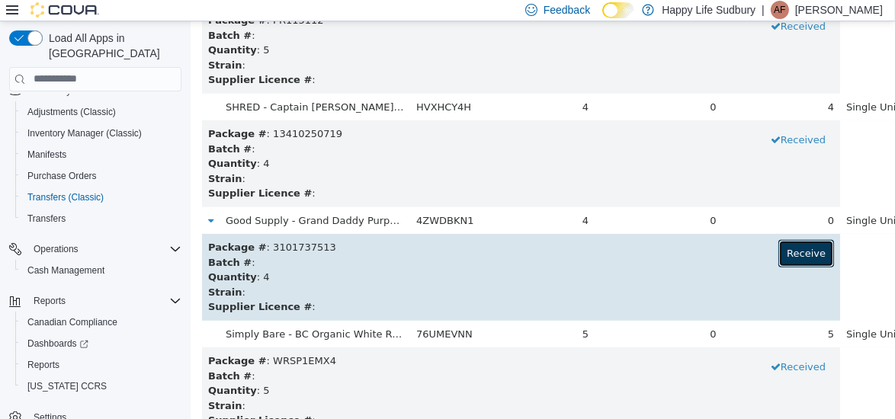
click at [778, 249] on button "Receive" at bounding box center [806, 252] width 56 height 27
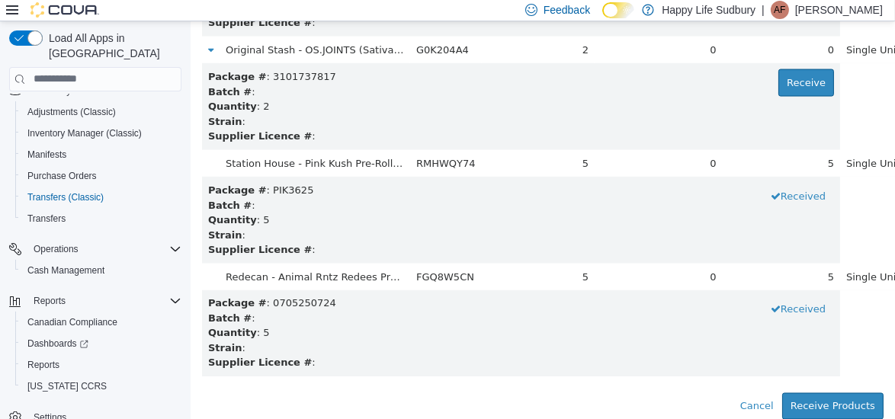
scroll to position [3860, 0]
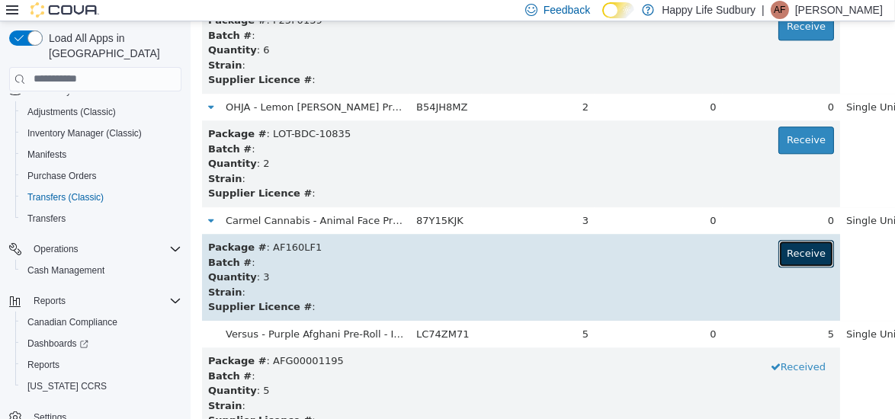
click at [778, 256] on button "Receive" at bounding box center [806, 252] width 56 height 27
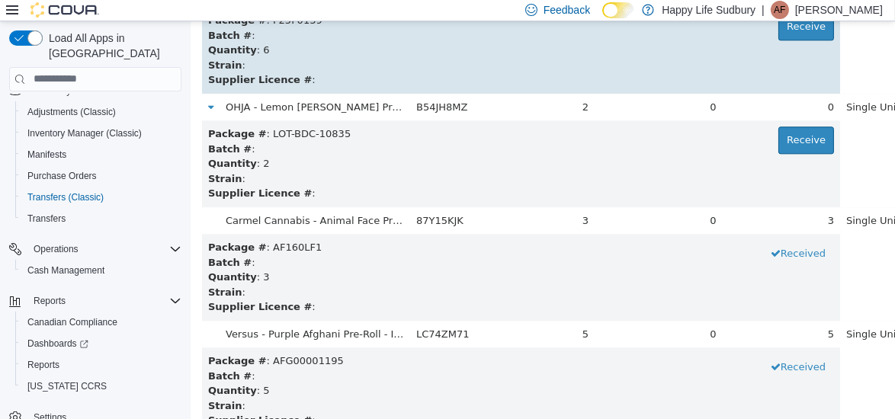
scroll to position [8178, 0]
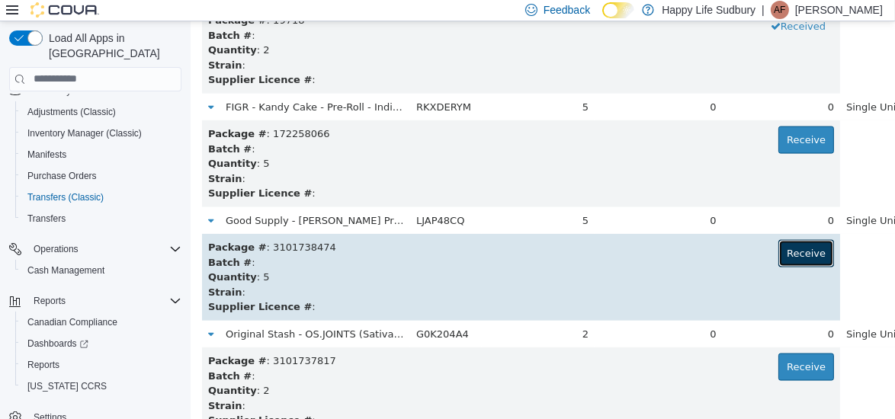
click at [778, 259] on button "Receive" at bounding box center [806, 252] width 56 height 27
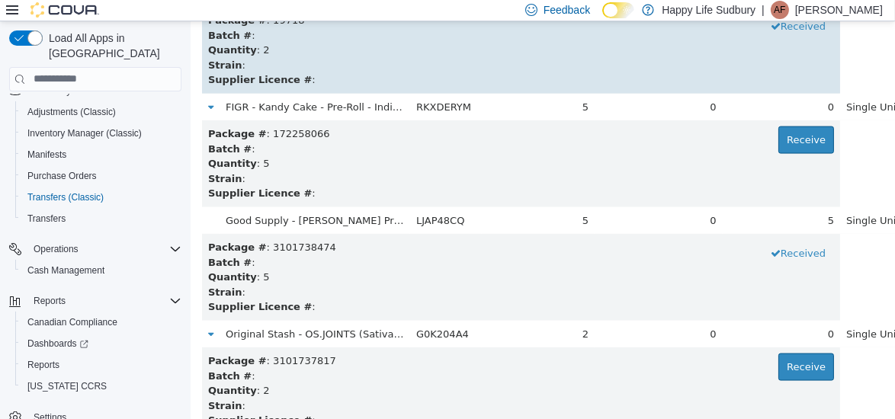
scroll to position [7155, 0]
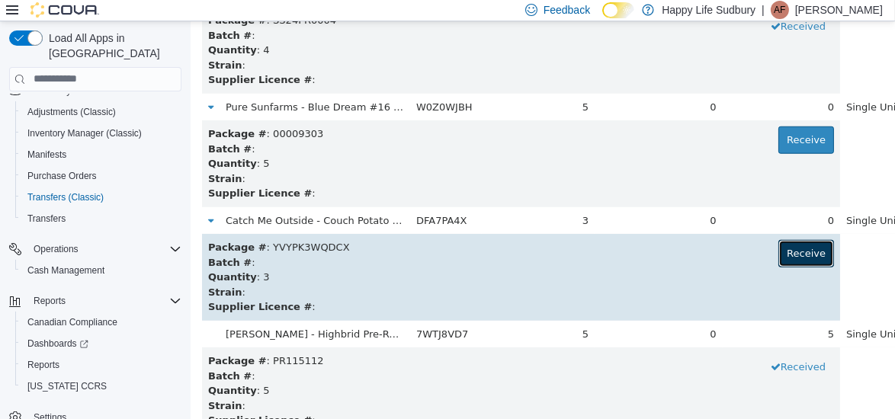
click at [778, 249] on button "Receive" at bounding box center [806, 252] width 56 height 27
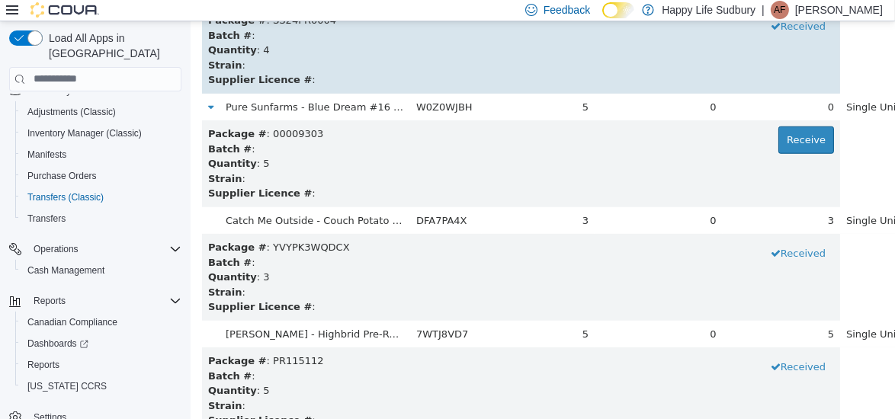
scroll to position [7723, 0]
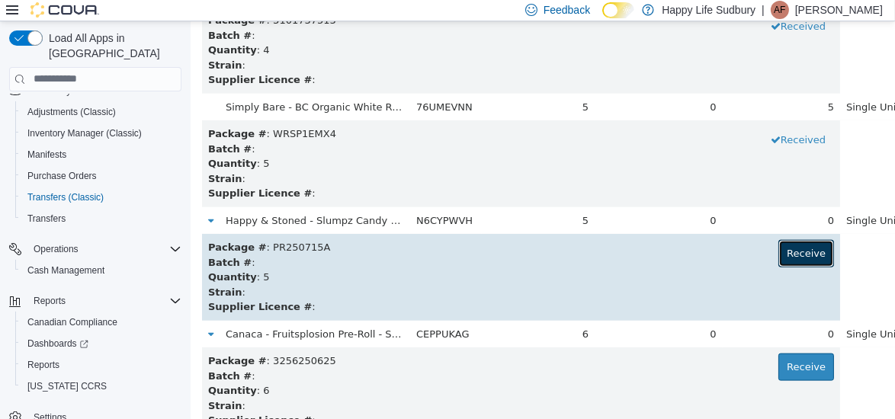
click at [778, 243] on button "Receive" at bounding box center [806, 252] width 56 height 27
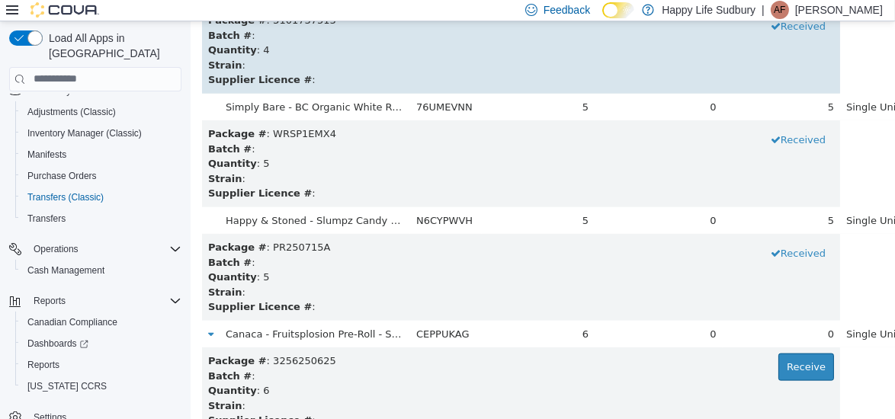
scroll to position [8291, 0]
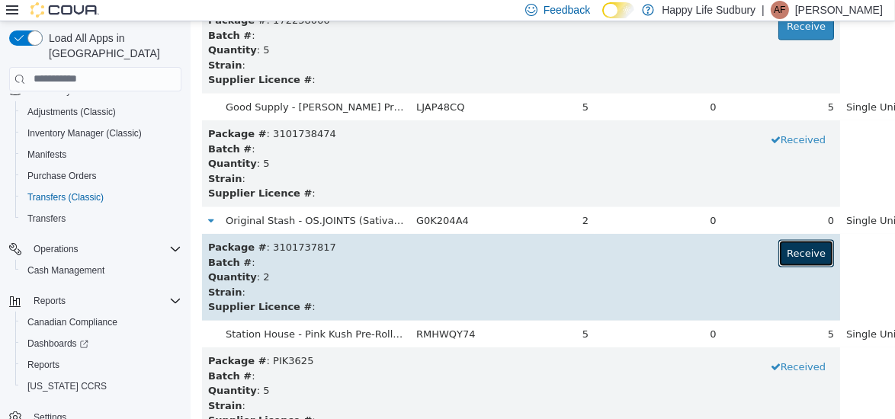
click at [778, 249] on button "Receive" at bounding box center [806, 252] width 56 height 27
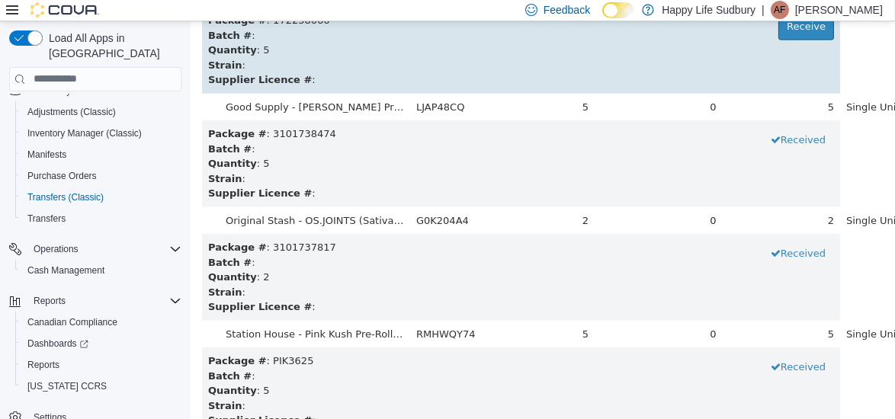
scroll to position [6018, 0]
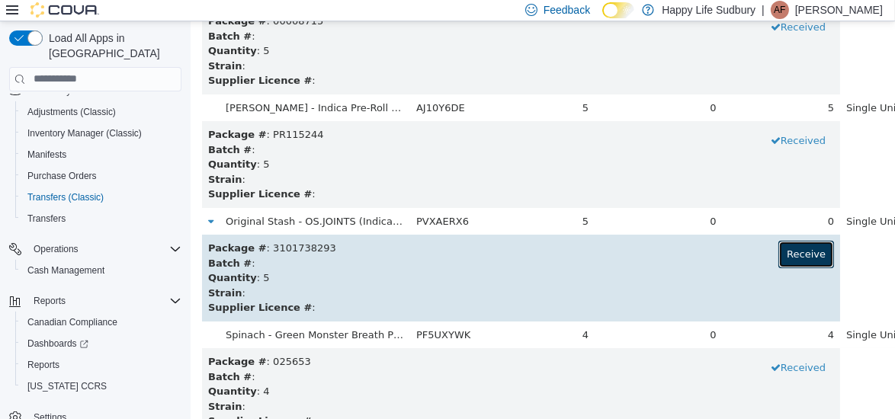
click at [778, 252] on button "Receive" at bounding box center [806, 253] width 56 height 27
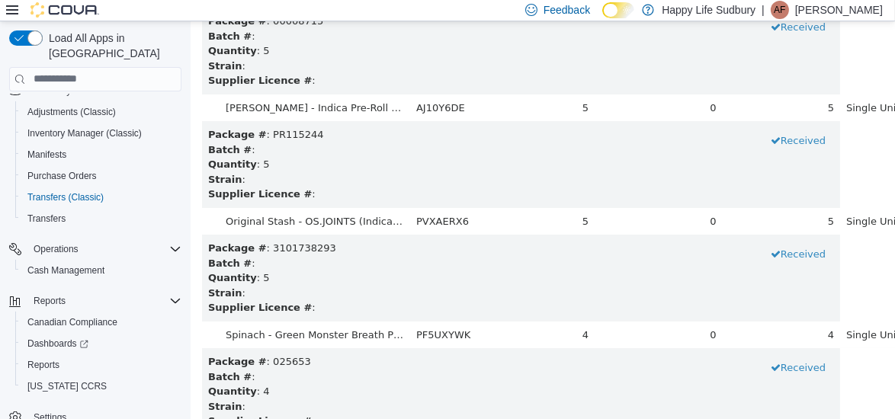
scroll to position [906, 0]
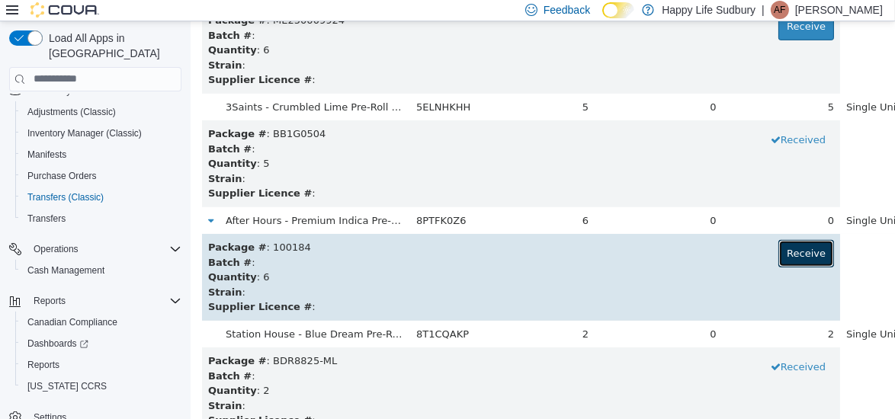
click at [778, 255] on button "Receive" at bounding box center [806, 252] width 56 height 27
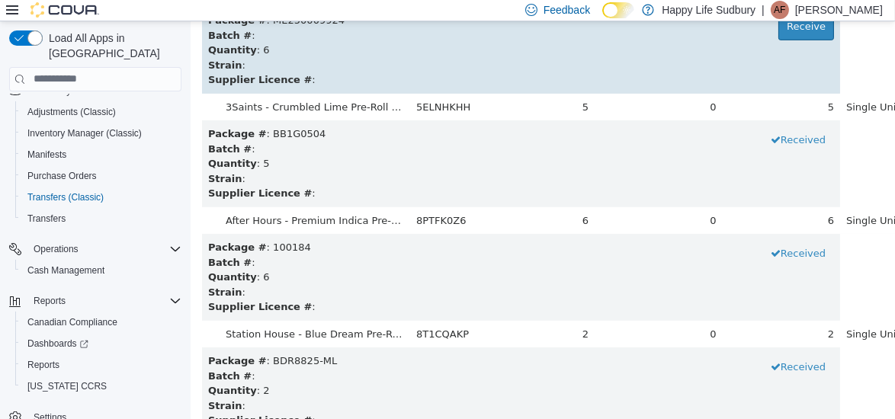
scroll to position [2951, 0]
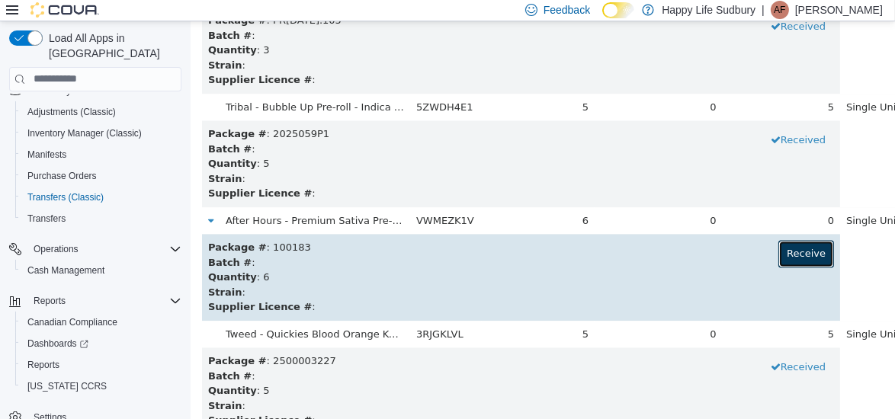
click at [778, 248] on button "Receive" at bounding box center [806, 252] width 56 height 27
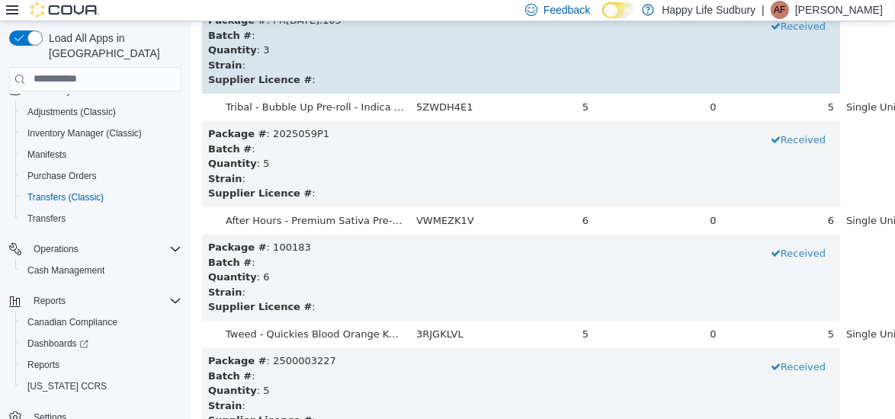
scroll to position [3633, 0]
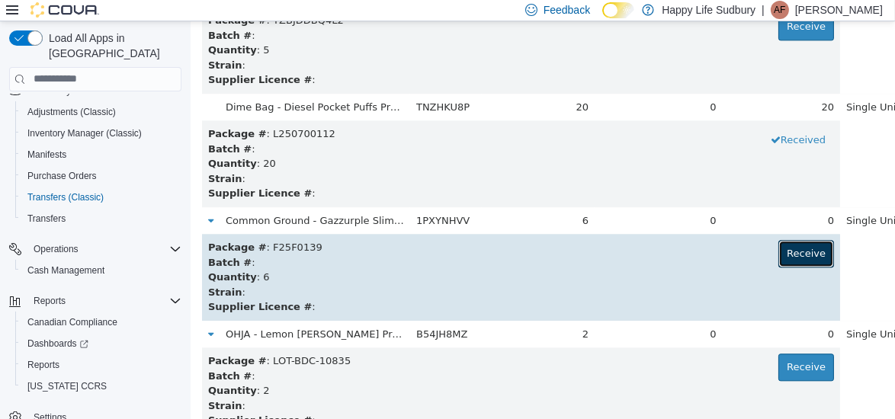
click at [778, 248] on button "Receive" at bounding box center [806, 252] width 56 height 27
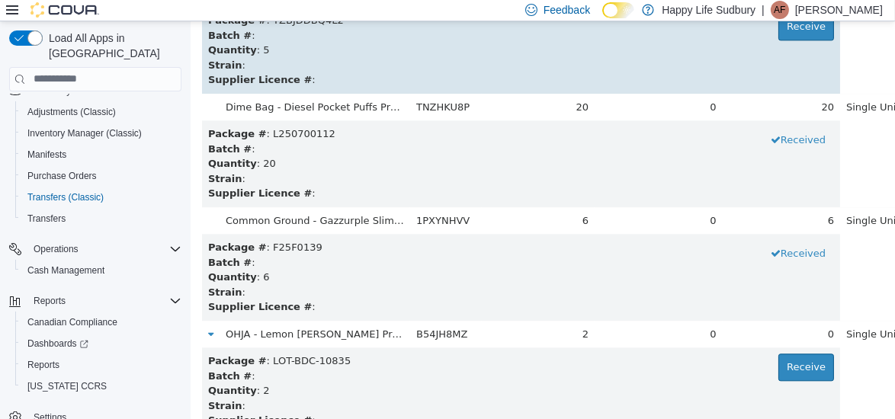
scroll to position [2156, 0]
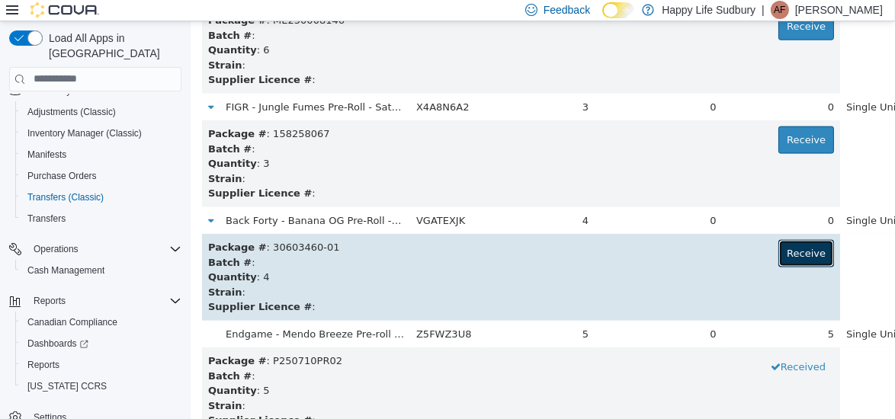
click at [778, 259] on button "Receive" at bounding box center [806, 252] width 56 height 27
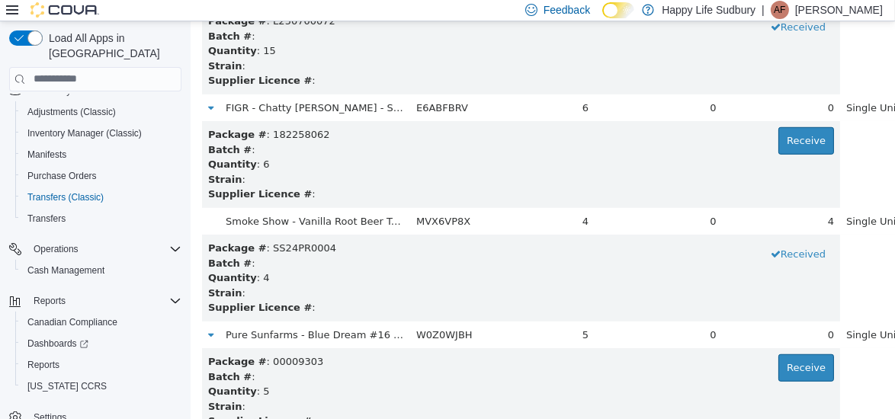
scroll to position [678, 0]
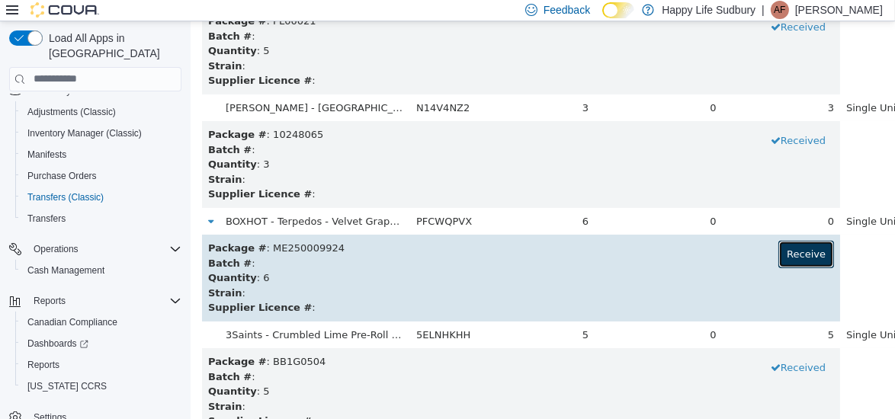
click at [778, 246] on button "Receive" at bounding box center [806, 253] width 56 height 27
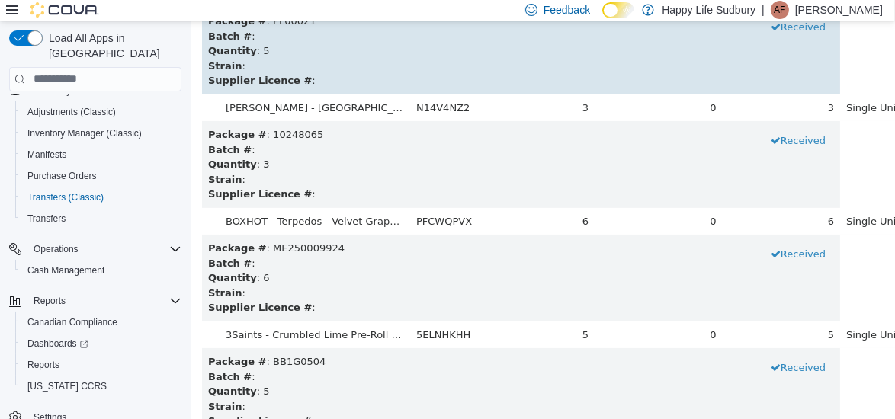
scroll to position [7836, 0]
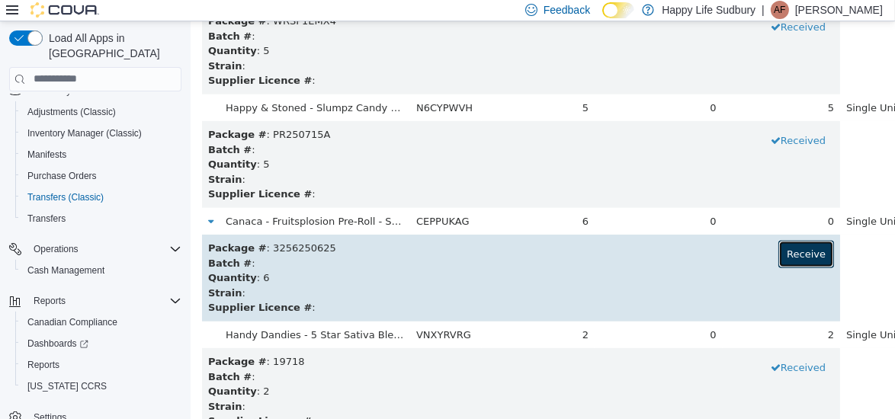
click at [778, 257] on button "Receive" at bounding box center [806, 253] width 56 height 27
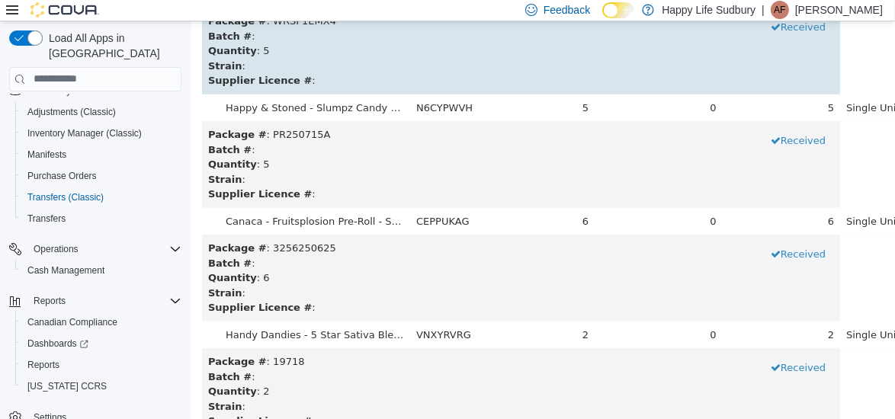
scroll to position [5337, 0]
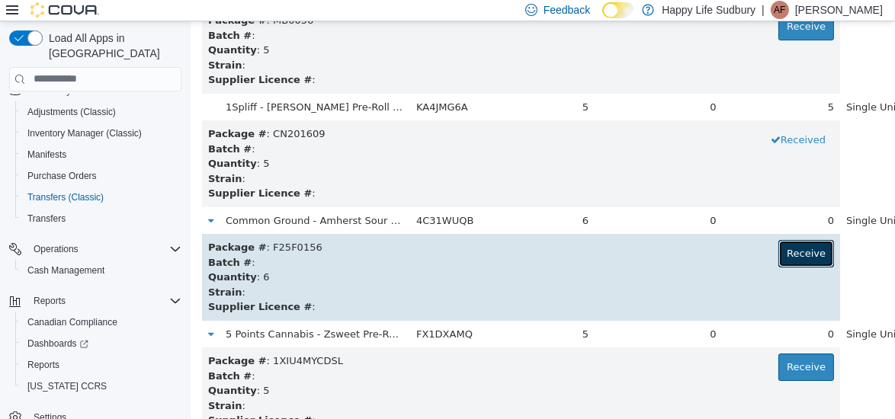
click at [778, 250] on button "Receive" at bounding box center [806, 252] width 56 height 27
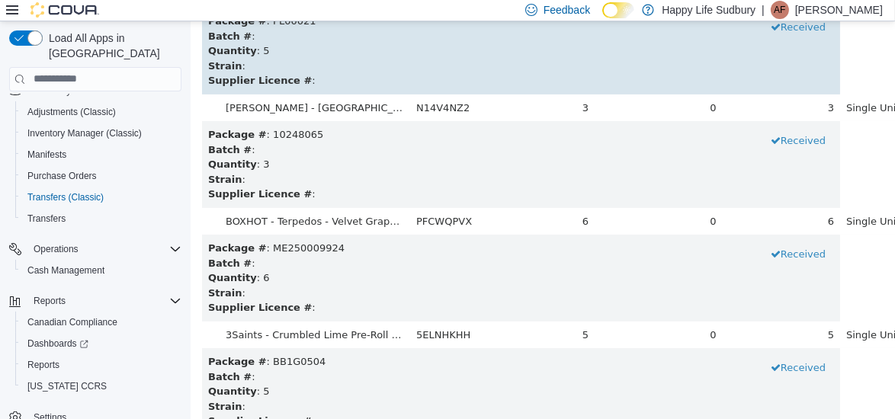
scroll to position [1929, 0]
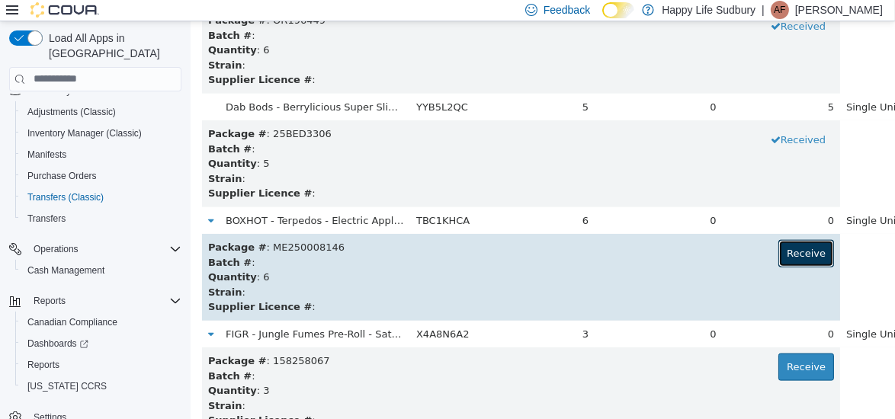
click at [778, 242] on button "Receive" at bounding box center [806, 252] width 56 height 27
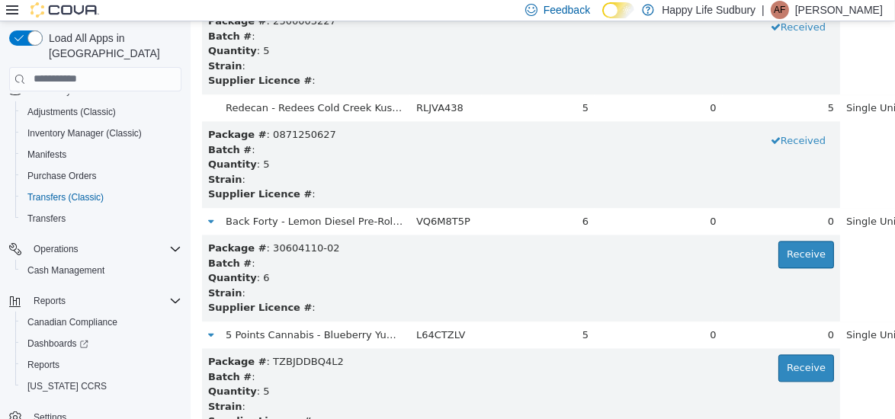
scroll to position [3747, 0]
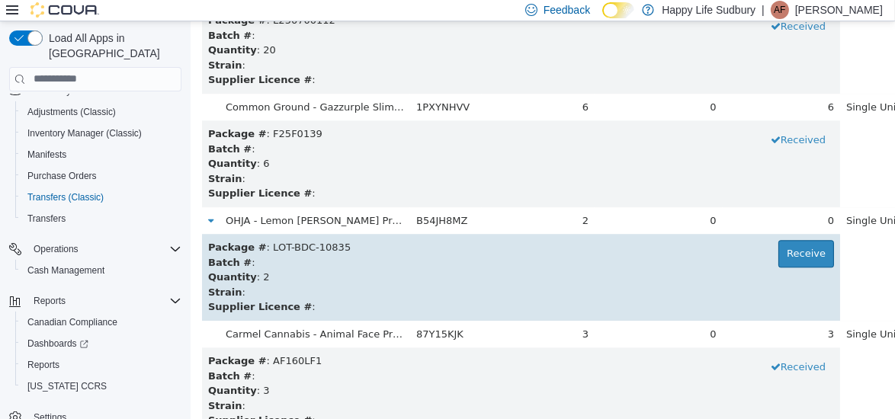
click at [753, 236] on td "Package # : LOT-BDC-10835 Receive Batch # : Quantity : 2 Strain : Supplier Lice…" at bounding box center [520, 276] width 638 height 87
click at [778, 250] on button "Receive" at bounding box center [806, 252] width 56 height 27
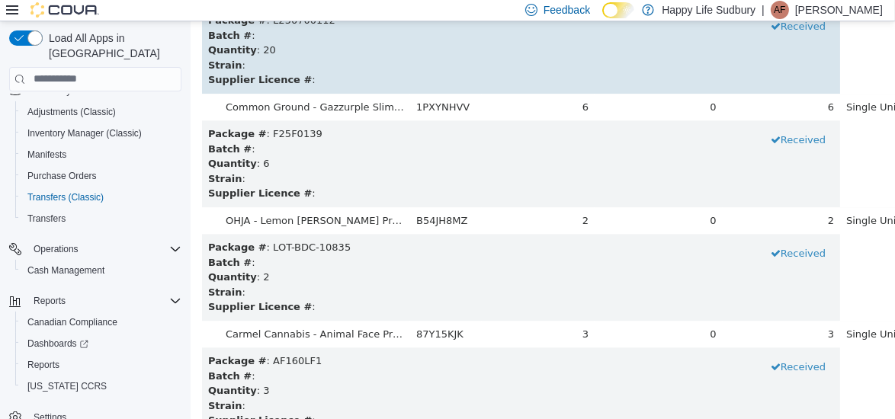
scroll to position [6473, 0]
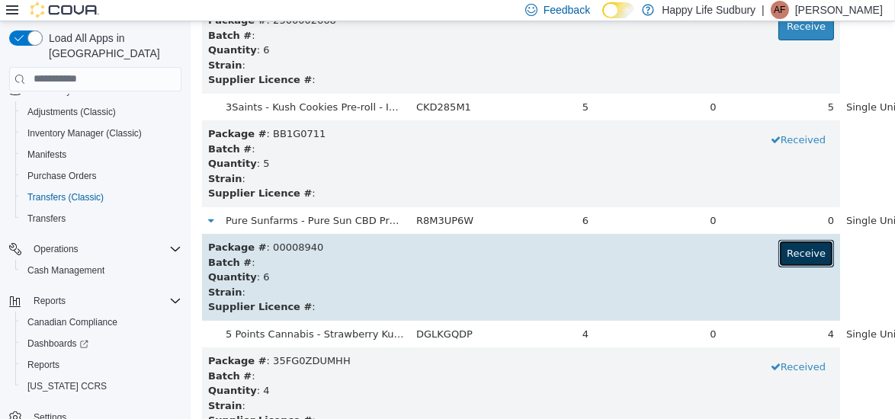
click at [778, 249] on button "Receive" at bounding box center [806, 252] width 56 height 27
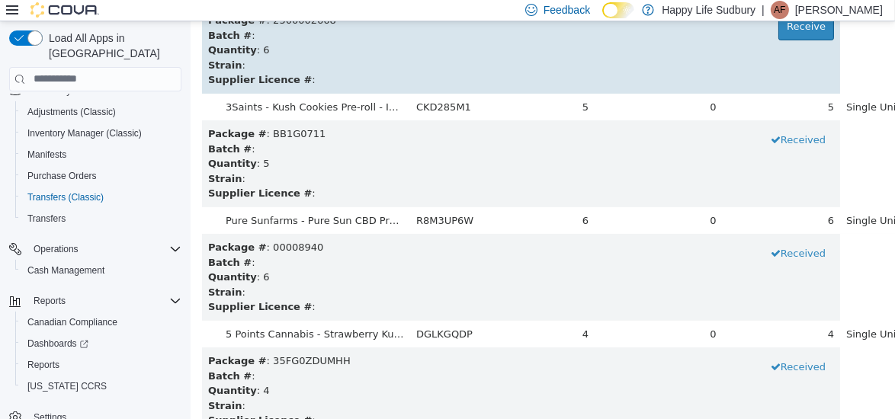
scroll to position [7041, 0]
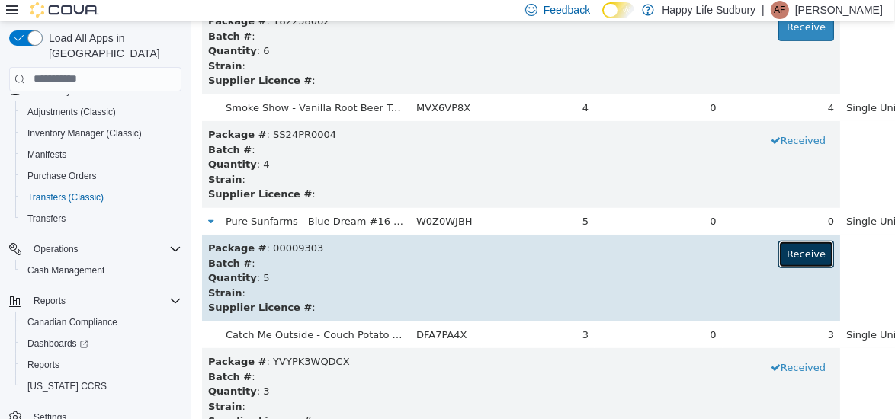
click at [778, 259] on button "Receive" at bounding box center [806, 253] width 56 height 27
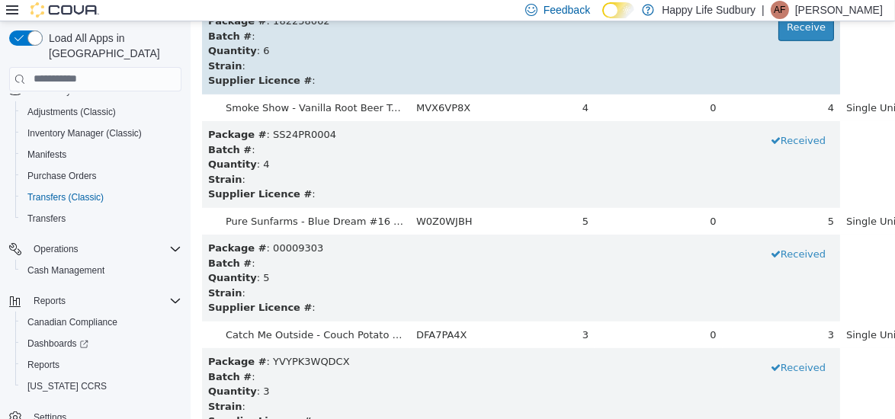
scroll to position [4087, 0]
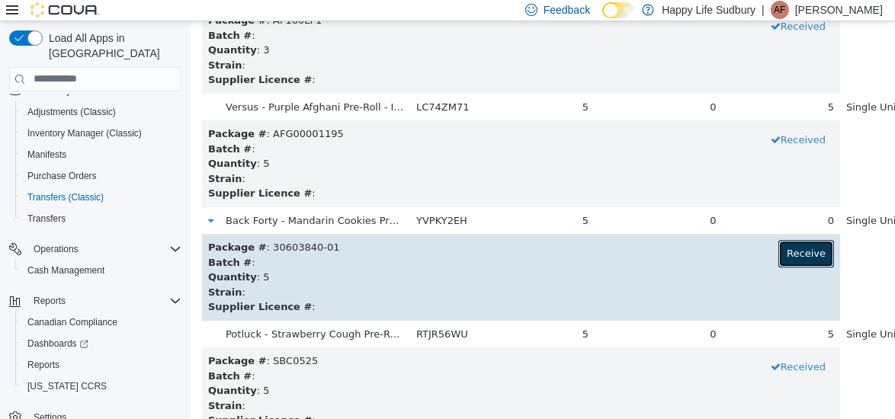
click at [778, 259] on button "Receive" at bounding box center [806, 252] width 56 height 27
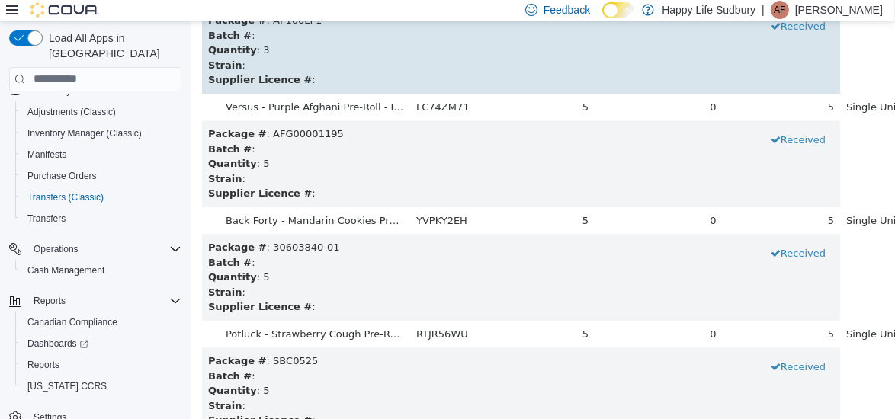
scroll to position [4542, 0]
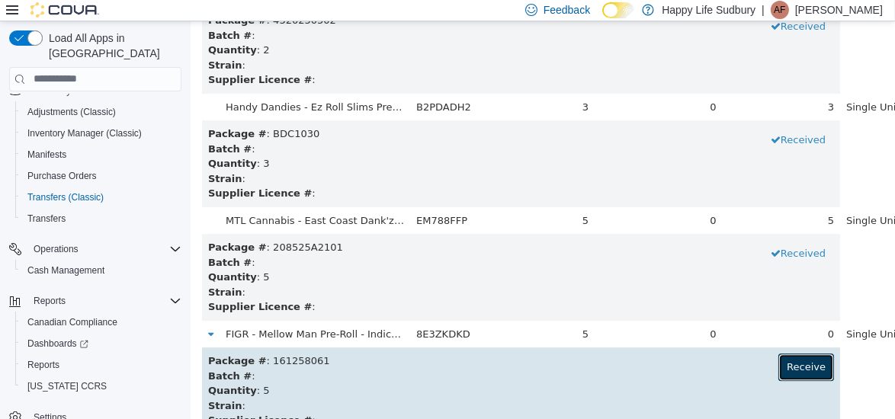
click at [778, 362] on button "Receive" at bounding box center [806, 366] width 56 height 27
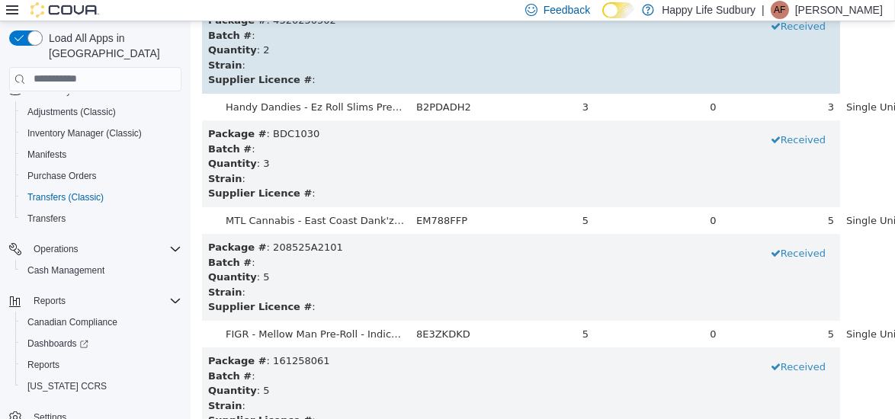
scroll to position [6814, 0]
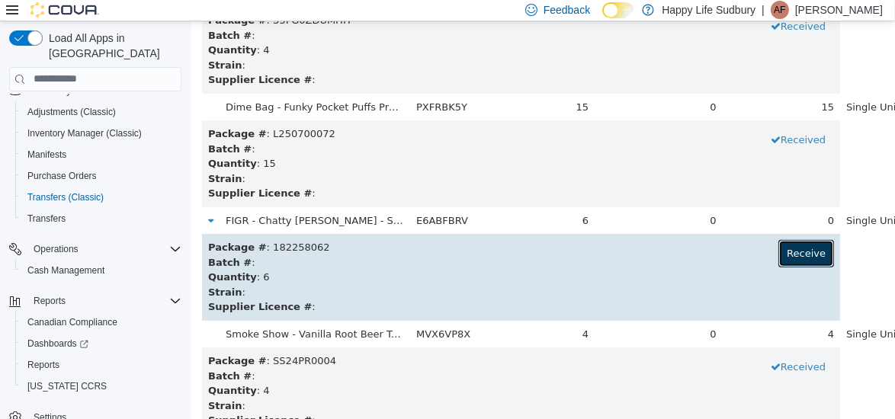
click at [778, 246] on button "Receive" at bounding box center [806, 252] width 56 height 27
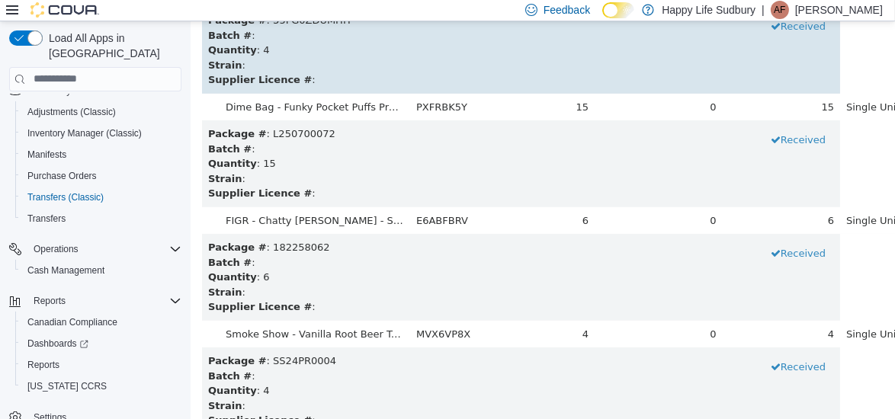
scroll to position [8064, 0]
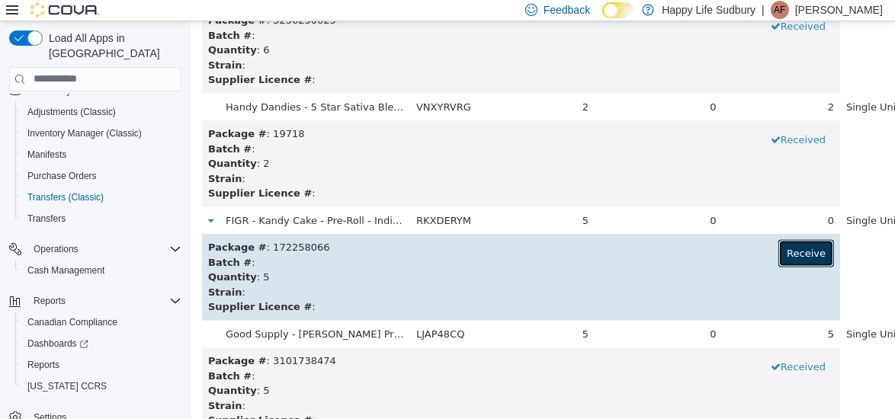
click at [778, 251] on button "Receive" at bounding box center [806, 252] width 56 height 27
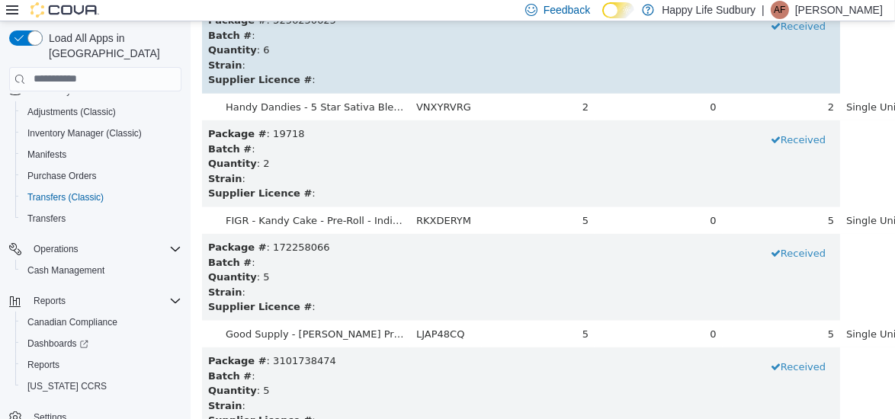
scroll to position [2042, 0]
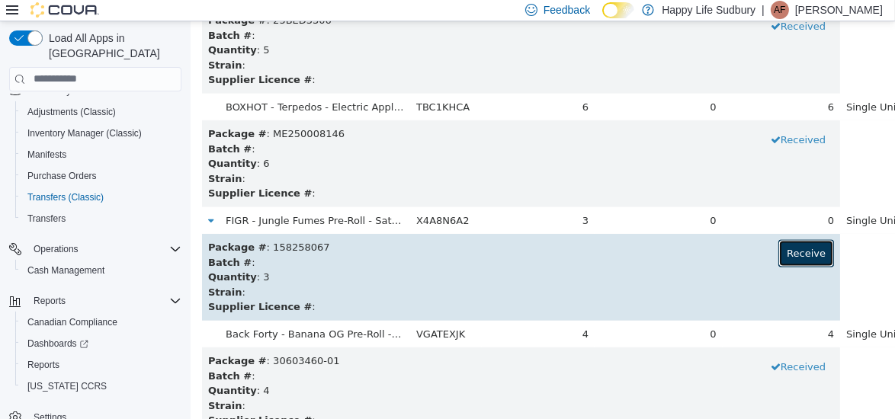
click at [778, 253] on button "Receive" at bounding box center [806, 252] width 56 height 27
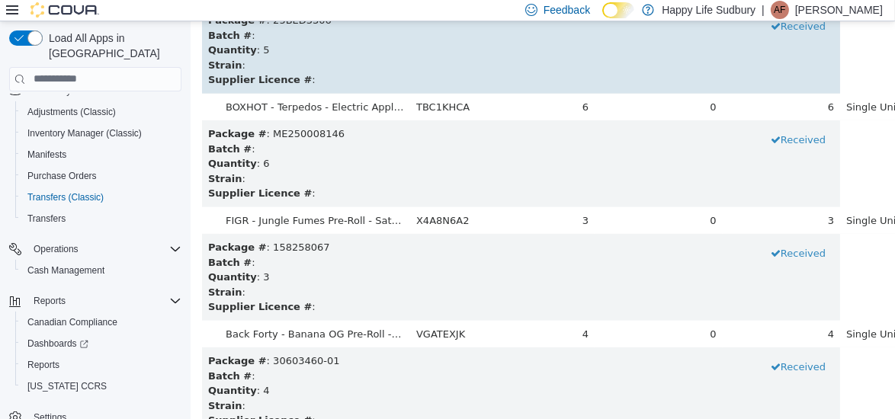
scroll to position [4655, 0]
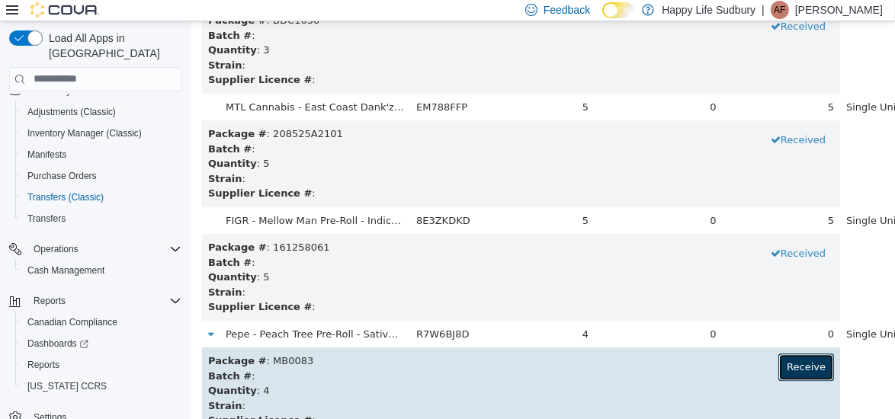
click at [778, 367] on button "Receive" at bounding box center [806, 366] width 56 height 27
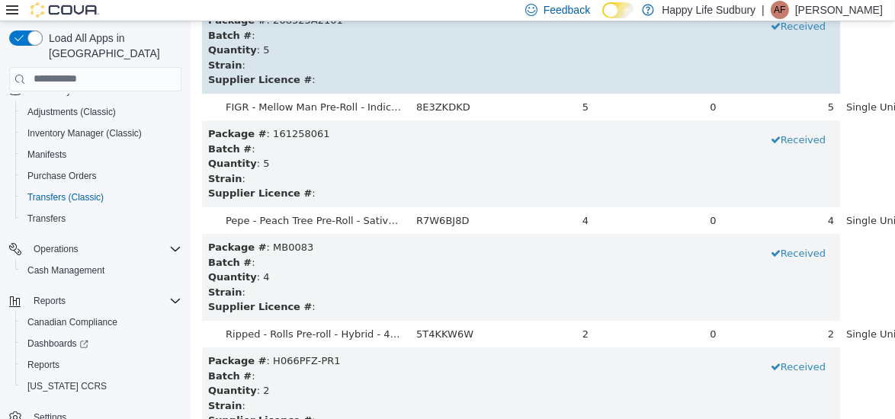
scroll to position [5109, 0]
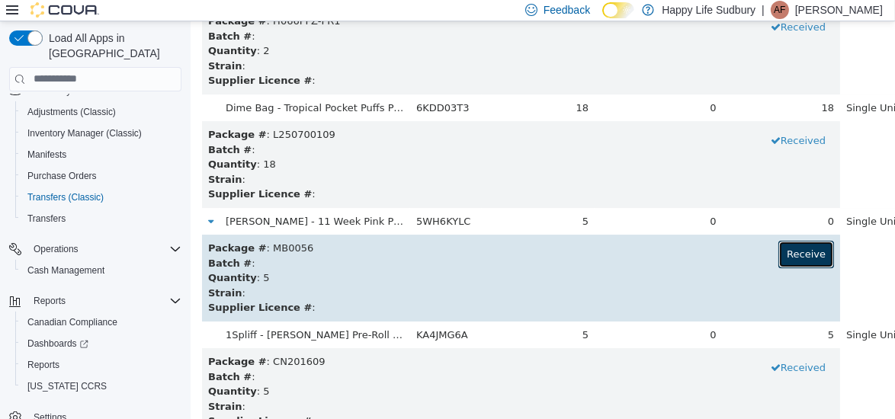
click at [778, 250] on button "Receive" at bounding box center [806, 253] width 56 height 27
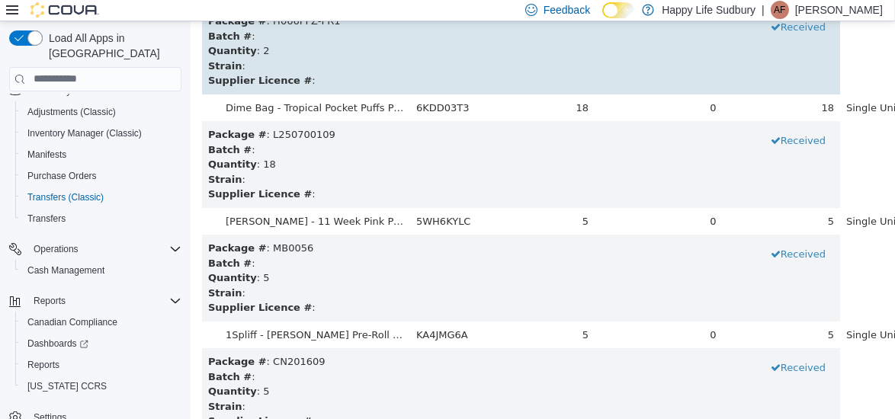
scroll to position [1360, 0]
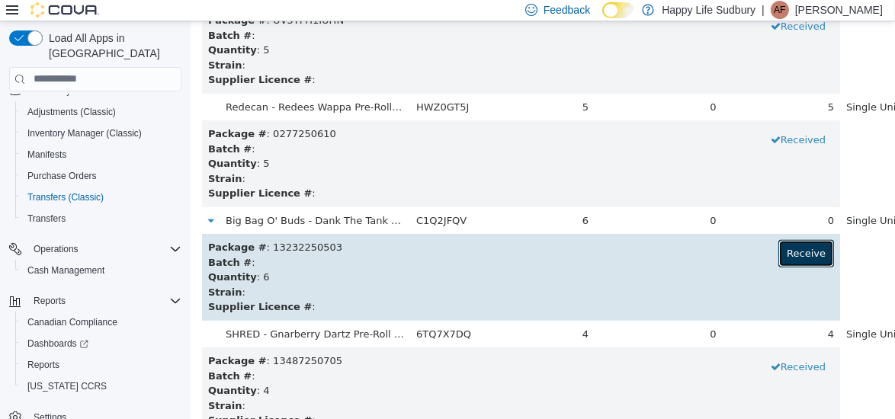
click at [778, 248] on button "Receive" at bounding box center [806, 252] width 56 height 27
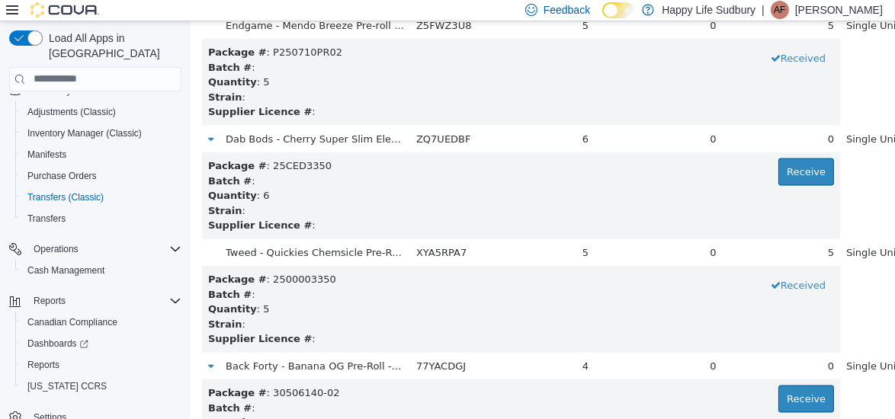
scroll to position [2463, 0]
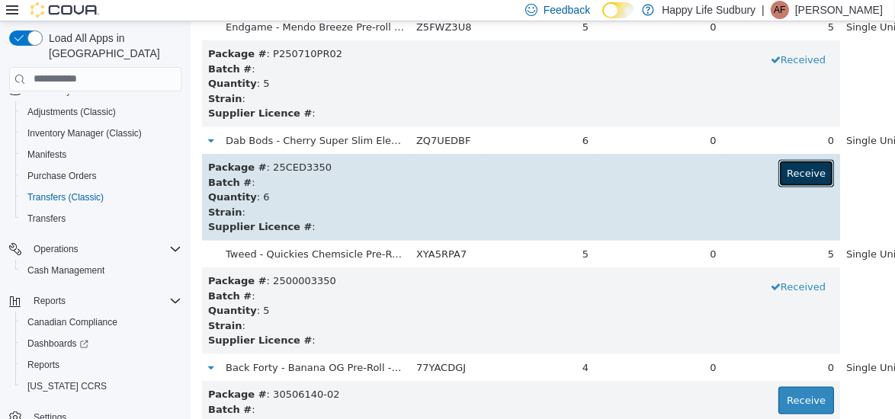
click at [778, 175] on button "Receive" at bounding box center [806, 172] width 56 height 27
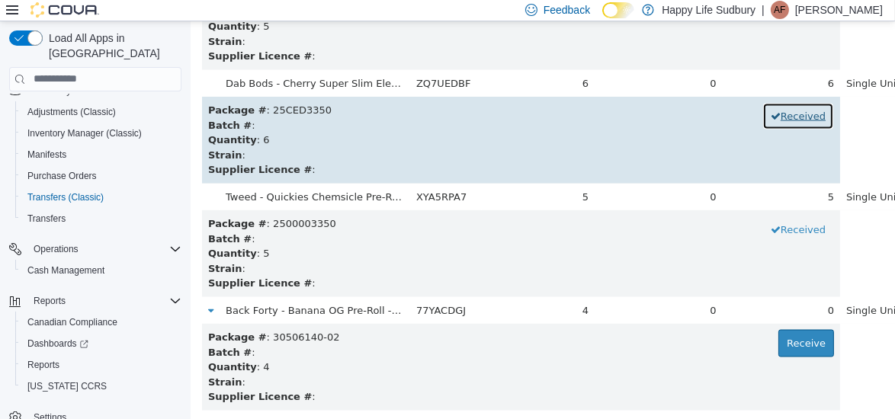
scroll to position [2523, 0]
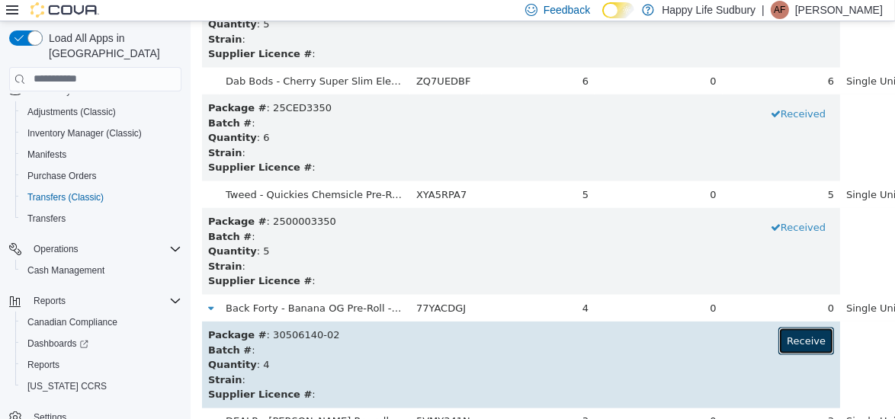
click at [778, 336] on button "Receive" at bounding box center [806, 340] width 56 height 27
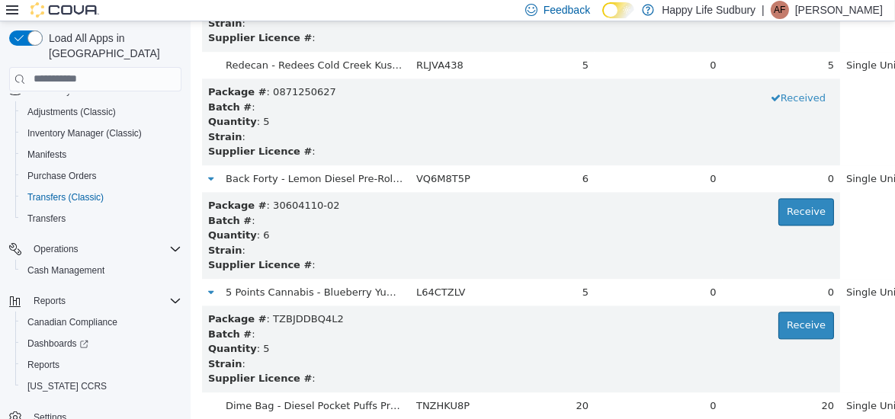
scroll to position [3335, 0]
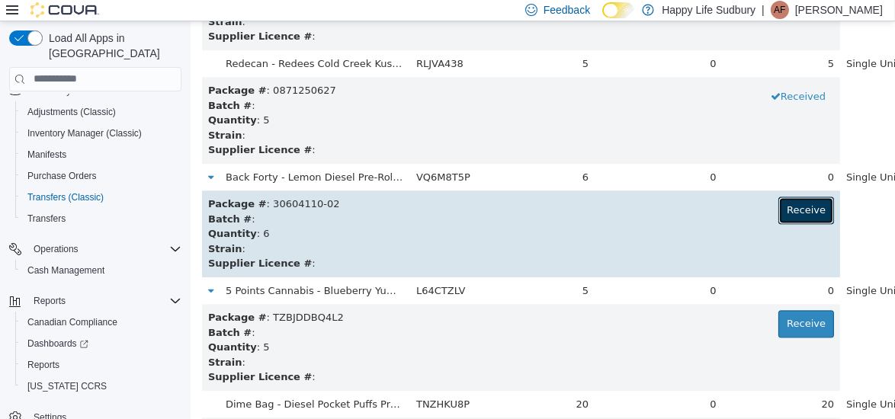
click at [778, 210] on button "Receive" at bounding box center [806, 209] width 56 height 27
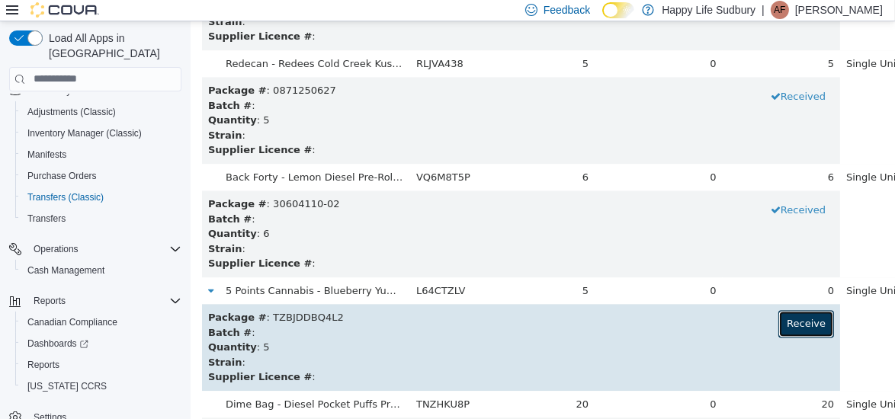
click at [778, 316] on button "Receive" at bounding box center [806, 323] width 56 height 27
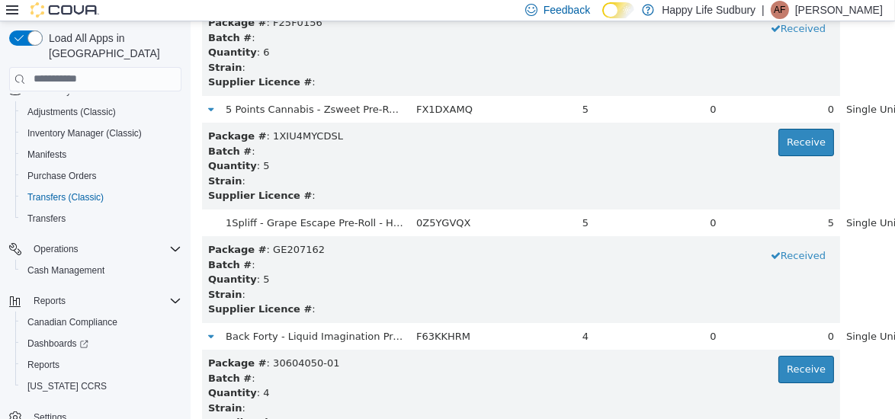
scroll to position [5562, 0]
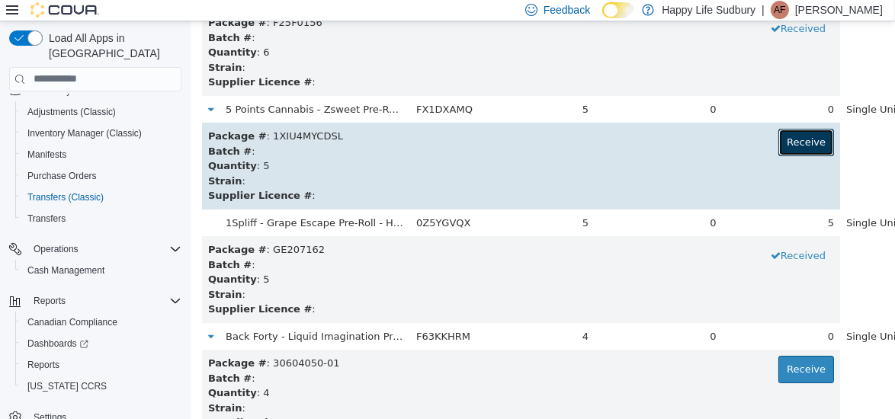
click at [778, 145] on button "Receive" at bounding box center [806, 141] width 56 height 27
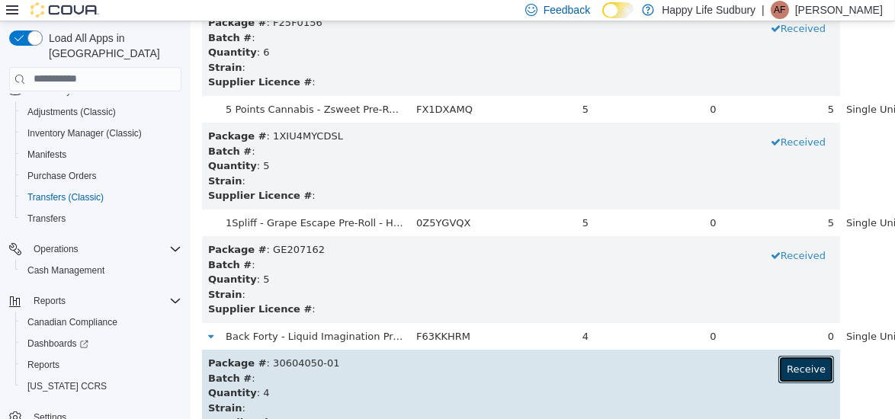
click at [778, 368] on button "Receive" at bounding box center [806, 368] width 56 height 27
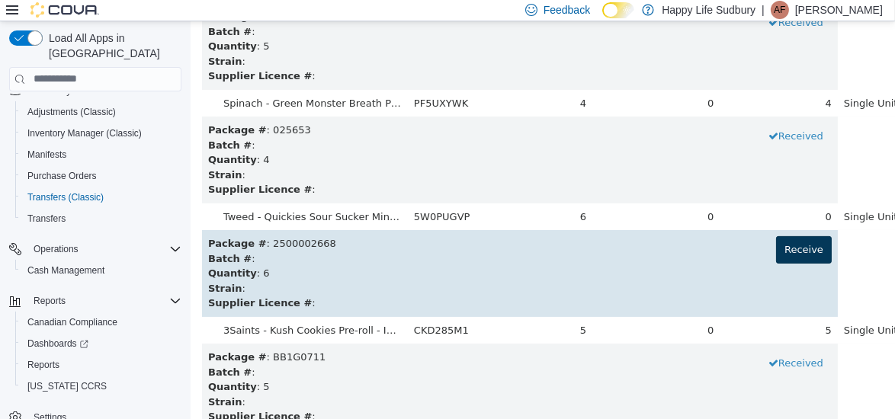
scroll to position [6250, 0]
click at [779, 253] on button "Receive" at bounding box center [804, 249] width 56 height 27
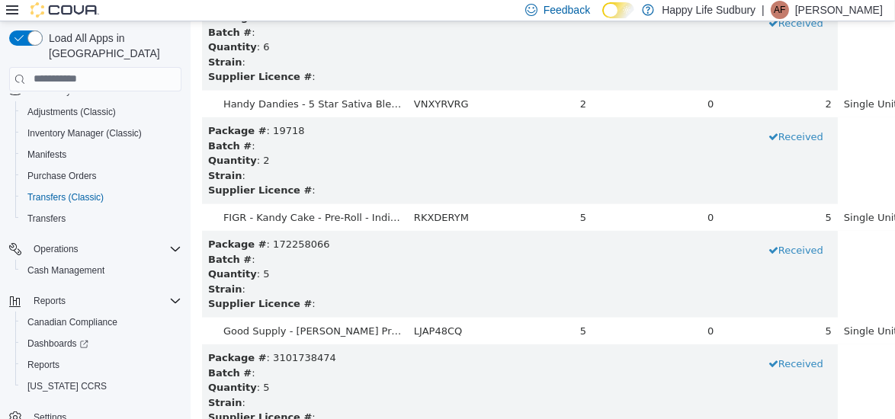
scroll to position [8462, 0]
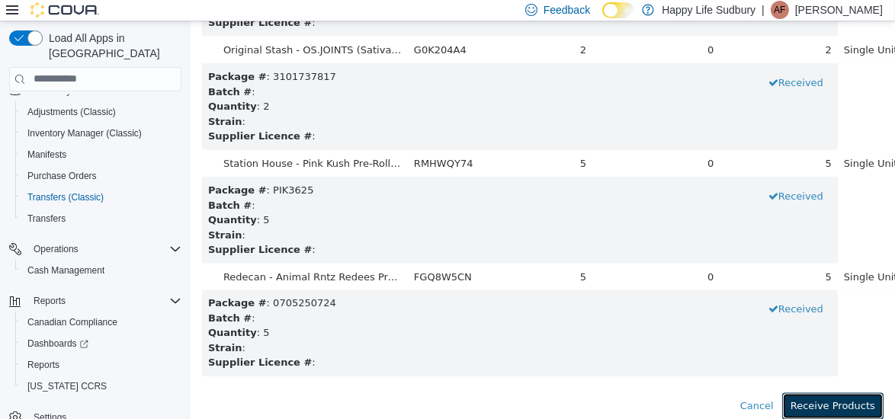
click at [832, 408] on button "Receive Products" at bounding box center [832, 406] width 101 height 27
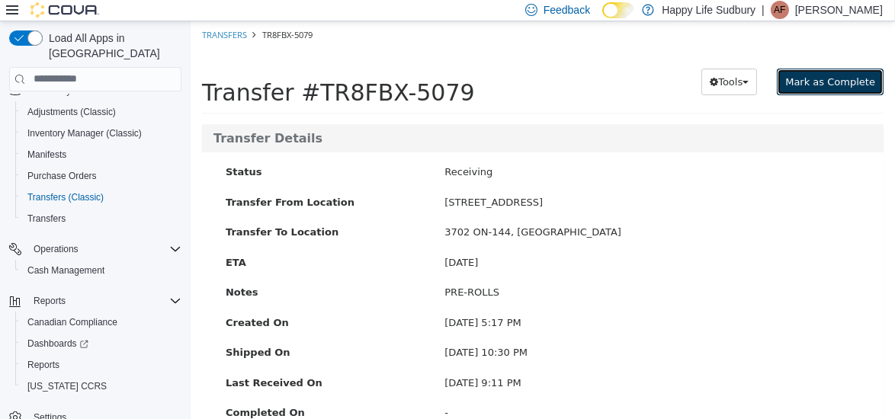
click at [814, 89] on button "Mark as Complete" at bounding box center [829, 81] width 107 height 27
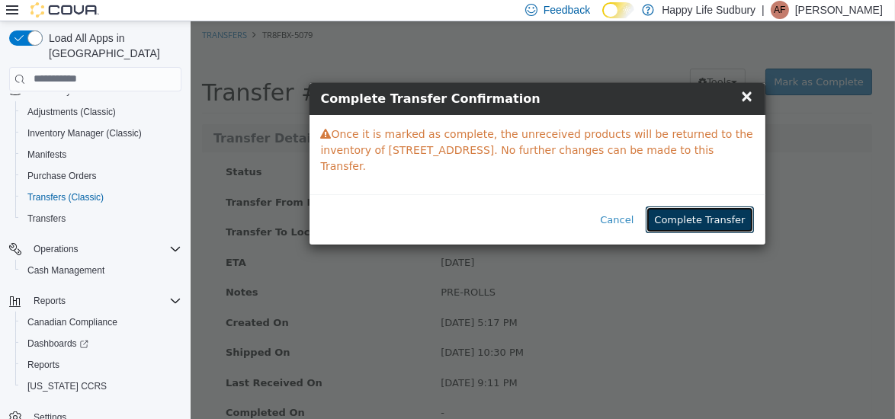
click at [700, 208] on button "Complete Transfer" at bounding box center [699, 219] width 108 height 27
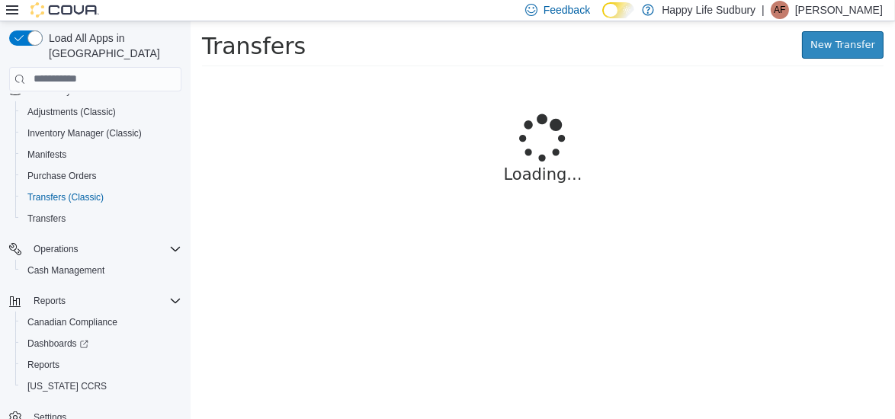
click at [700, 208] on div "Loading..." at bounding box center [542, 155] width 682 height 159
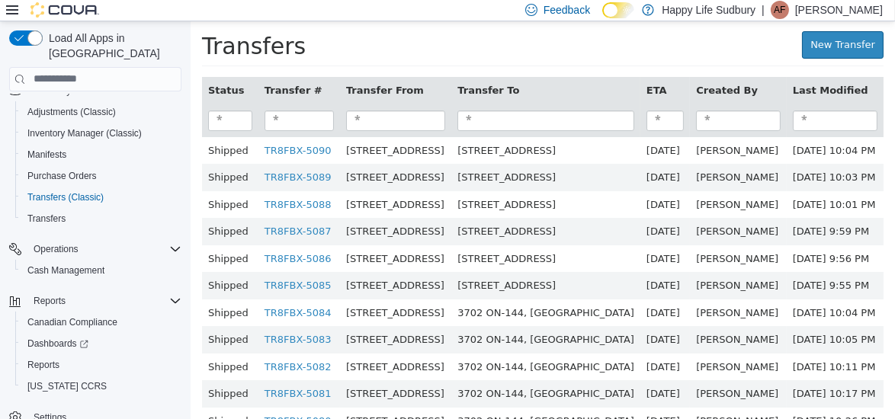
scroll to position [70, 0]
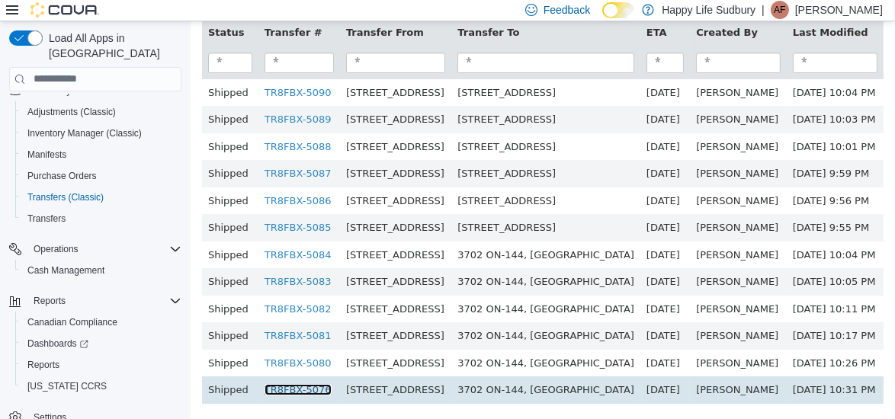
click at [300, 384] on link "TR8FBX-5076" at bounding box center [297, 389] width 67 height 11
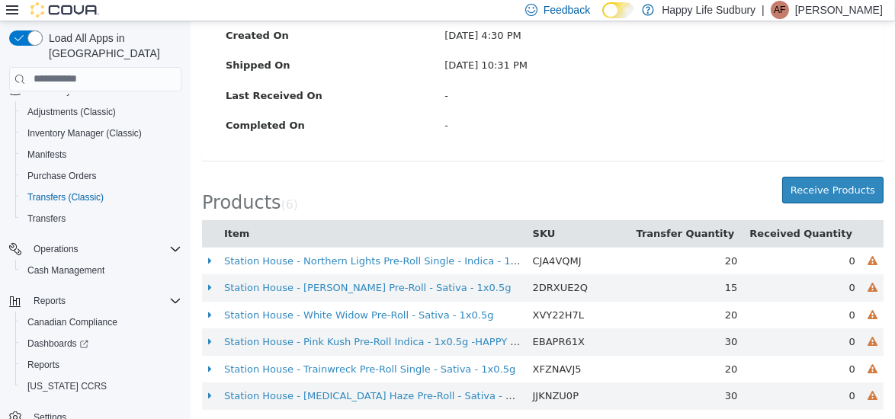
scroll to position [293, 0]
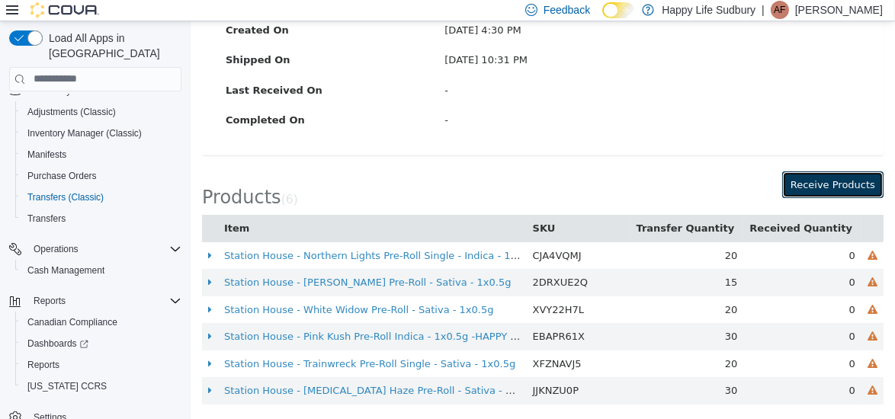
click at [827, 185] on button "Receive Products" at bounding box center [832, 184] width 101 height 27
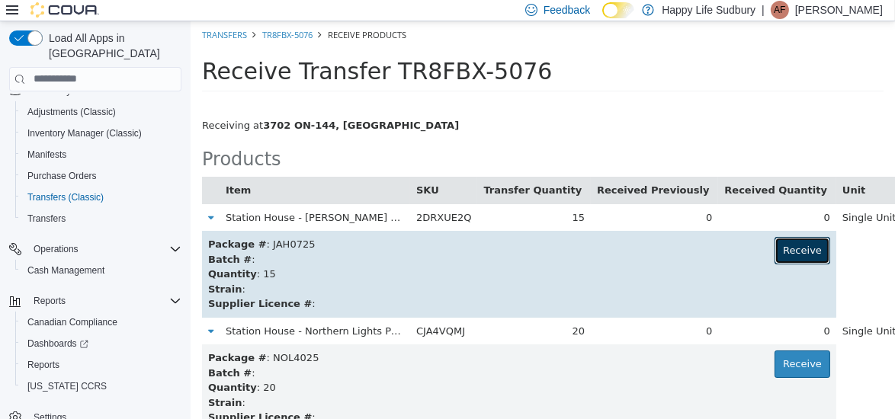
click at [776, 246] on button "Receive" at bounding box center [802, 249] width 56 height 27
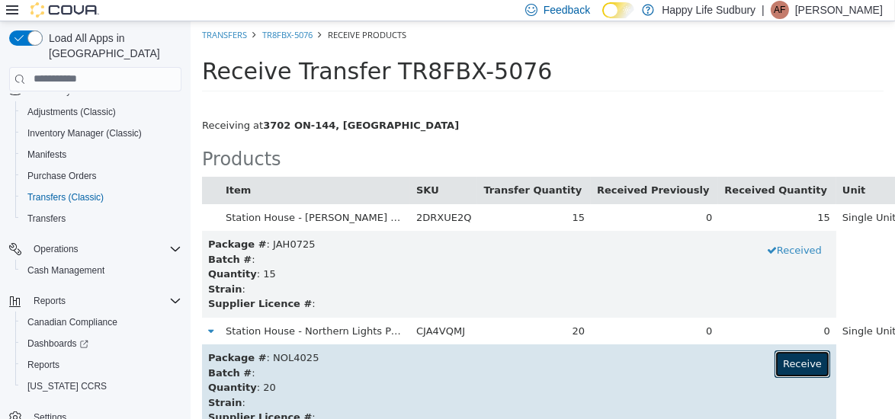
click at [774, 369] on button "Receive" at bounding box center [802, 363] width 56 height 27
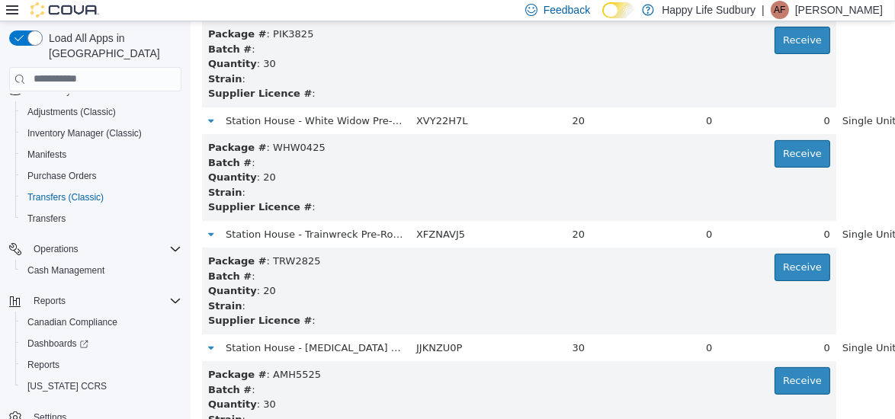
scroll to position [439, 0]
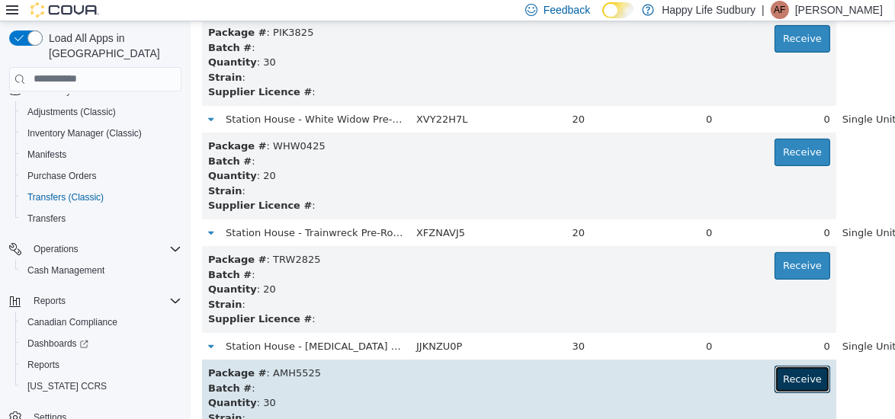
click at [774, 375] on button "Receive" at bounding box center [802, 378] width 56 height 27
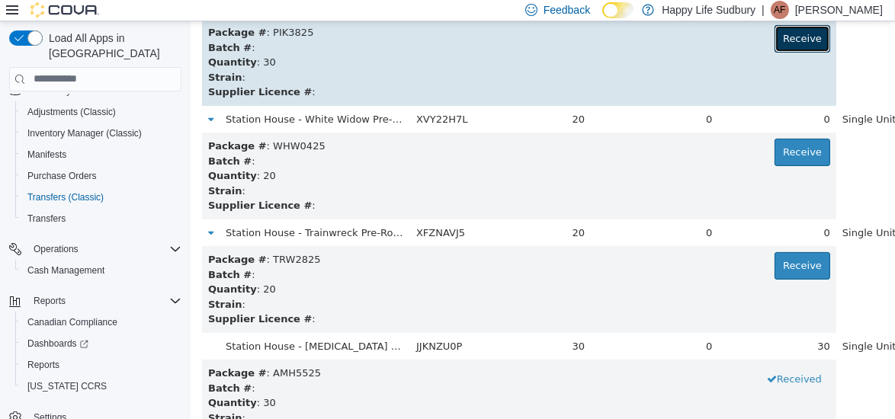
click at [774, 37] on button "Receive" at bounding box center [802, 37] width 56 height 27
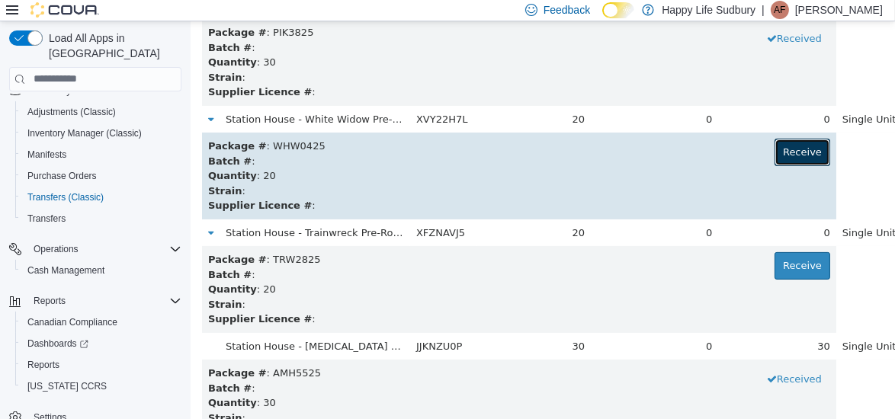
click at [774, 156] on button "Receive" at bounding box center [802, 151] width 56 height 27
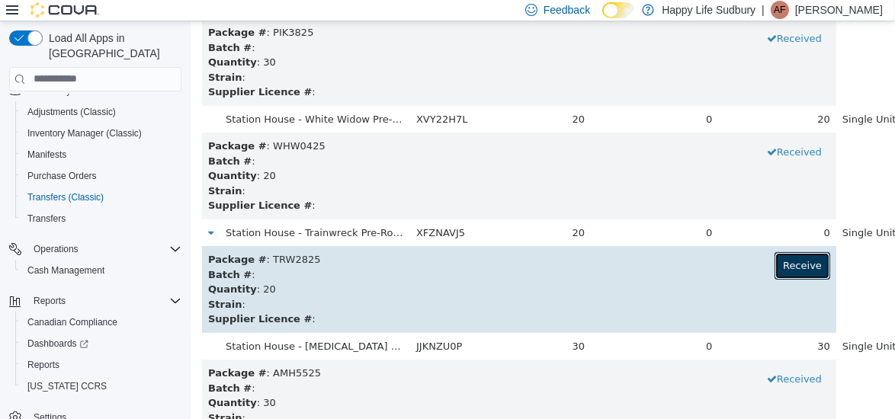
click at [774, 260] on button "Receive" at bounding box center [802, 265] width 56 height 27
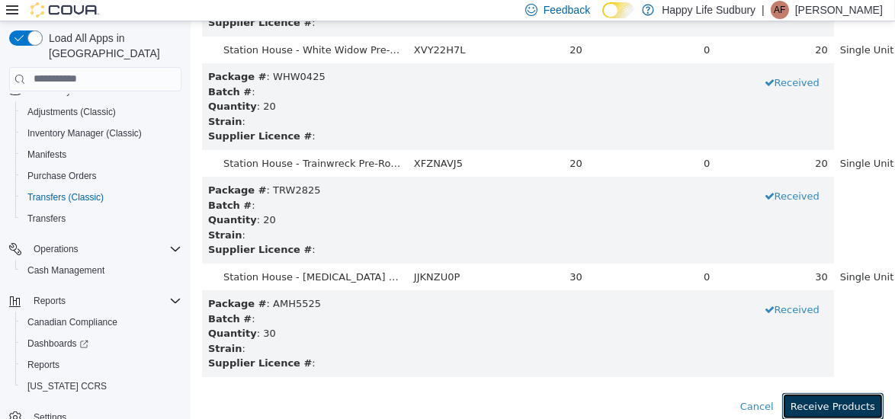
click at [834, 401] on button "Receive Products" at bounding box center [832, 406] width 101 height 27
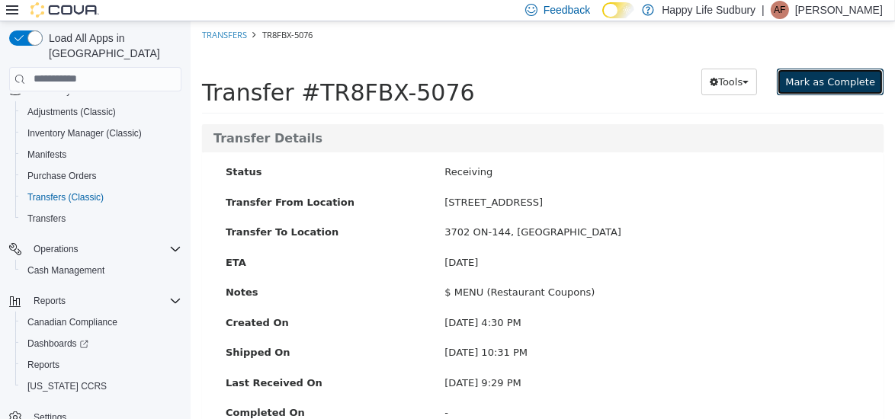
click at [803, 79] on span "Mark as Complete" at bounding box center [830, 80] width 90 height 11
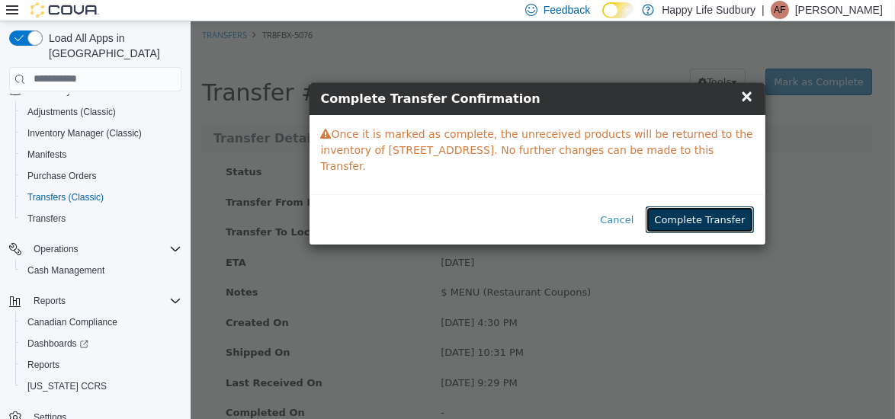
click at [704, 206] on button "Complete Transfer" at bounding box center [699, 219] width 108 height 27
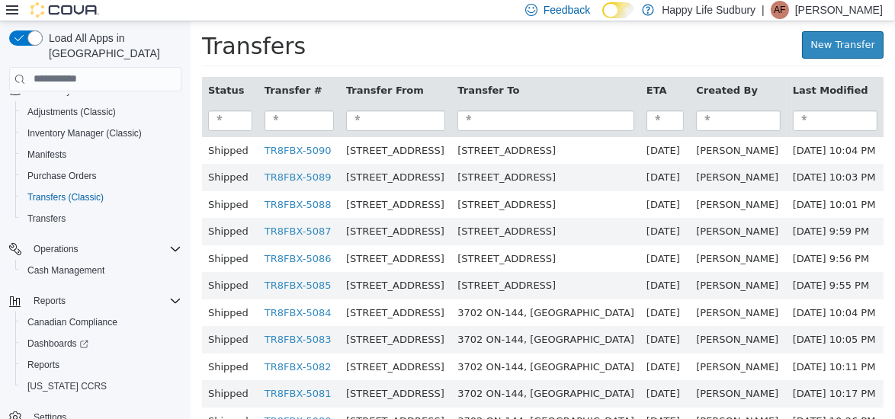
scroll to position [43, 35]
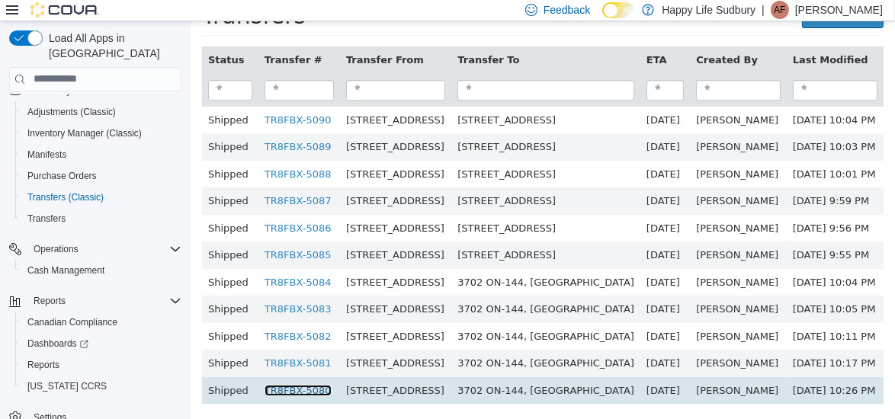
click at [264, 384] on link "TR8FBX-5080" at bounding box center [297, 389] width 67 height 11
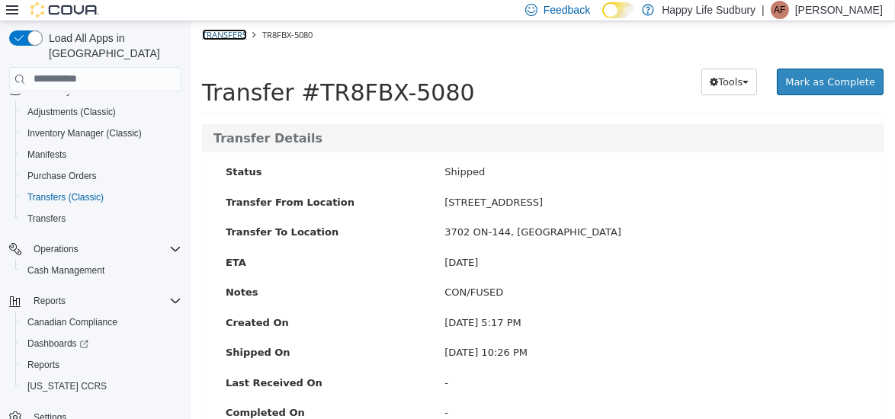
click at [220, 30] on link "Transfers" at bounding box center [223, 33] width 45 height 11
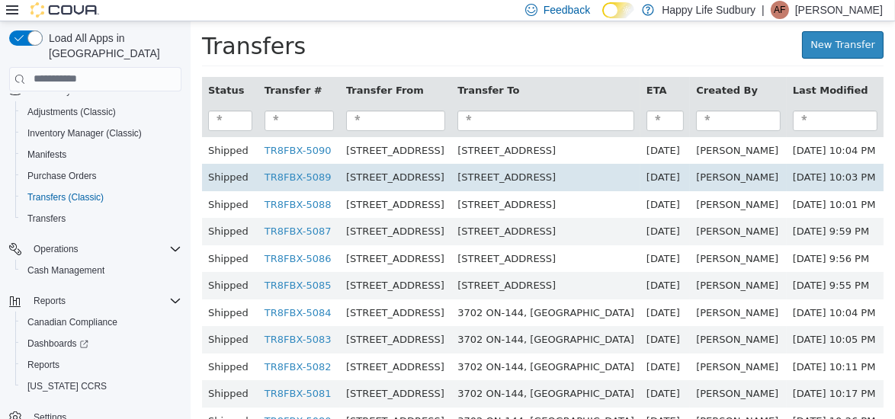
scroll to position [43, 0]
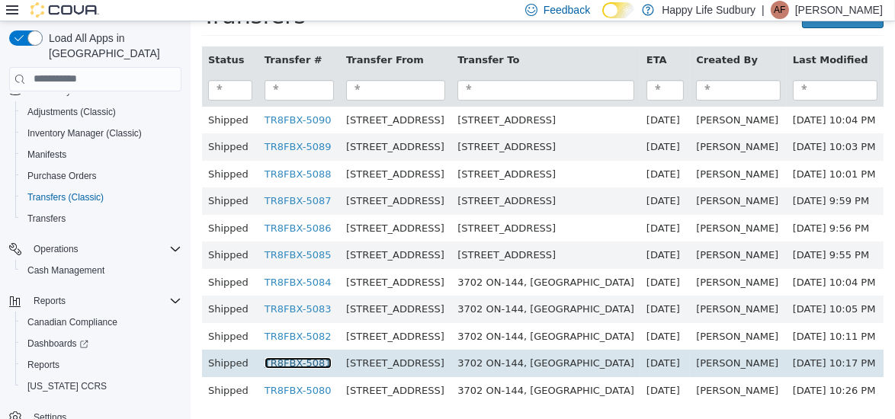
click at [301, 357] on link "TR8FBX-5081" at bounding box center [297, 362] width 67 height 11
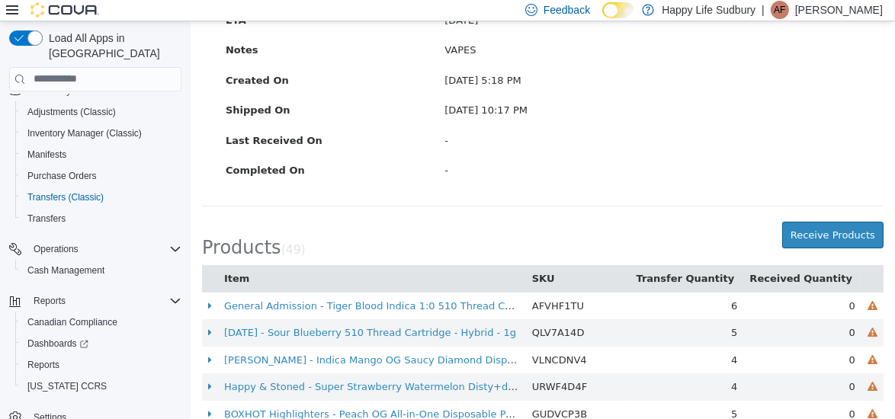
scroll to position [277, 0]
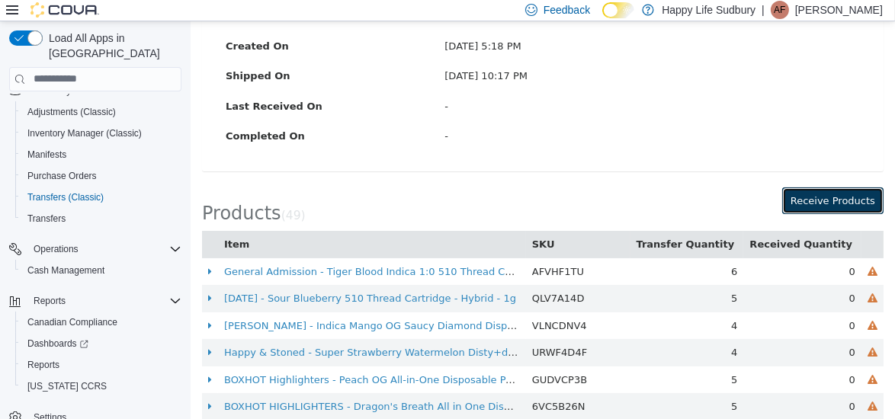
click at [823, 198] on button "Receive Products" at bounding box center [832, 200] width 101 height 27
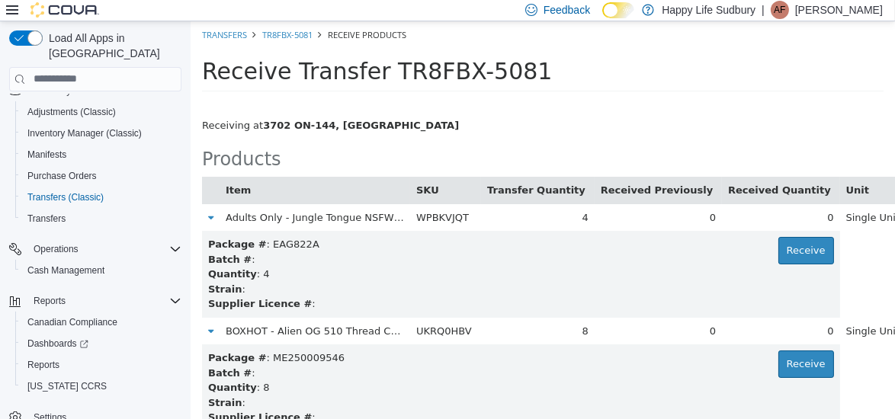
scroll to position [3405, 0]
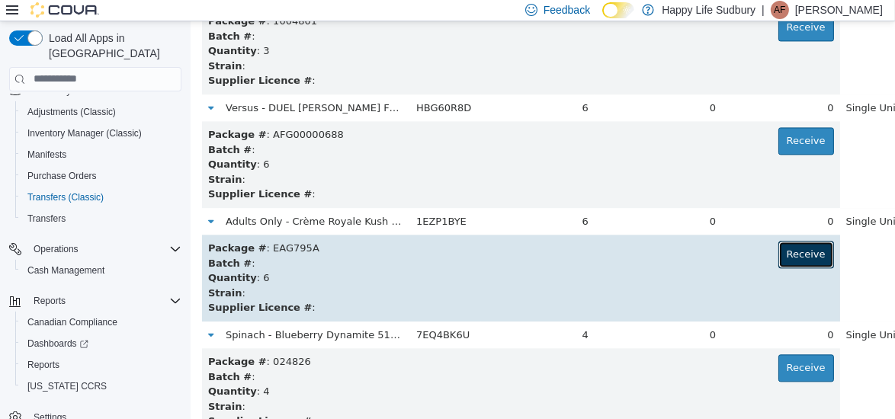
click at [778, 252] on button "Receive" at bounding box center [806, 253] width 56 height 27
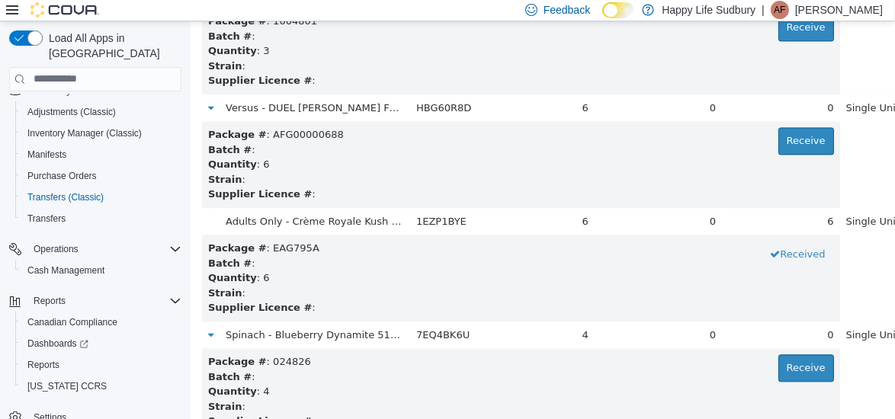
scroll to position [678, 0]
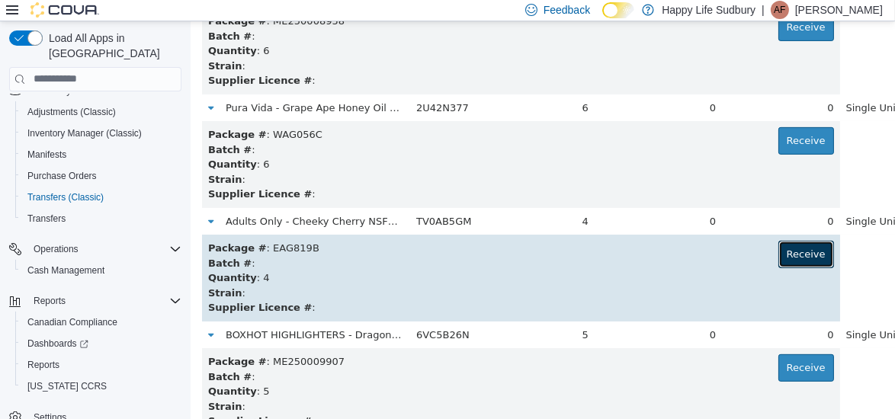
click at [778, 253] on button "Receive" at bounding box center [806, 253] width 56 height 27
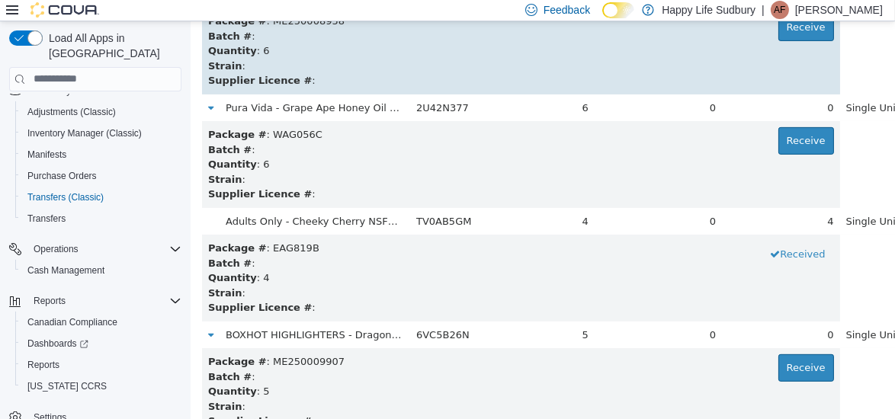
scroll to position [0, 0]
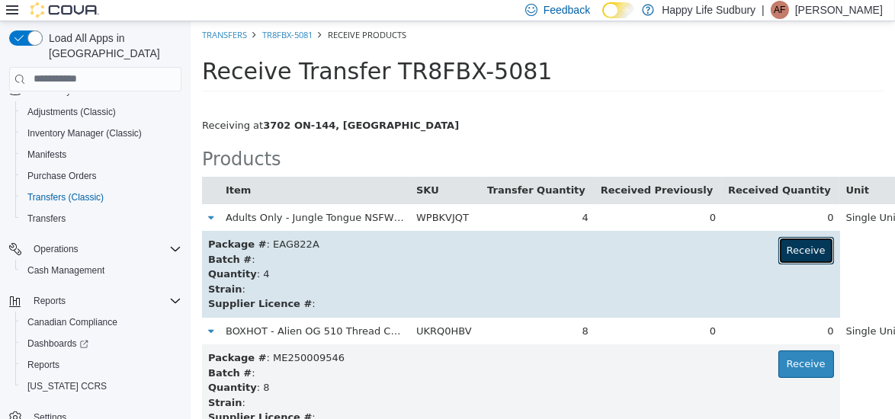
click at [778, 257] on button "Receive" at bounding box center [806, 249] width 56 height 27
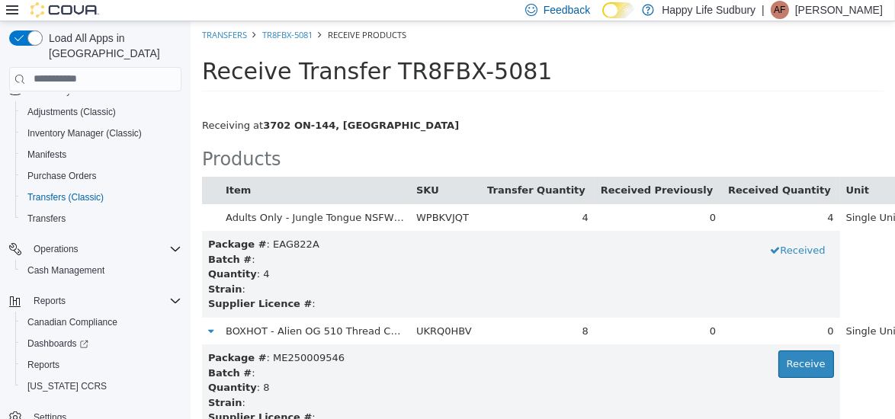
scroll to position [4087, 0]
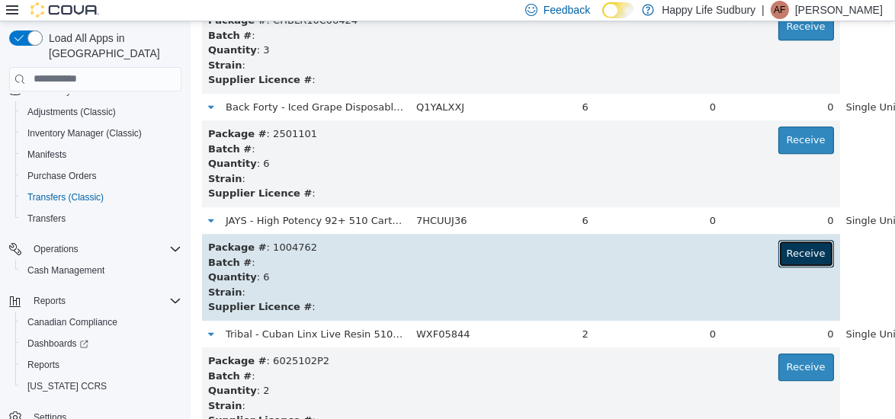
click at [778, 247] on button "Receive" at bounding box center [806, 252] width 56 height 27
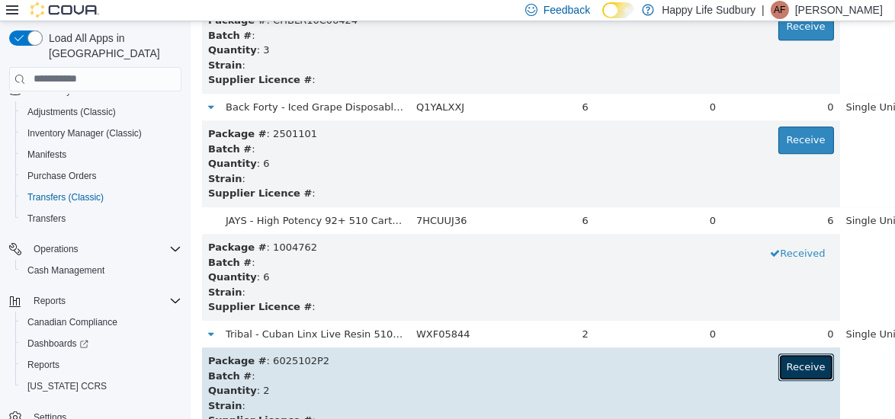
click at [778, 363] on button "Receive" at bounding box center [806, 366] width 56 height 27
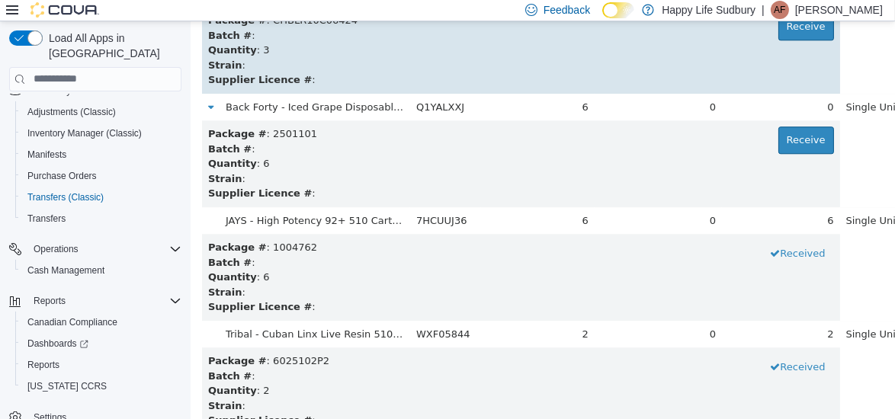
scroll to position [1587, 0]
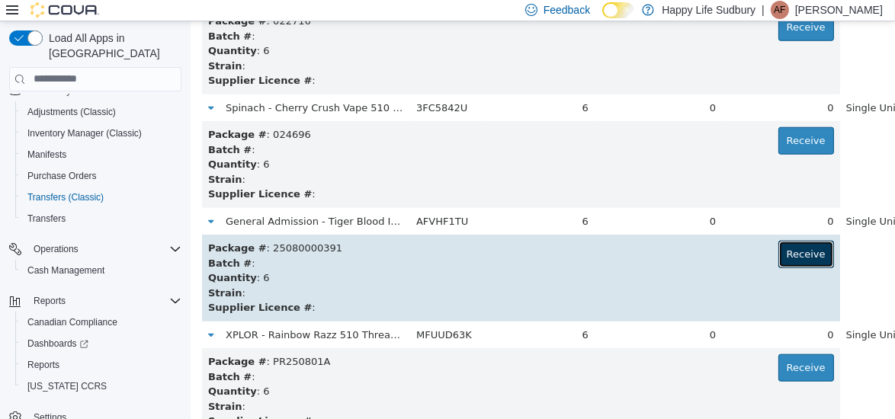
click at [778, 251] on button "Receive" at bounding box center [806, 253] width 56 height 27
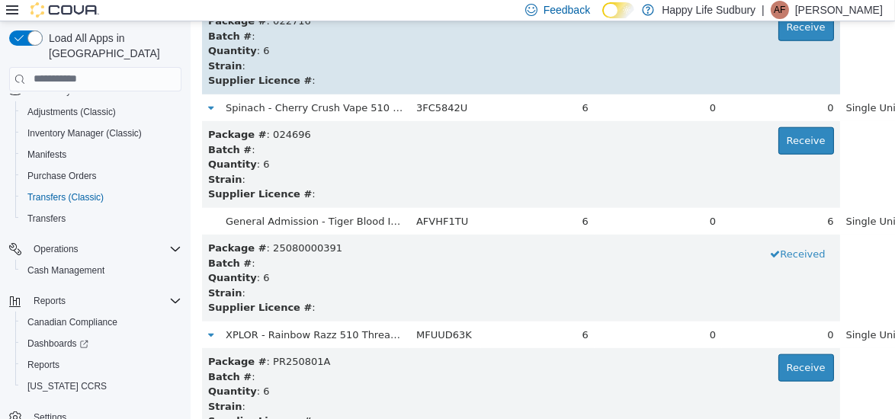
scroll to position [2156, 0]
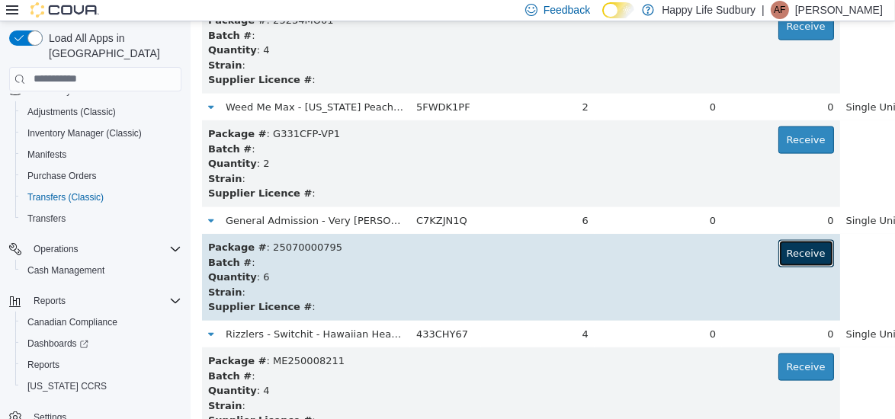
click at [778, 253] on button "Receive" at bounding box center [806, 252] width 56 height 27
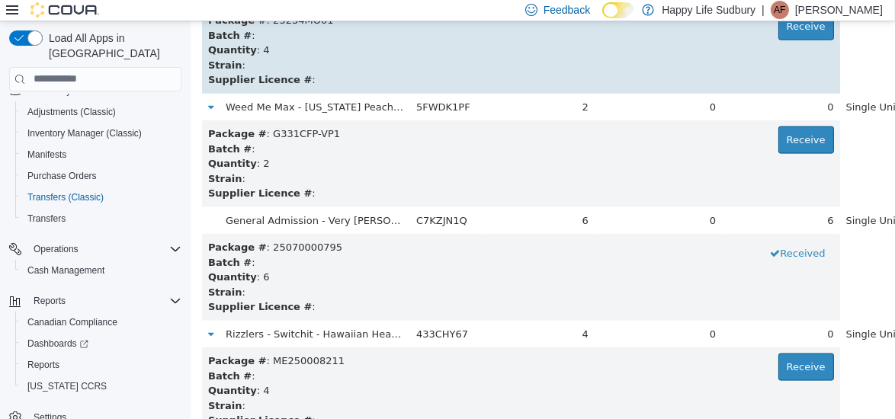
scroll to position [564, 0]
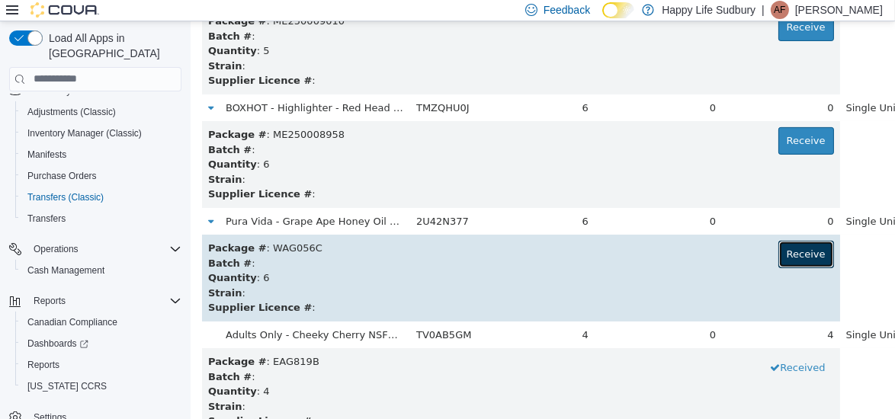
click at [778, 252] on button "Receive" at bounding box center [806, 253] width 56 height 27
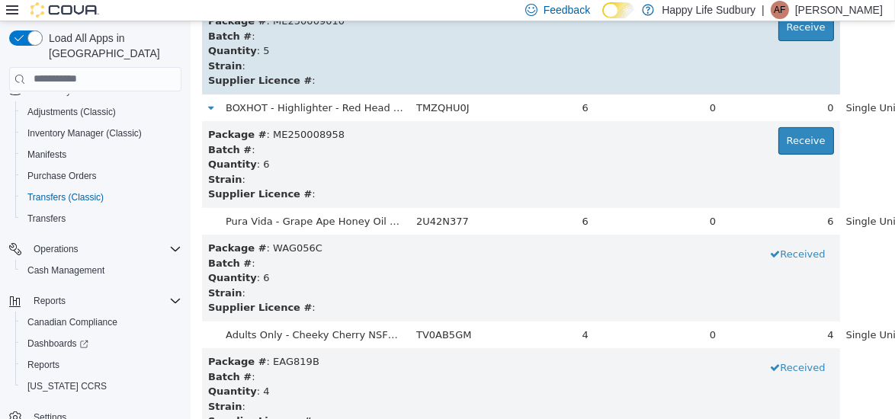
scroll to position [792, 0]
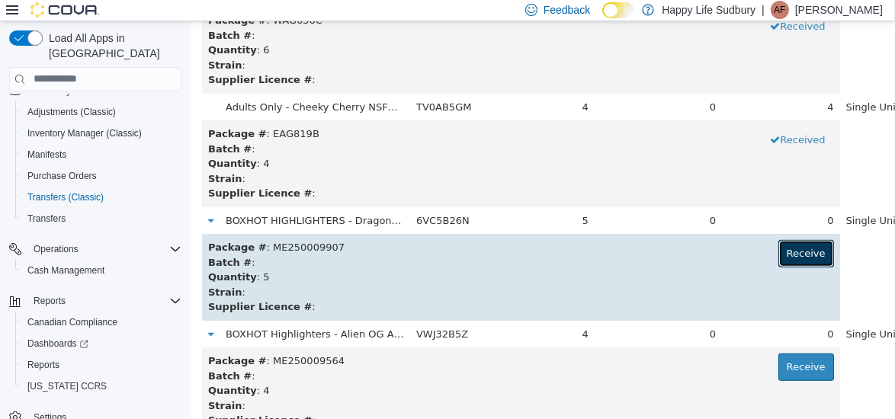
click at [778, 255] on button "Receive" at bounding box center [806, 252] width 56 height 27
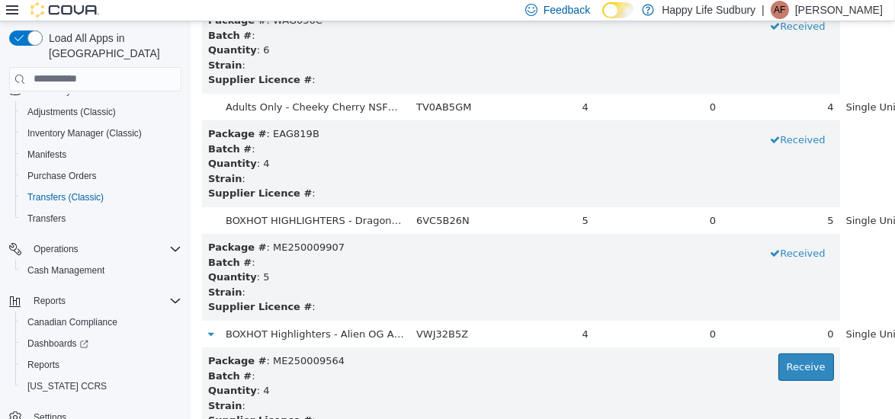
scroll to position [5109, 0]
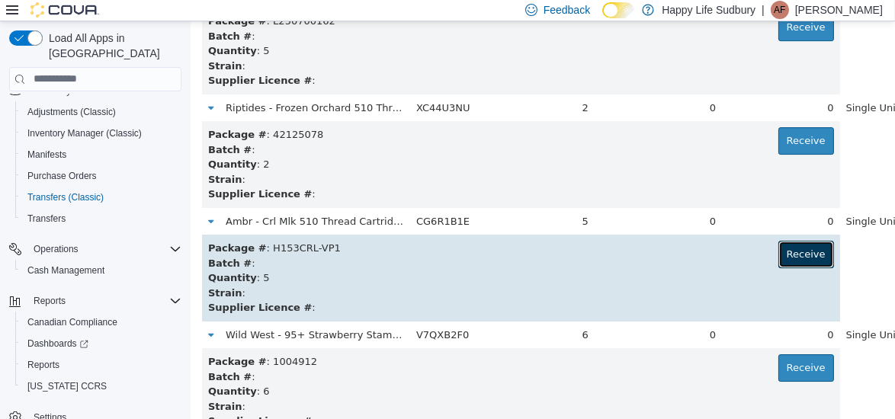
click at [778, 251] on button "Receive" at bounding box center [806, 253] width 56 height 27
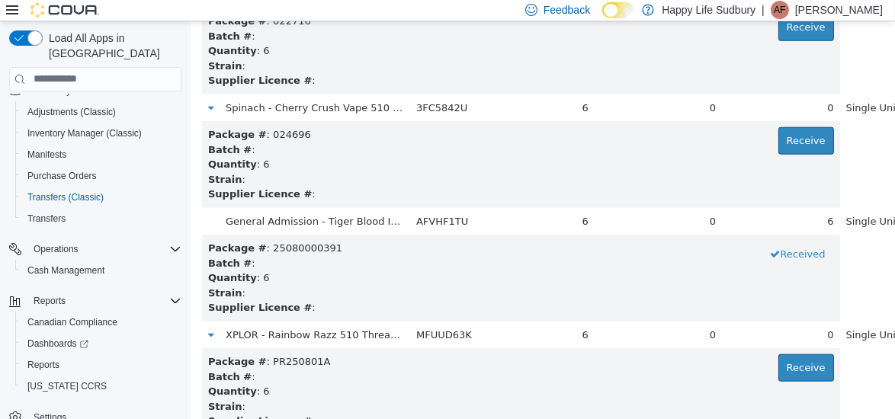
scroll to position [3633, 0]
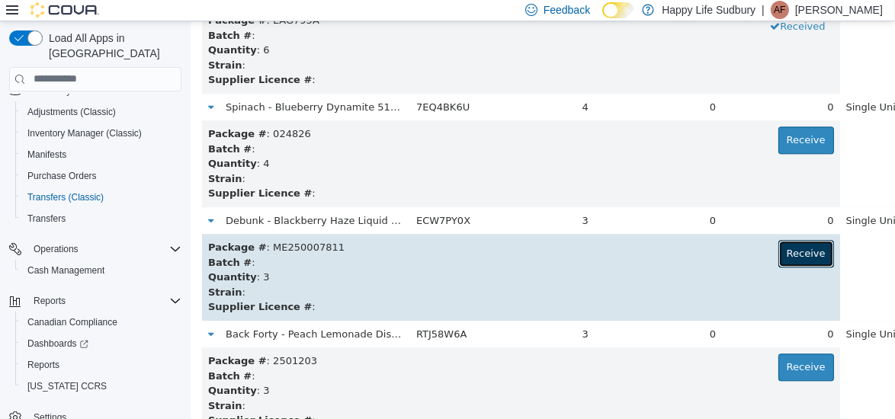
click at [778, 249] on button "Receive" at bounding box center [806, 252] width 56 height 27
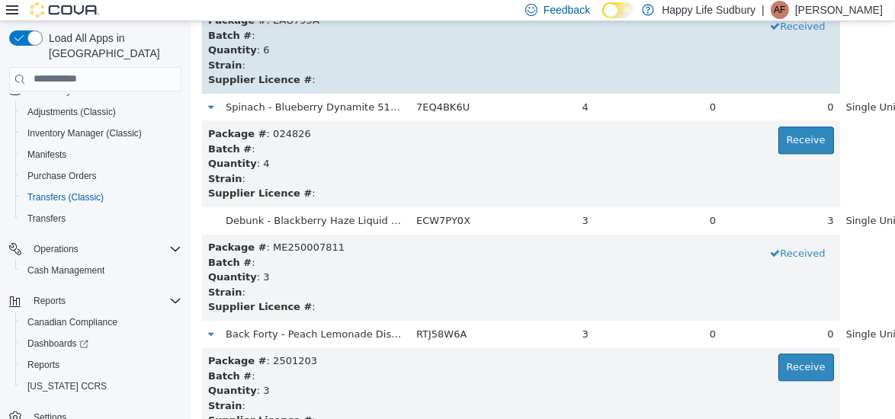
scroll to position [2724, 0]
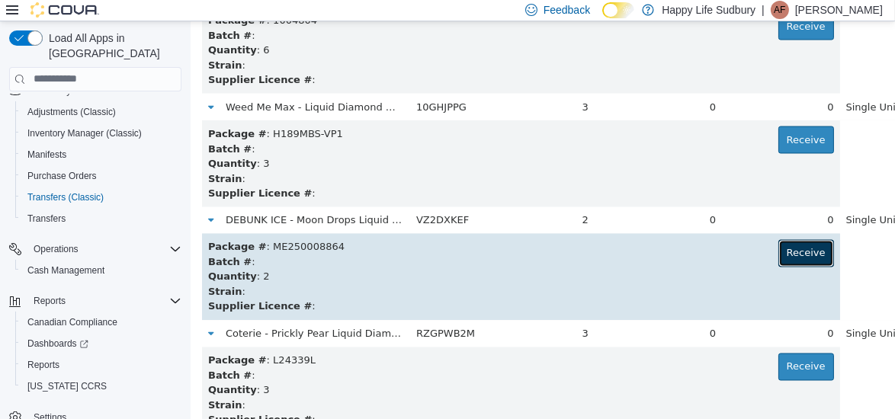
click at [778, 252] on button "Receive" at bounding box center [806, 252] width 56 height 27
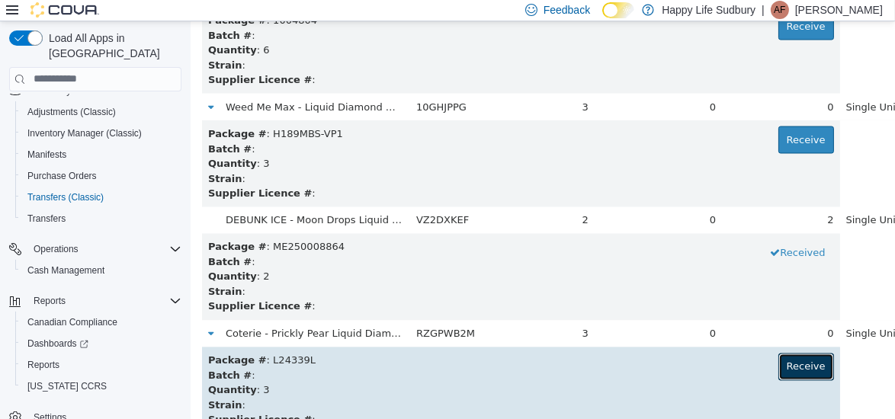
click at [778, 359] on button "Receive" at bounding box center [806, 366] width 56 height 27
click at [761, 359] on button "Received" at bounding box center [797, 366] width 72 height 27
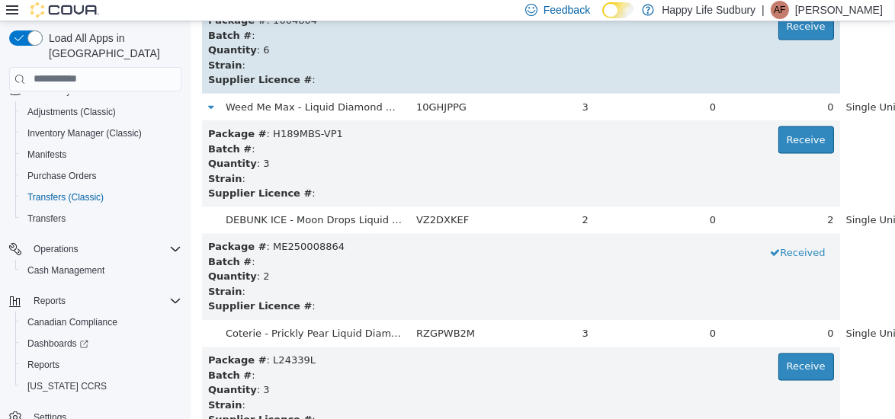
scroll to position [5394, 0]
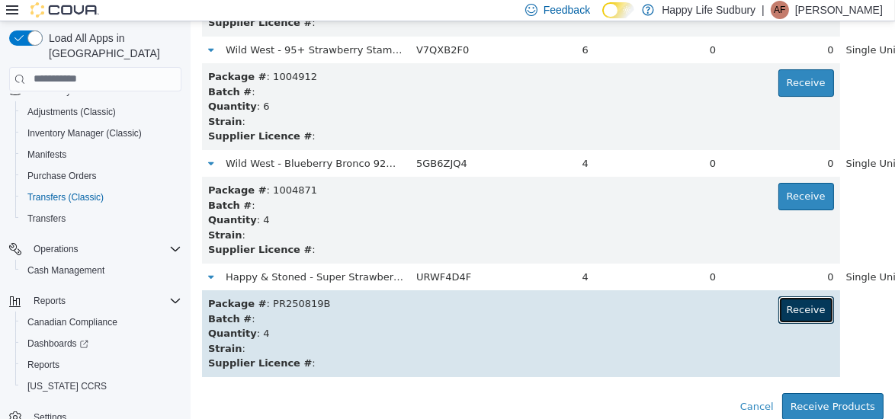
click at [778, 309] on button "Receive" at bounding box center [806, 309] width 56 height 27
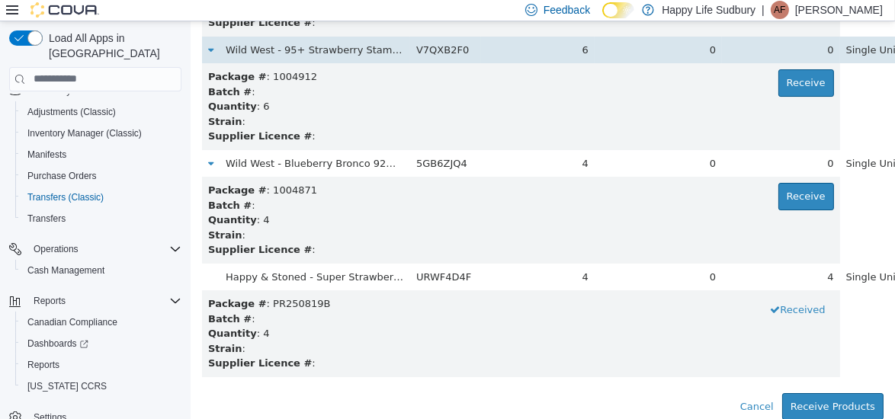
scroll to position [111, 0]
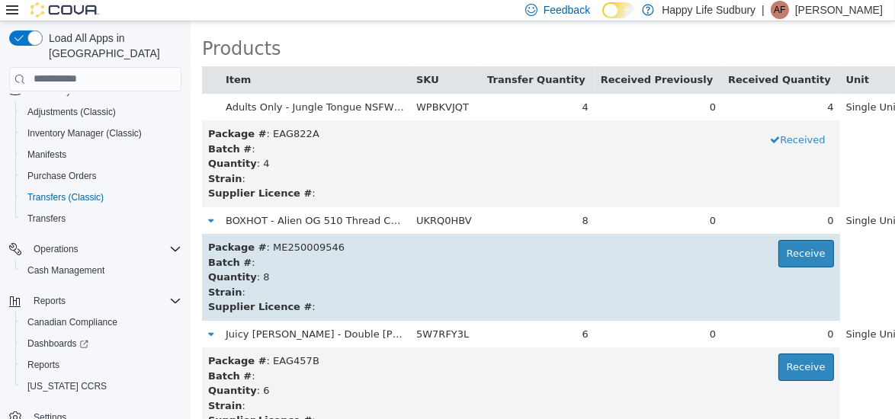
click at [768, 267] on div "Batch # :" at bounding box center [520, 262] width 626 height 15
click at [778, 265] on button "Receive" at bounding box center [806, 252] width 56 height 27
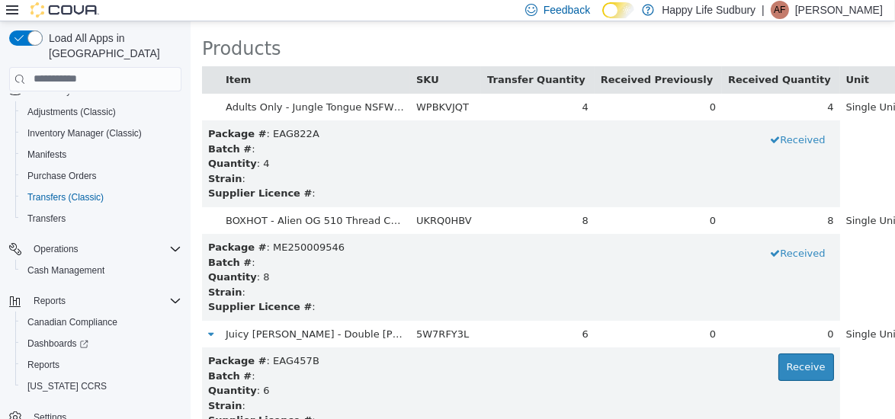
scroll to position [4996, 0]
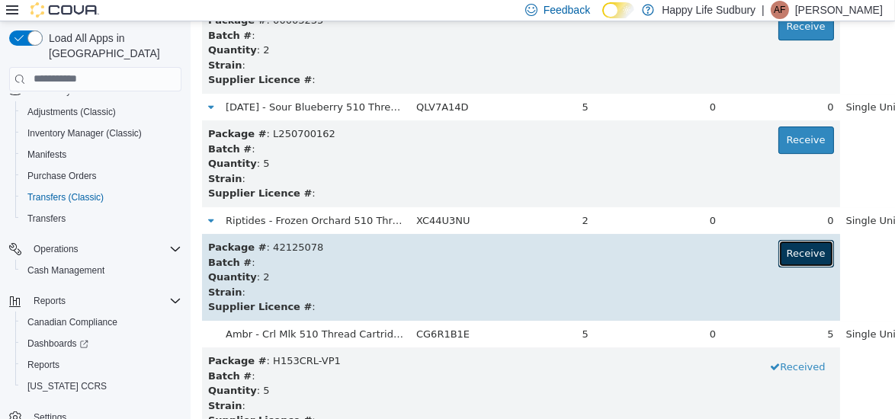
click at [778, 251] on button "Receive" at bounding box center [806, 252] width 56 height 27
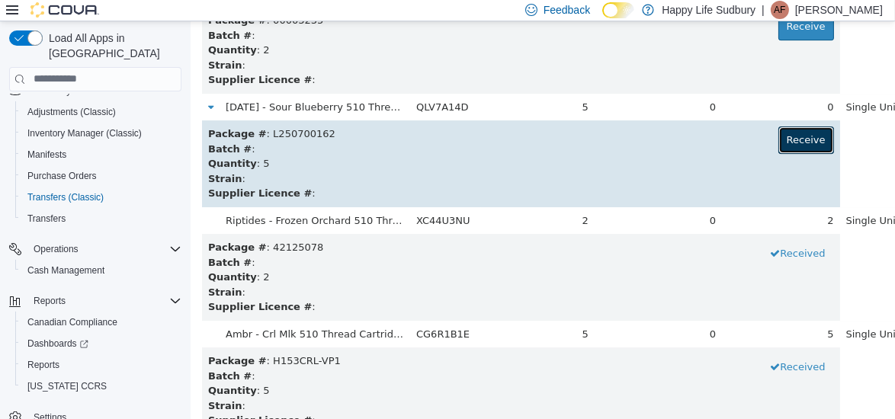
click at [778, 146] on button "Receive" at bounding box center [806, 139] width 56 height 27
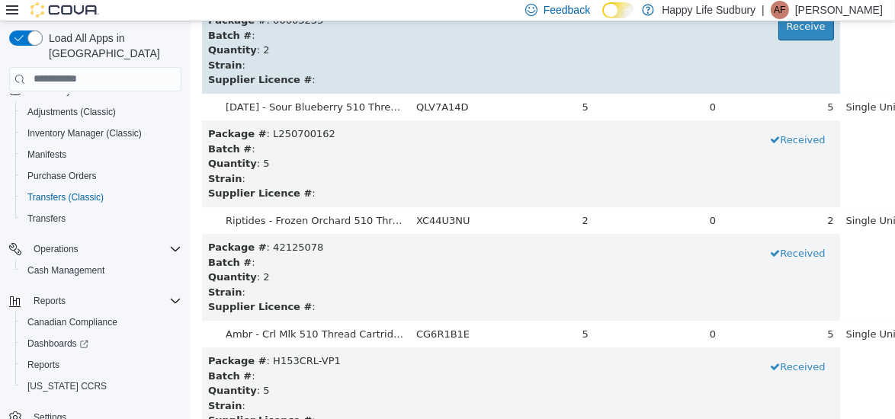
scroll to position [1360, 0]
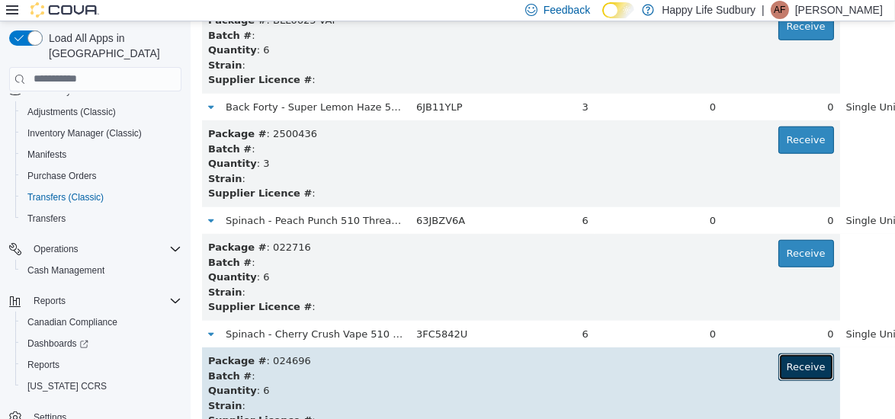
click at [778, 363] on button "Receive" at bounding box center [806, 366] width 56 height 27
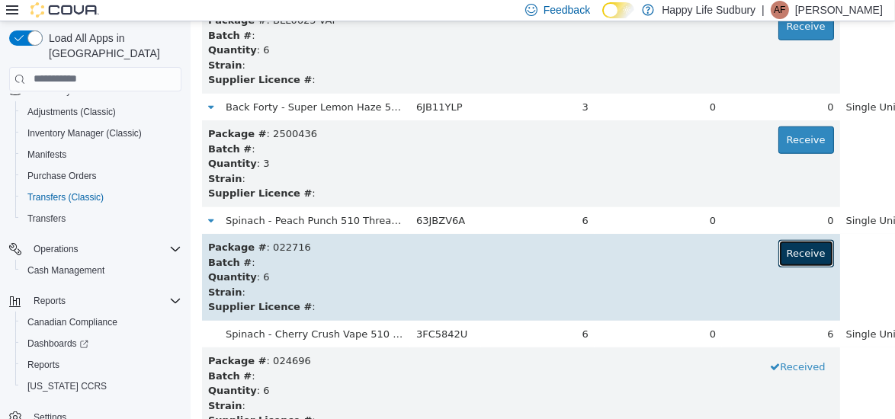
click at [778, 253] on button "Receive" at bounding box center [806, 252] width 56 height 27
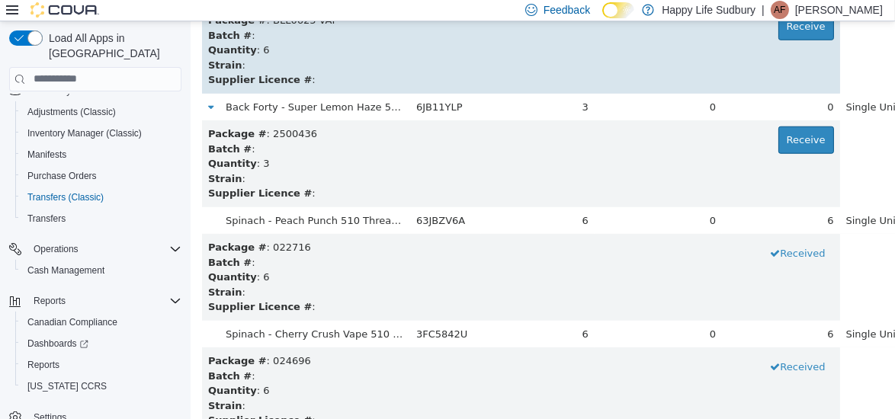
scroll to position [224, 0]
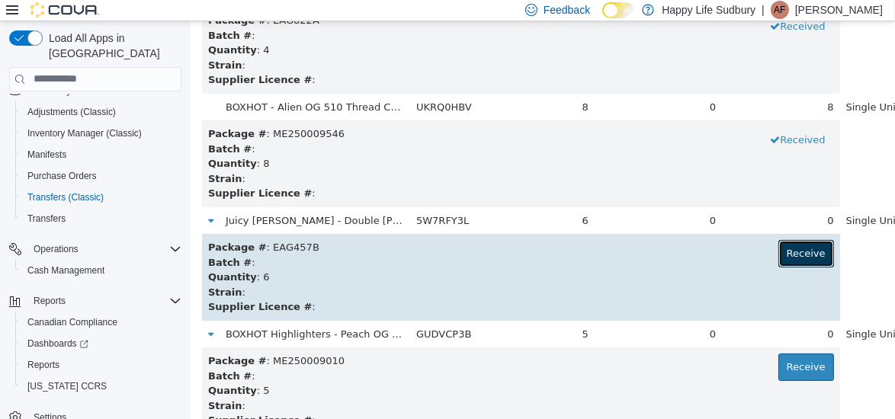
click at [778, 249] on button "Receive" at bounding box center [806, 252] width 56 height 27
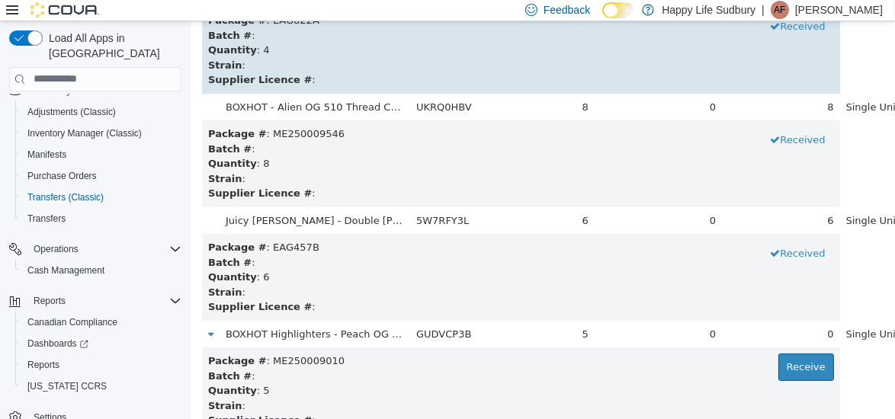
scroll to position [1020, 0]
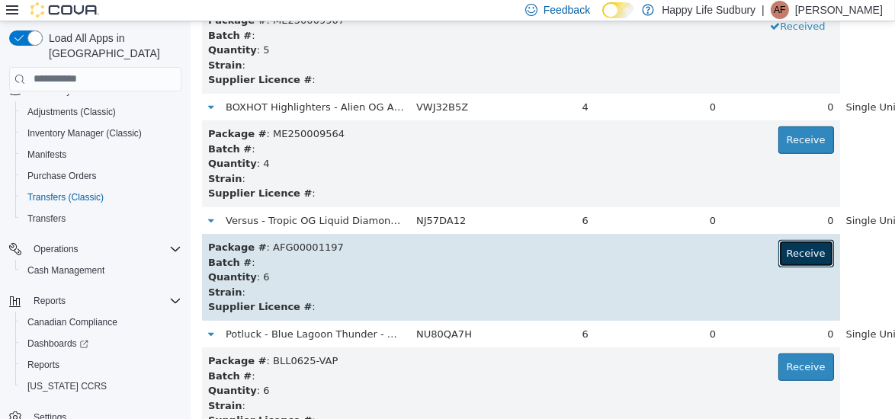
click at [778, 245] on button "Receive" at bounding box center [806, 252] width 56 height 27
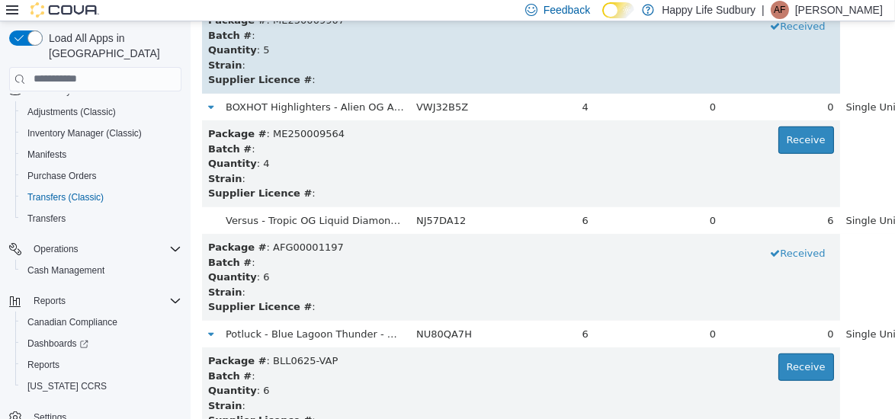
scroll to position [1815, 0]
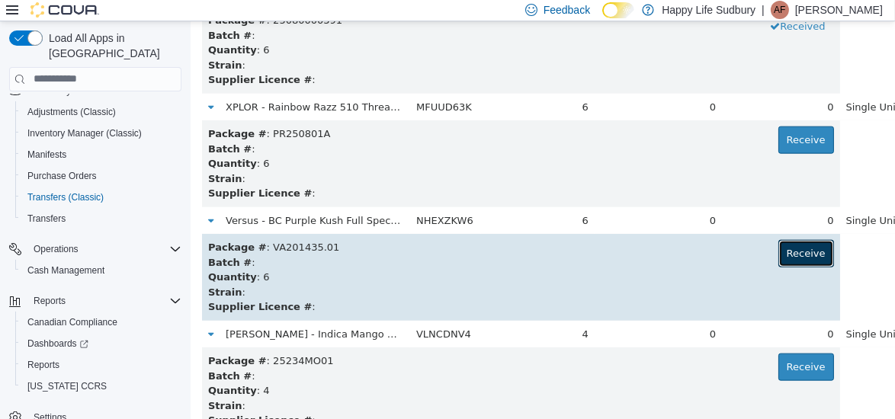
click at [778, 257] on button "Receive" at bounding box center [806, 252] width 56 height 27
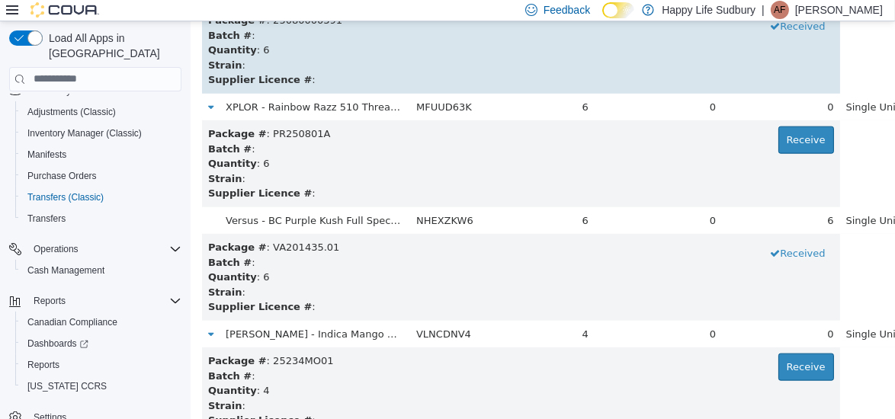
scroll to position [3860, 0]
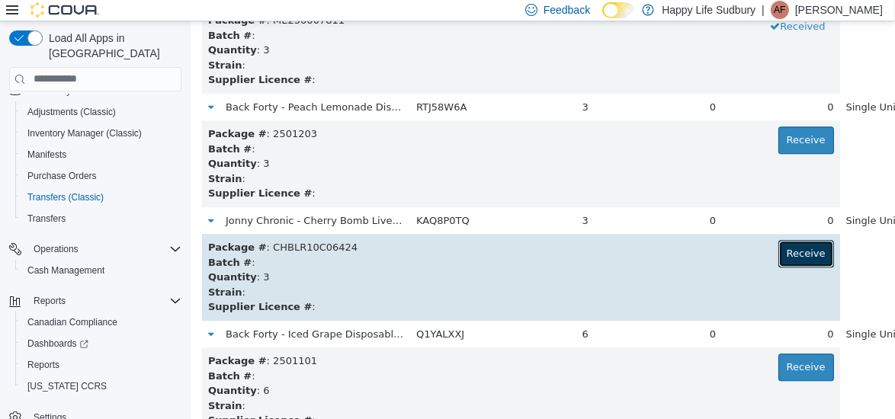
click at [778, 259] on button "Receive" at bounding box center [806, 252] width 56 height 27
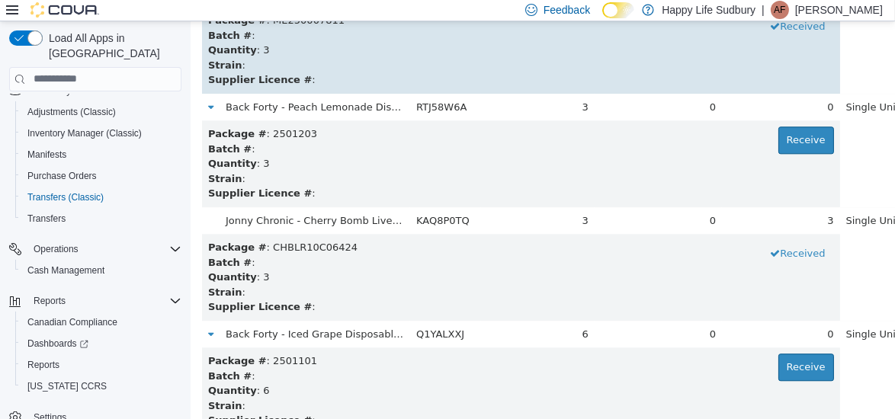
scroll to position [4314, 0]
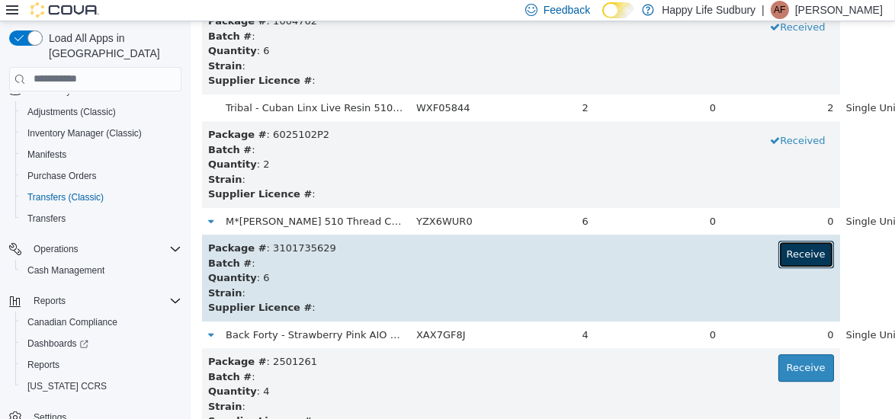
click at [778, 249] on button "Receive" at bounding box center [806, 253] width 56 height 27
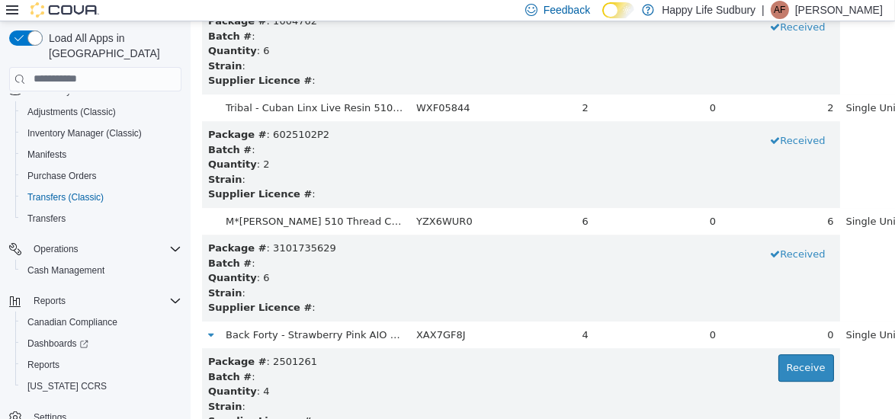
scroll to position [1701, 0]
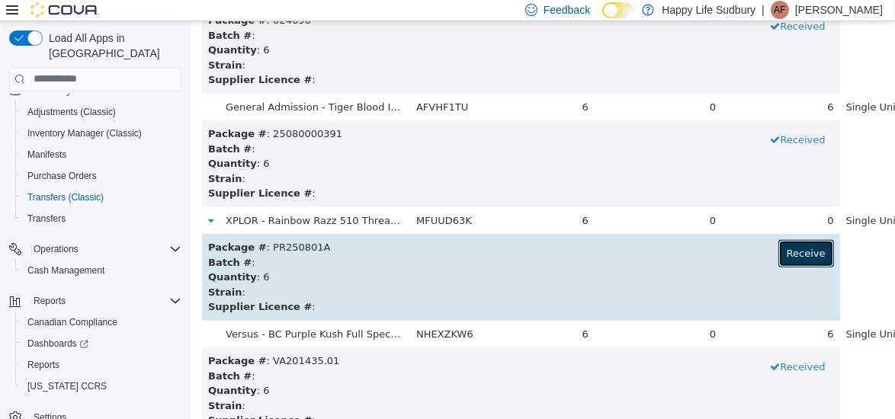
click at [778, 250] on button "Receive" at bounding box center [806, 252] width 56 height 27
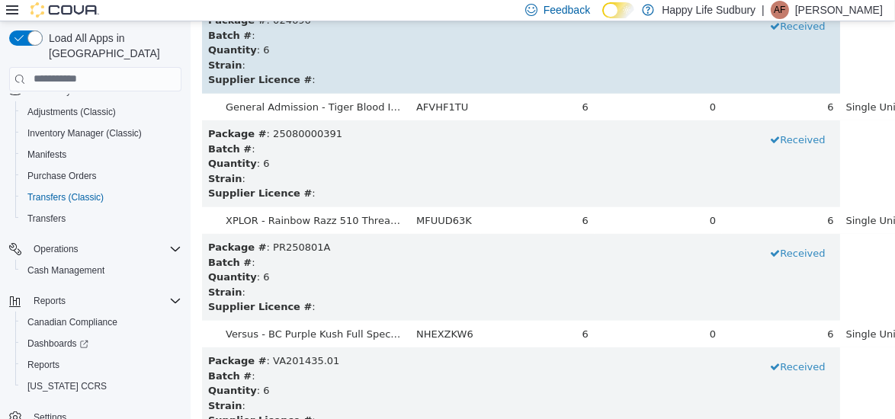
scroll to position [2042, 0]
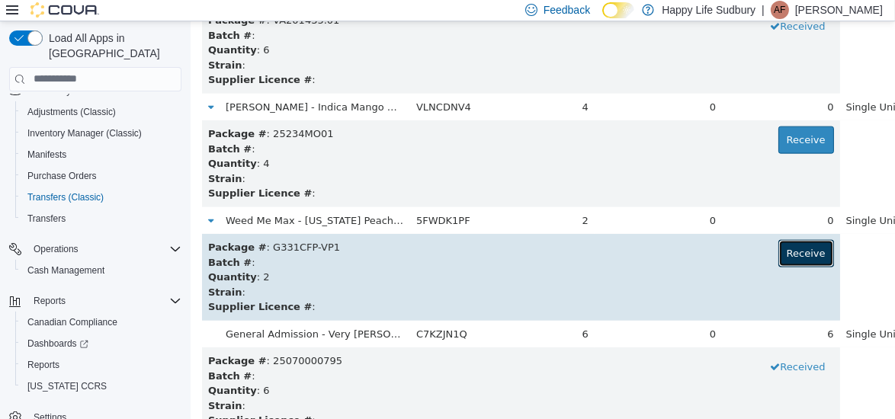
click at [778, 256] on button "Receive" at bounding box center [806, 252] width 56 height 27
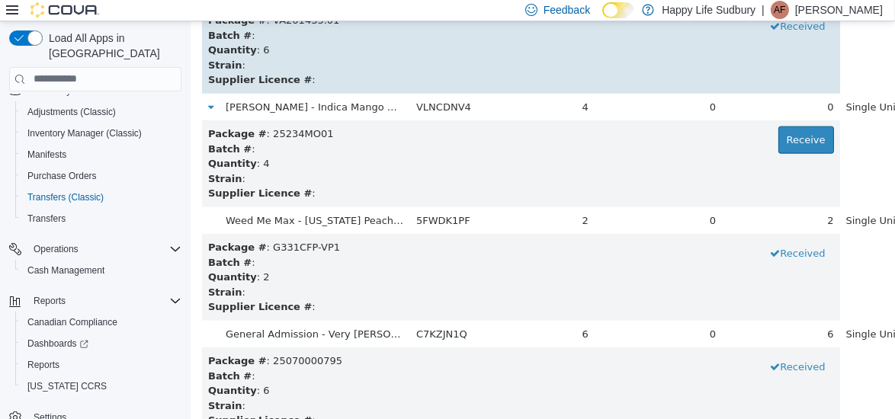
scroll to position [2610, 0]
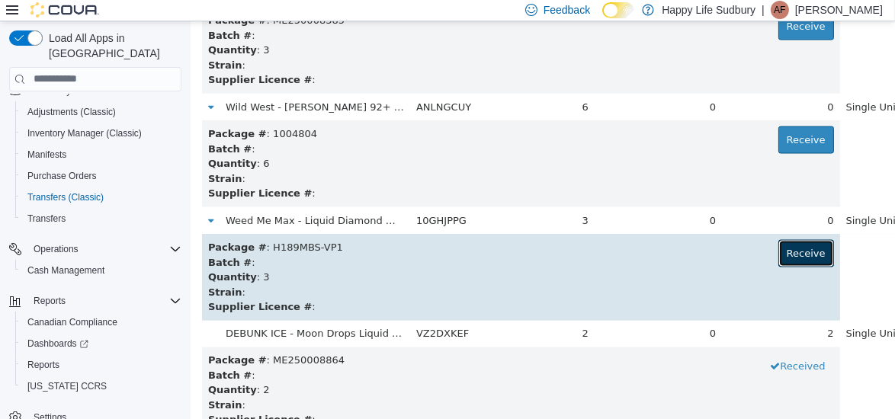
click at [778, 259] on button "Receive" at bounding box center [806, 252] width 56 height 27
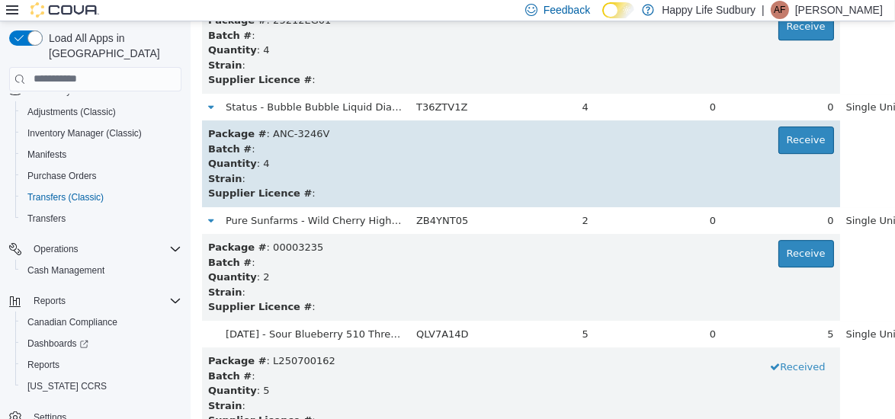
scroll to position [2496, 0]
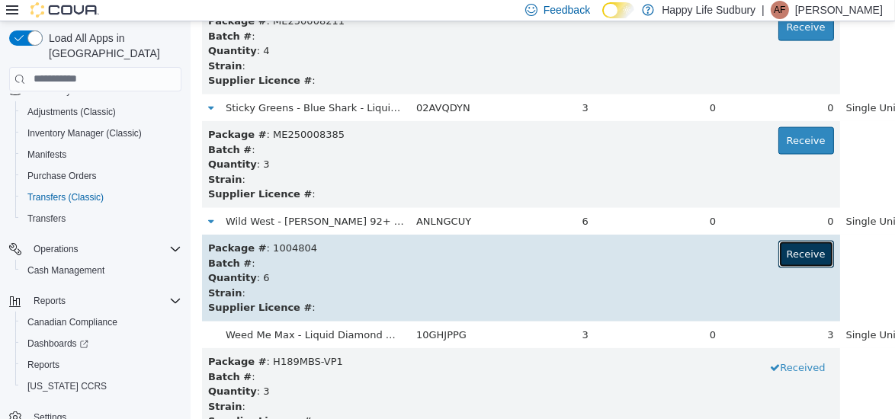
click at [778, 247] on button "Receive" at bounding box center [806, 253] width 56 height 27
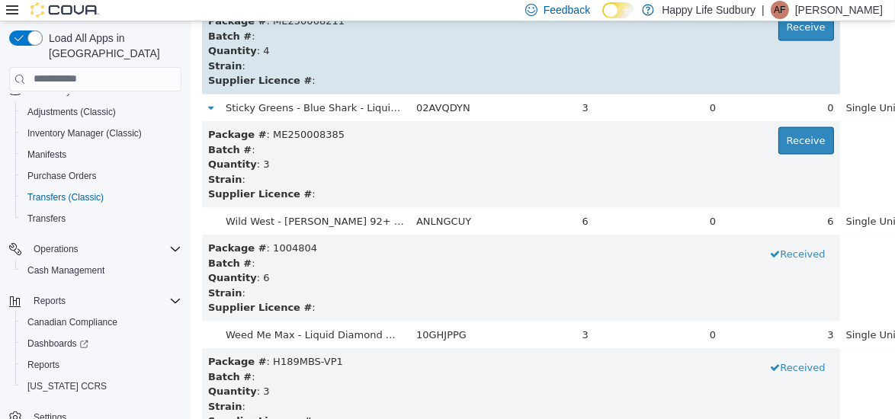
scroll to position [5223, 0]
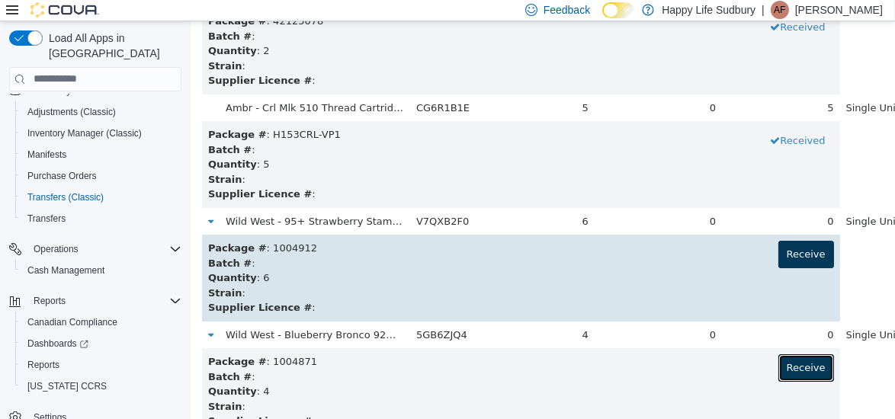
drag, startPoint x: 756, startPoint y: 370, endPoint x: 765, endPoint y: 249, distance: 120.8
click at [778, 249] on button "Receive" at bounding box center [806, 253] width 56 height 27
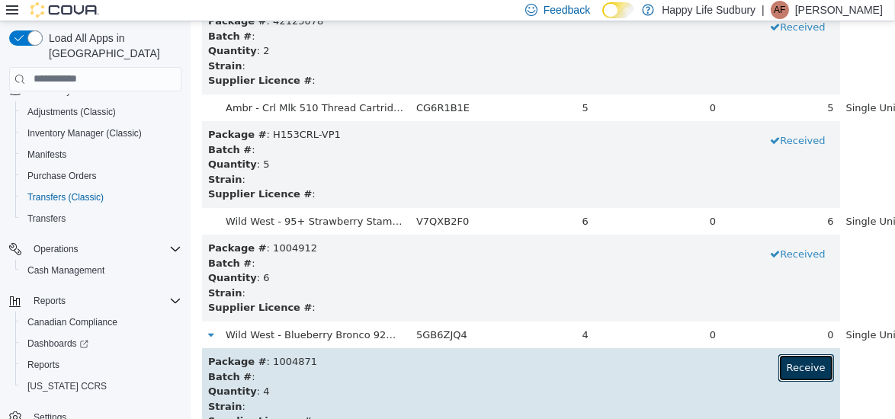
click at [778, 371] on button "Receive" at bounding box center [806, 367] width 56 height 27
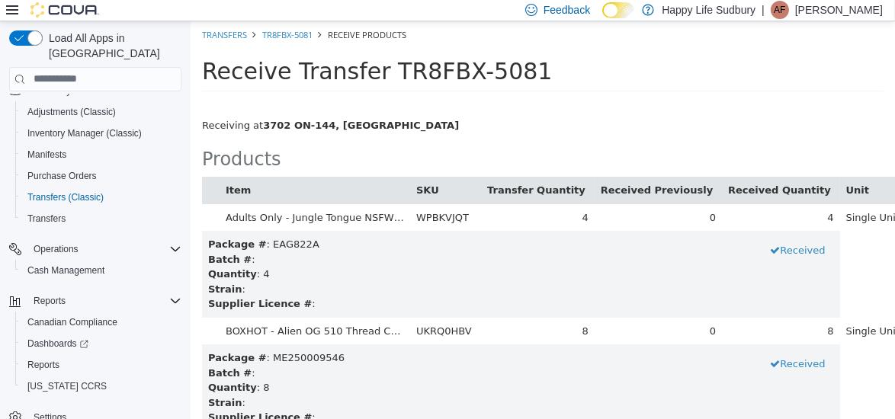
scroll to position [2382, 0]
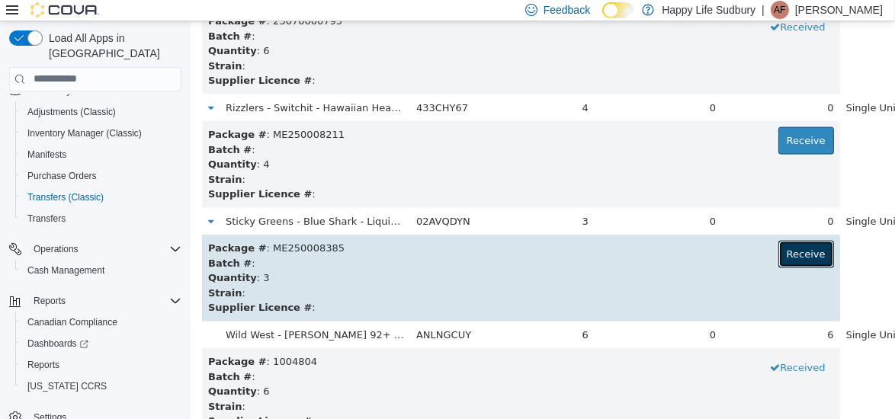
click at [778, 245] on button "Receive" at bounding box center [806, 253] width 56 height 27
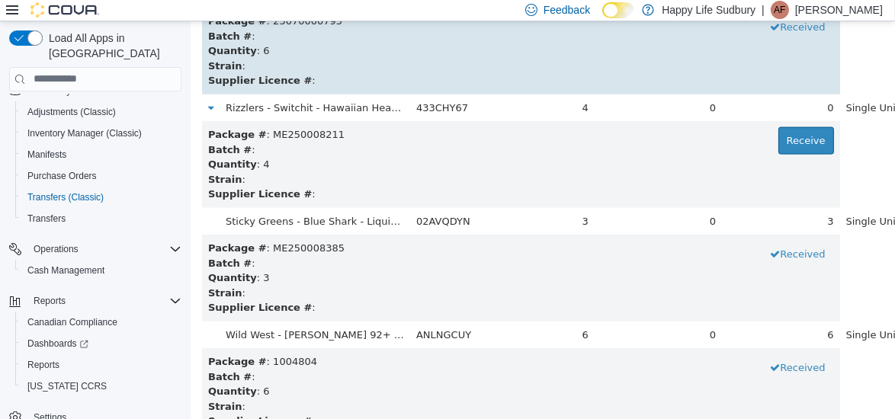
scroll to position [4769, 0]
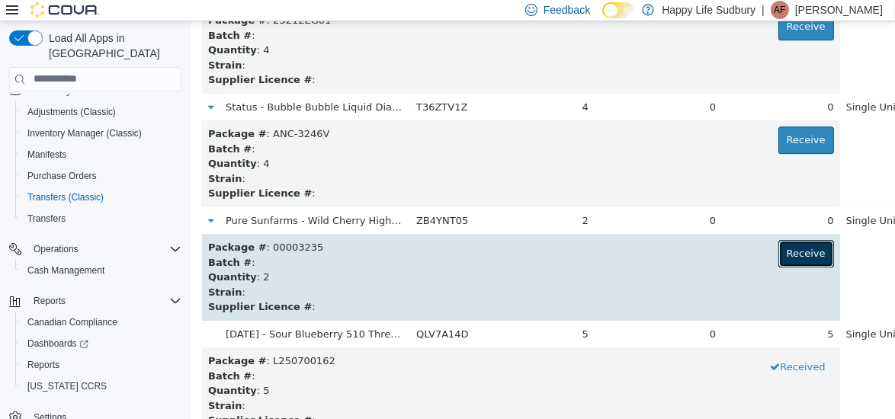
click at [778, 241] on button "Receive" at bounding box center [806, 252] width 56 height 27
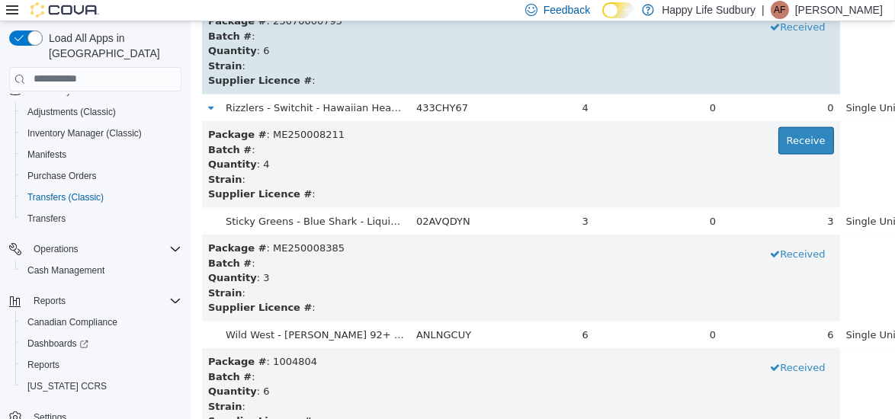
scroll to position [3747, 0]
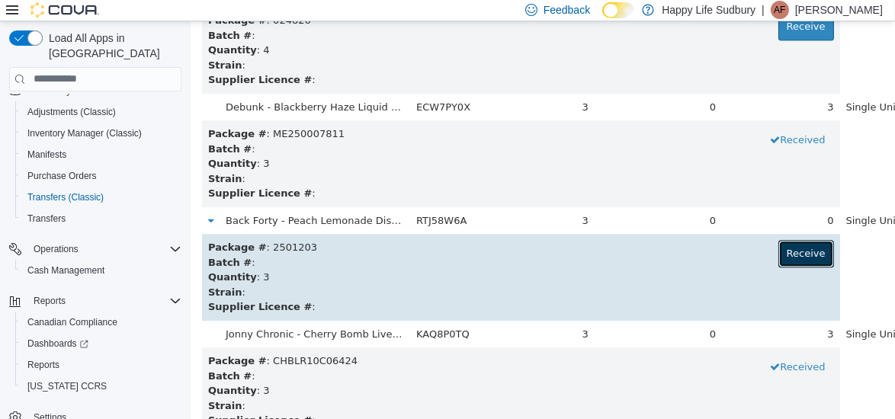
click at [778, 262] on button "Receive" at bounding box center [806, 252] width 56 height 27
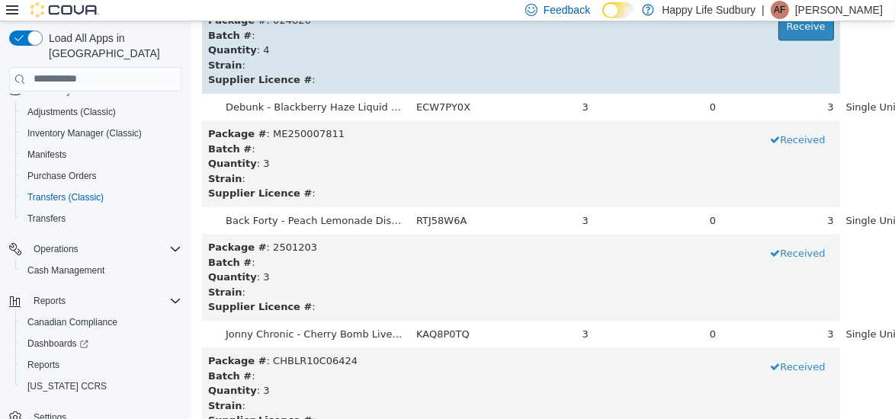
scroll to position [3974, 0]
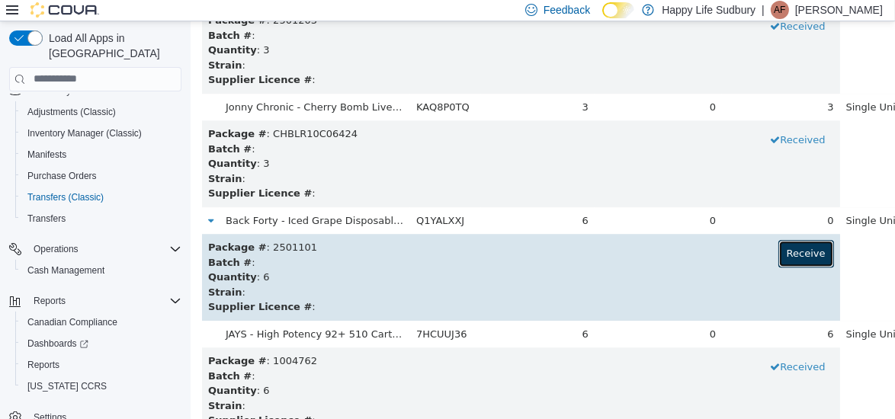
click at [778, 249] on button "Receive" at bounding box center [806, 252] width 56 height 27
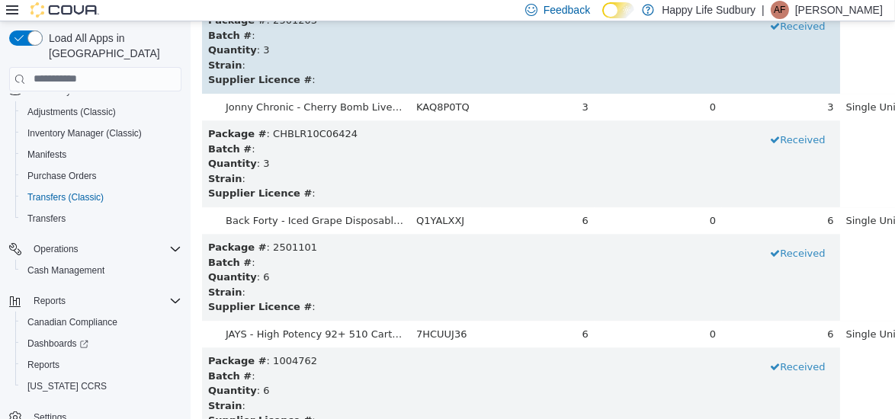
scroll to position [4428, 0]
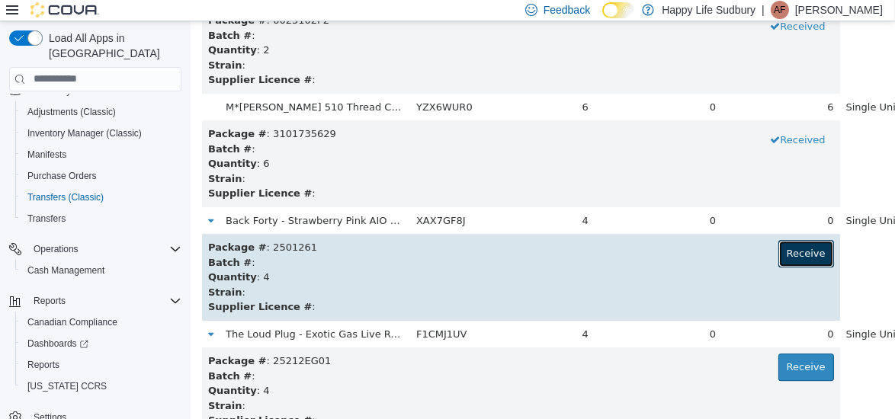
click at [778, 261] on button "Receive" at bounding box center [806, 252] width 56 height 27
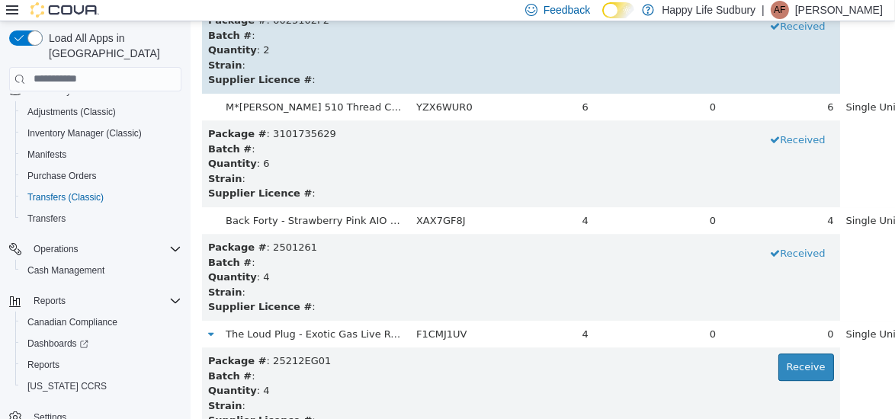
scroll to position [1247, 0]
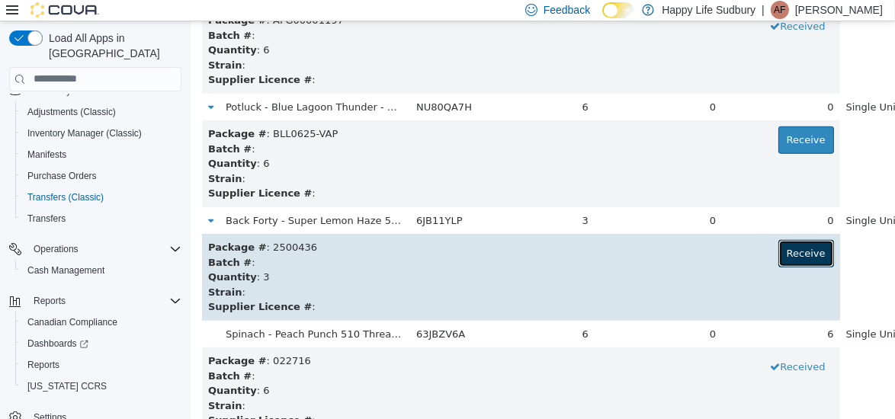
click at [778, 249] on button "Receive" at bounding box center [806, 252] width 56 height 27
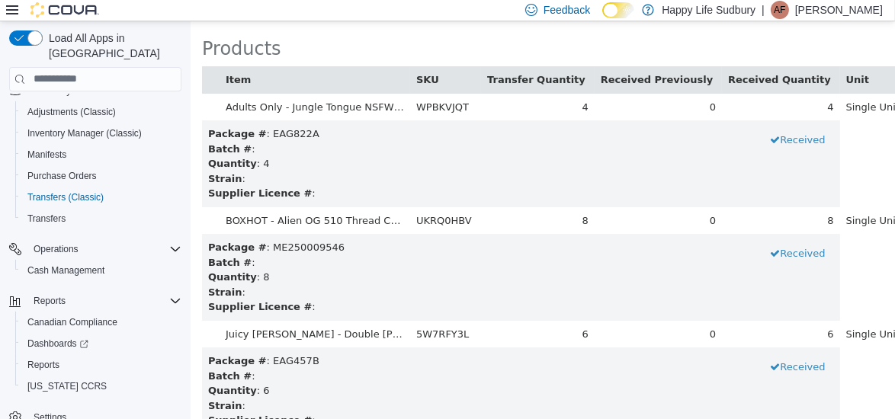
scroll to position [338, 0]
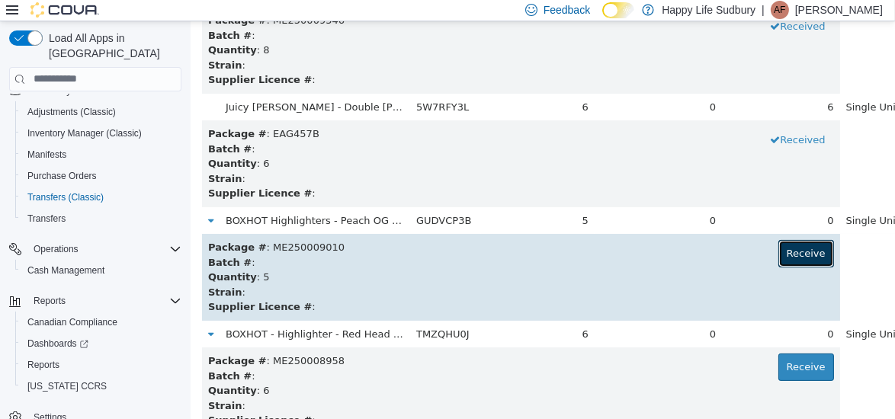
click at [778, 253] on button "Receive" at bounding box center [806, 252] width 56 height 27
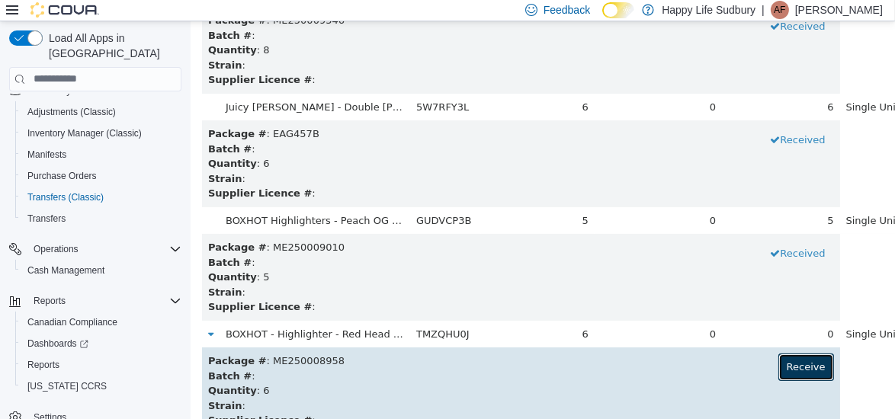
click at [778, 364] on button "Receive" at bounding box center [806, 366] width 56 height 27
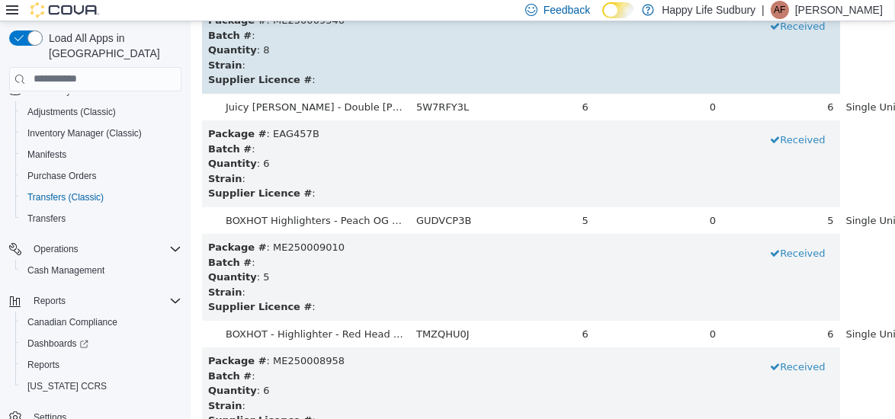
scroll to position [906, 0]
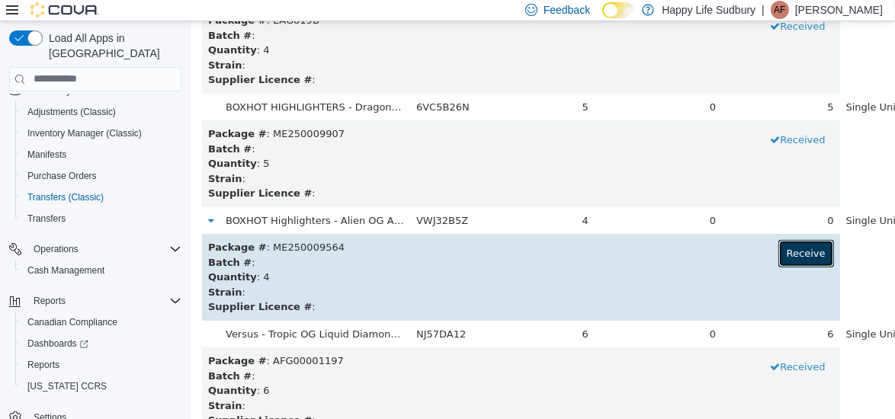
click at [778, 245] on button "Receive" at bounding box center [806, 252] width 56 height 27
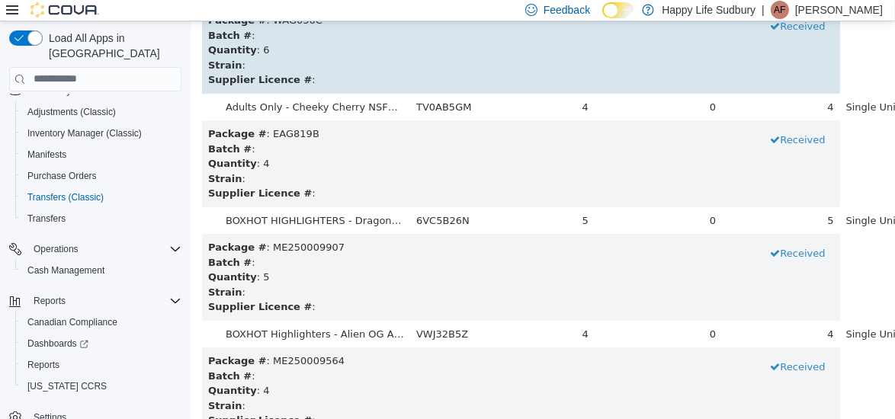
scroll to position [3065, 0]
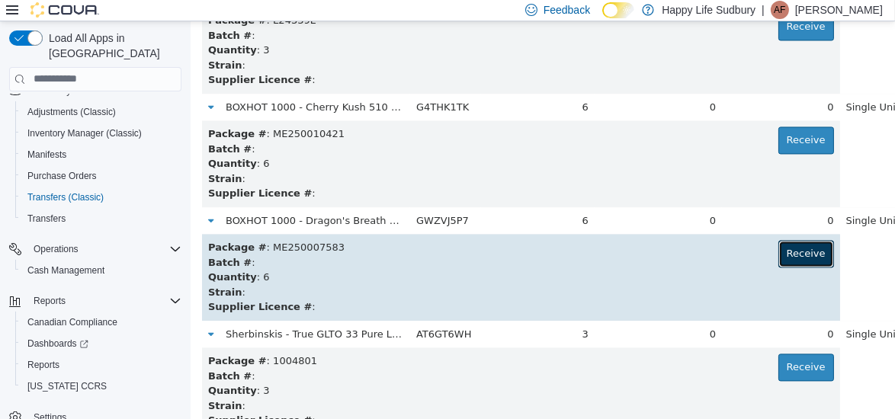
click at [778, 252] on button "Receive" at bounding box center [806, 252] width 56 height 27
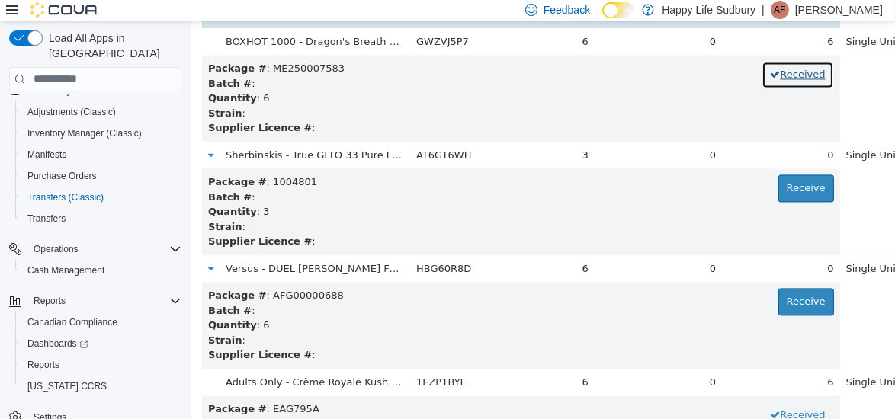
scroll to position [3245, 0]
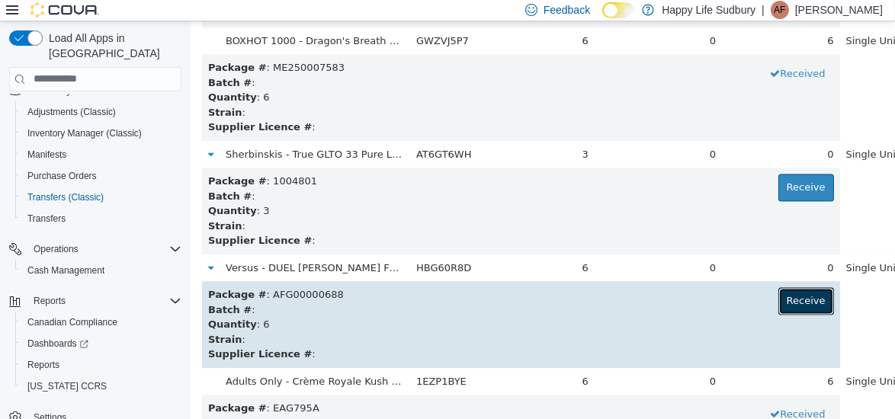
click at [778, 288] on button "Receive" at bounding box center [806, 300] width 56 height 27
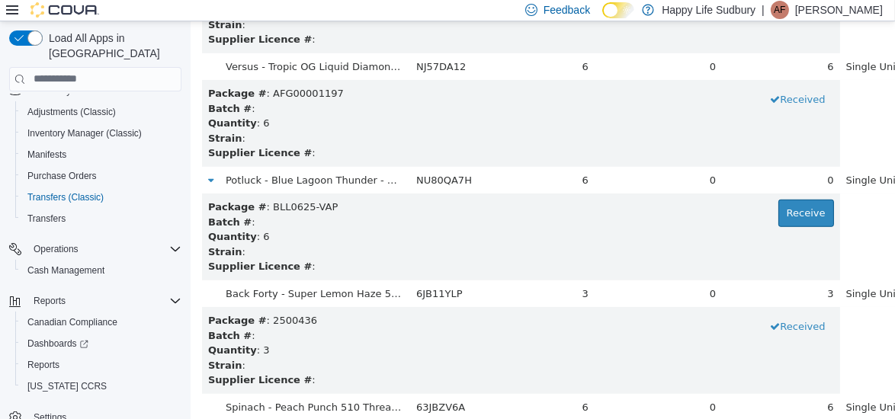
scroll to position [1174, 0]
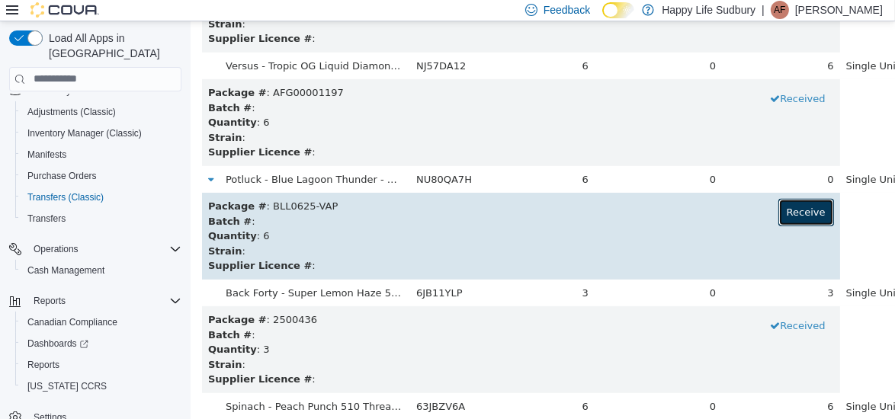
click at [778, 204] on button "Receive" at bounding box center [806, 211] width 56 height 27
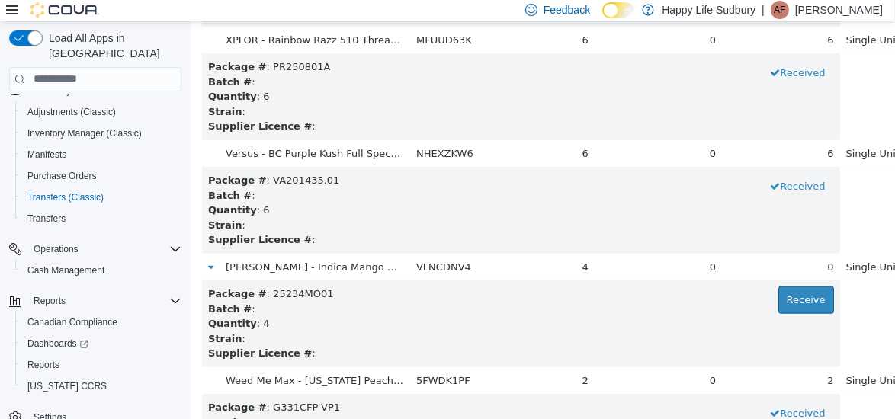
scroll to position [1953, 0]
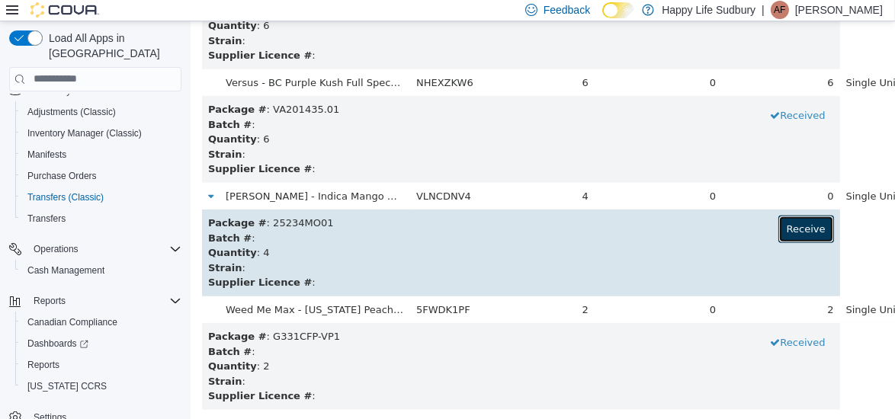
click at [778, 226] on button "Receive" at bounding box center [806, 228] width 56 height 27
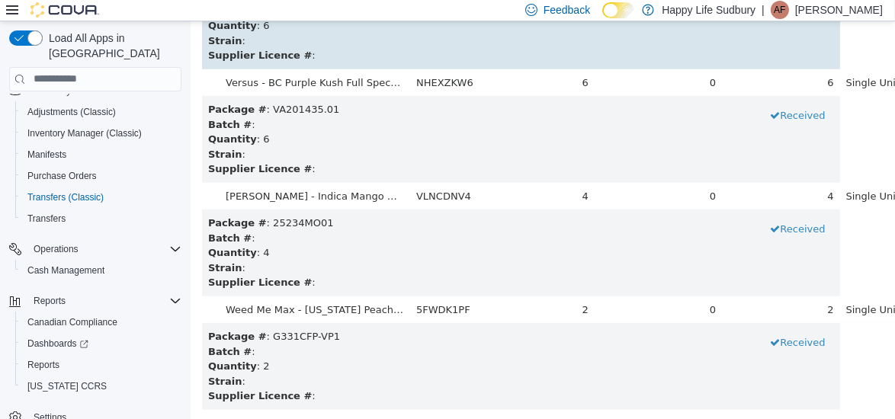
scroll to position [4655, 0]
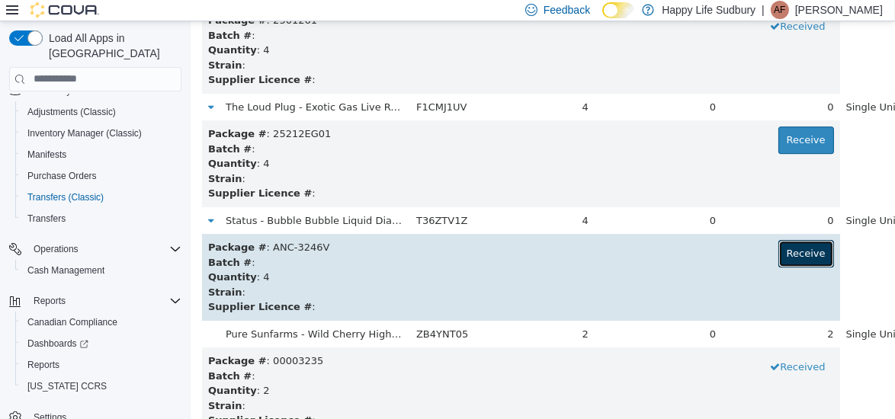
click at [778, 258] on button "Receive" at bounding box center [806, 252] width 56 height 27
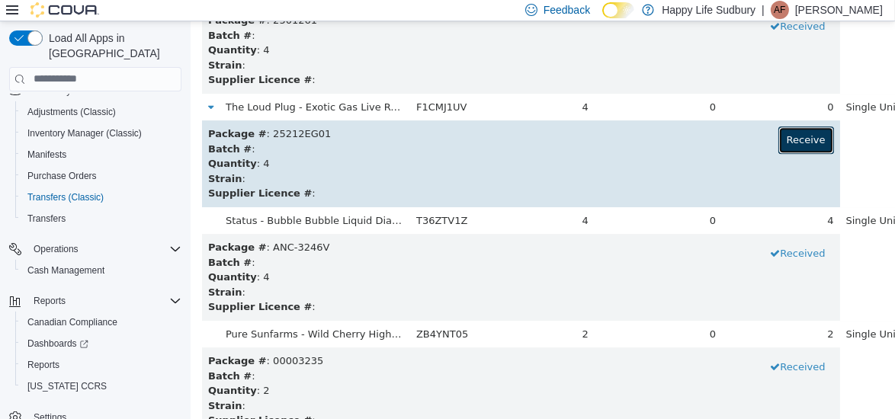
click at [778, 143] on button "Receive" at bounding box center [806, 139] width 56 height 27
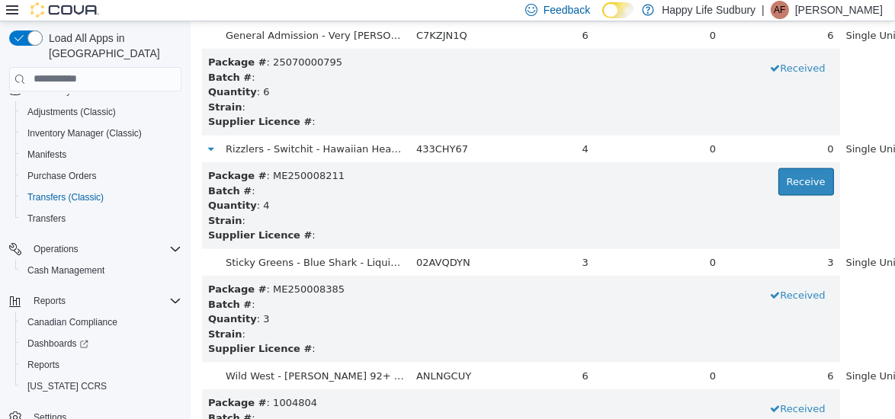
scroll to position [2352, 0]
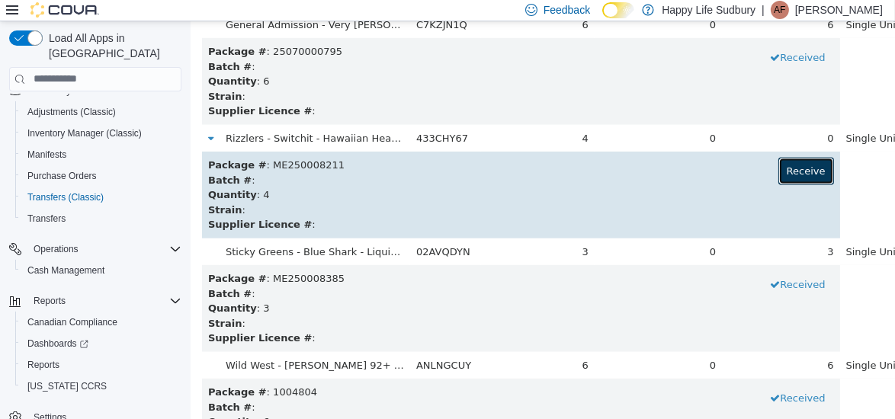
click at [778, 175] on button "Receive" at bounding box center [806, 170] width 56 height 27
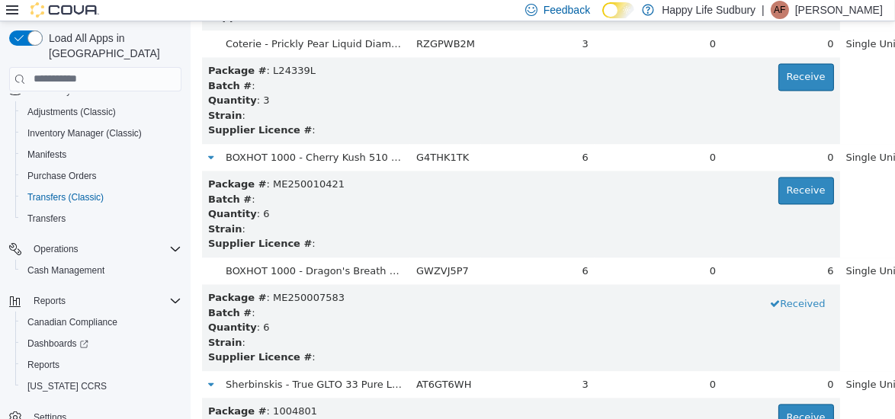
scroll to position [3015, 0]
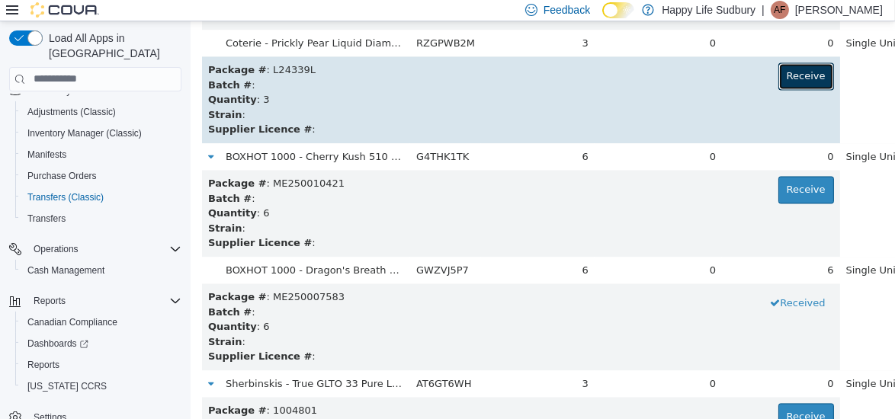
click at [778, 75] on button "Receive" at bounding box center [806, 75] width 56 height 27
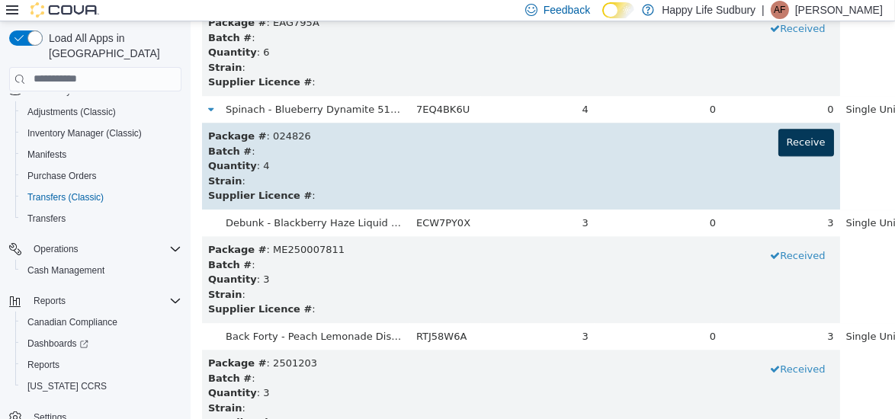
scroll to position [3631, 0]
click at [778, 136] on button "Receive" at bounding box center [806, 141] width 56 height 27
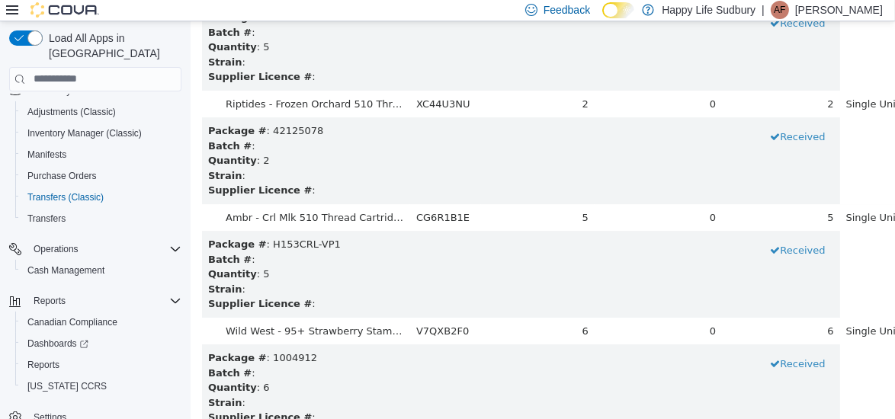
scroll to position [5394, 0]
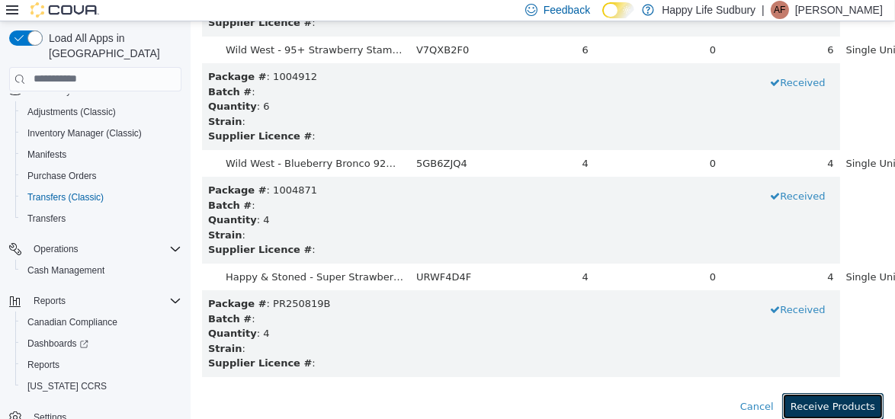
click at [834, 408] on button "Receive Products" at bounding box center [832, 406] width 101 height 27
